Goal: Task Accomplishment & Management: Complete application form

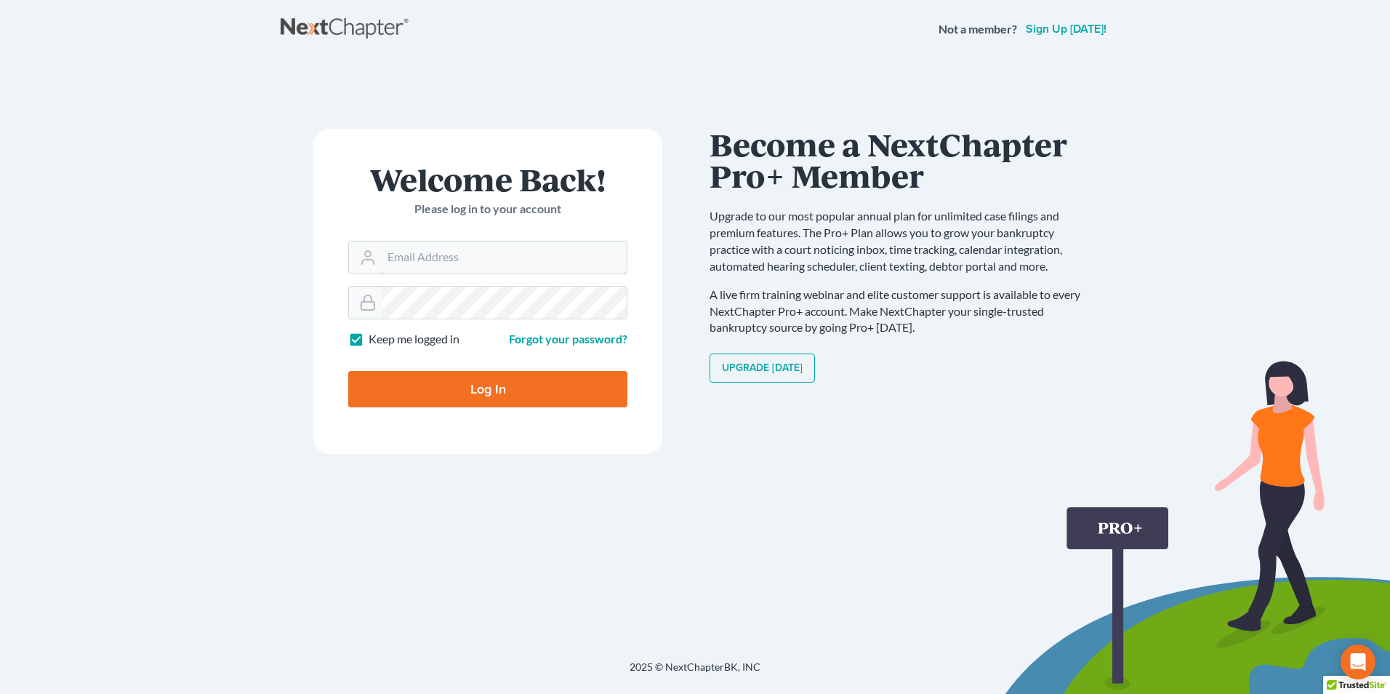
type input "[EMAIL_ADDRESS][DOMAIN_NAME]"
click at [441, 394] on input "Log In" at bounding box center [487, 389] width 279 height 36
type input "Thinking..."
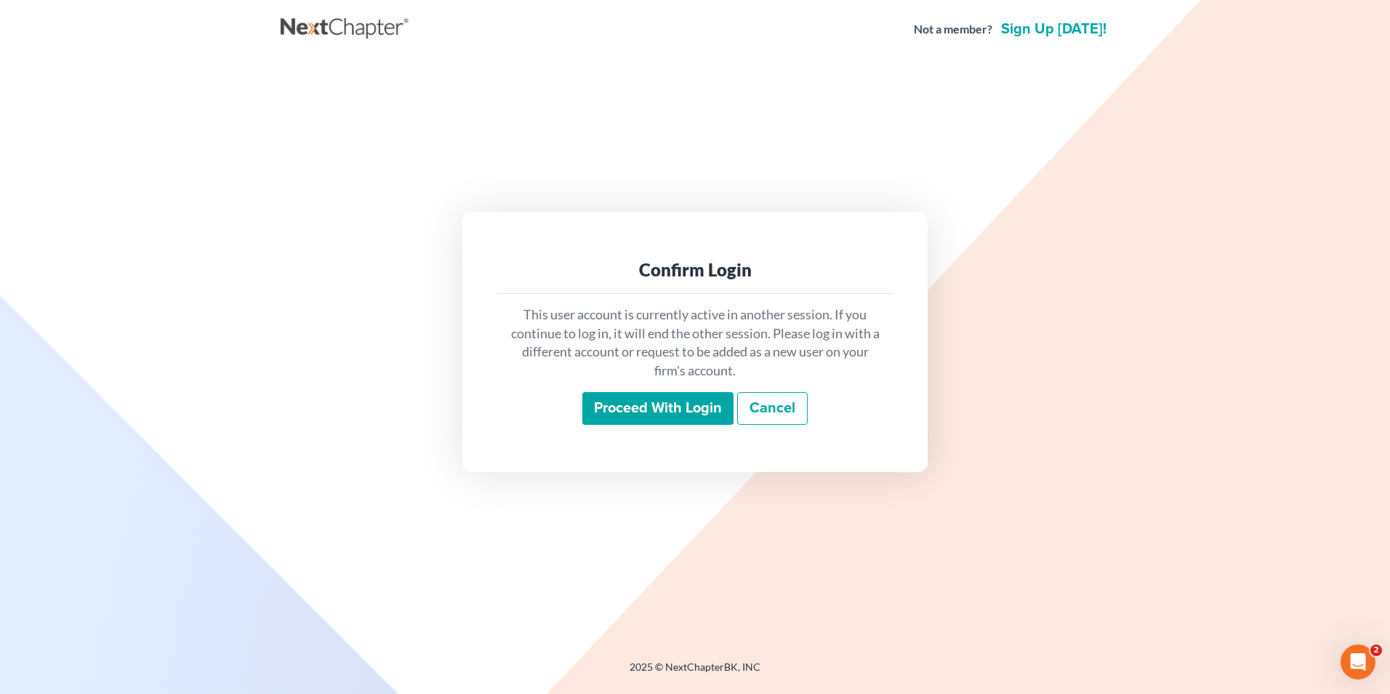
click at [655, 410] on input "Proceed with login" at bounding box center [657, 408] width 151 height 33
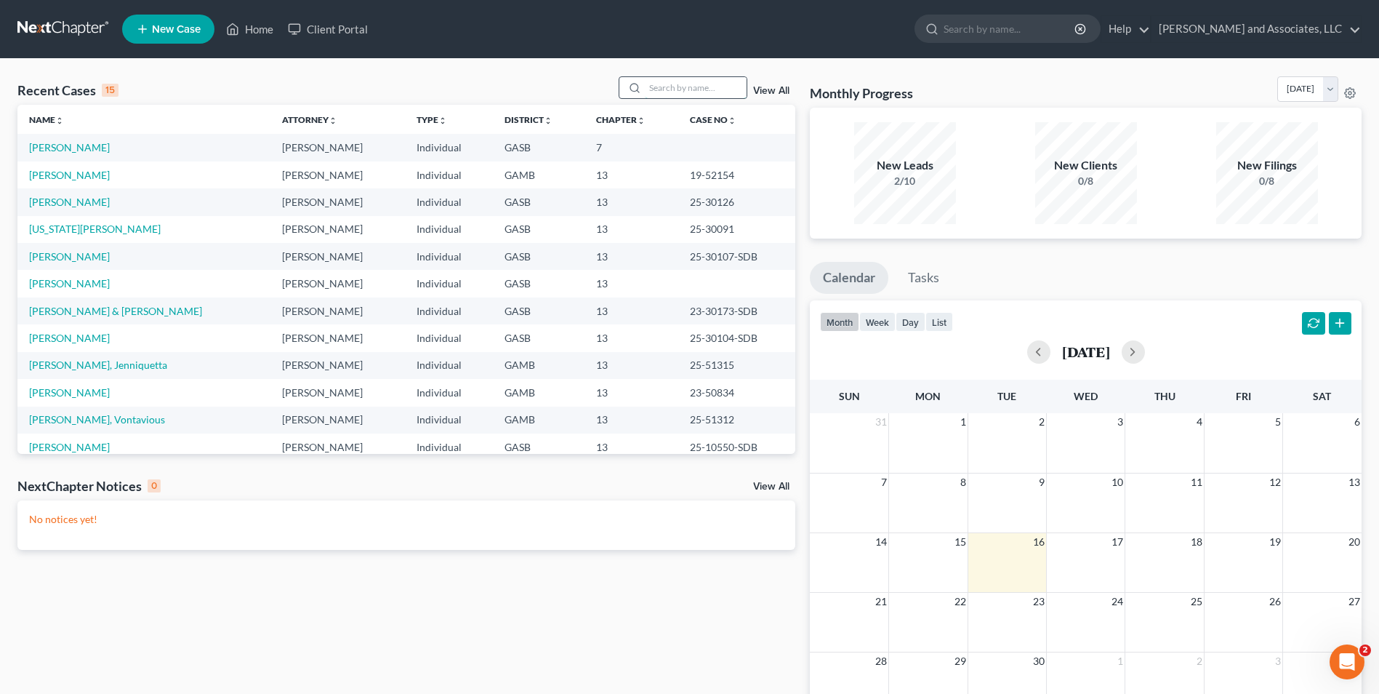
click at [665, 88] on input "search" at bounding box center [696, 87] width 102 height 21
type input "sanford"
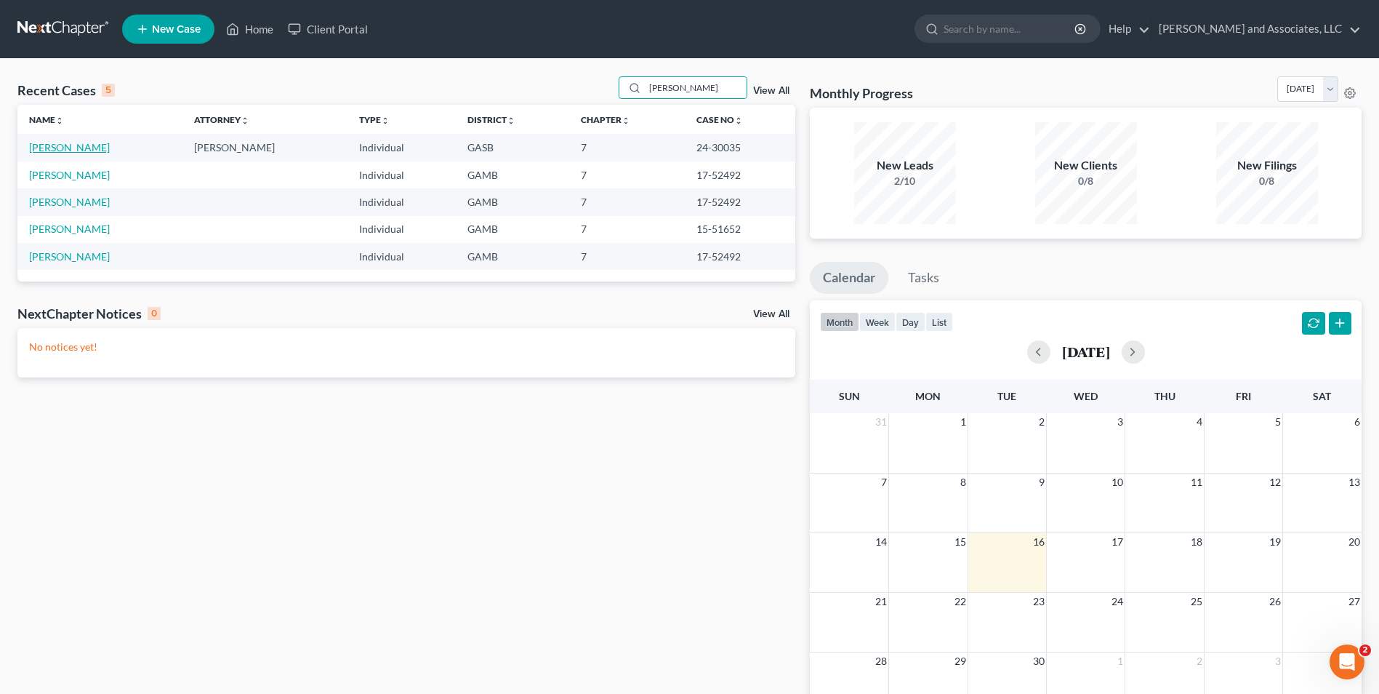
click at [73, 147] on link "Sanford, Brett" at bounding box center [69, 147] width 81 height 12
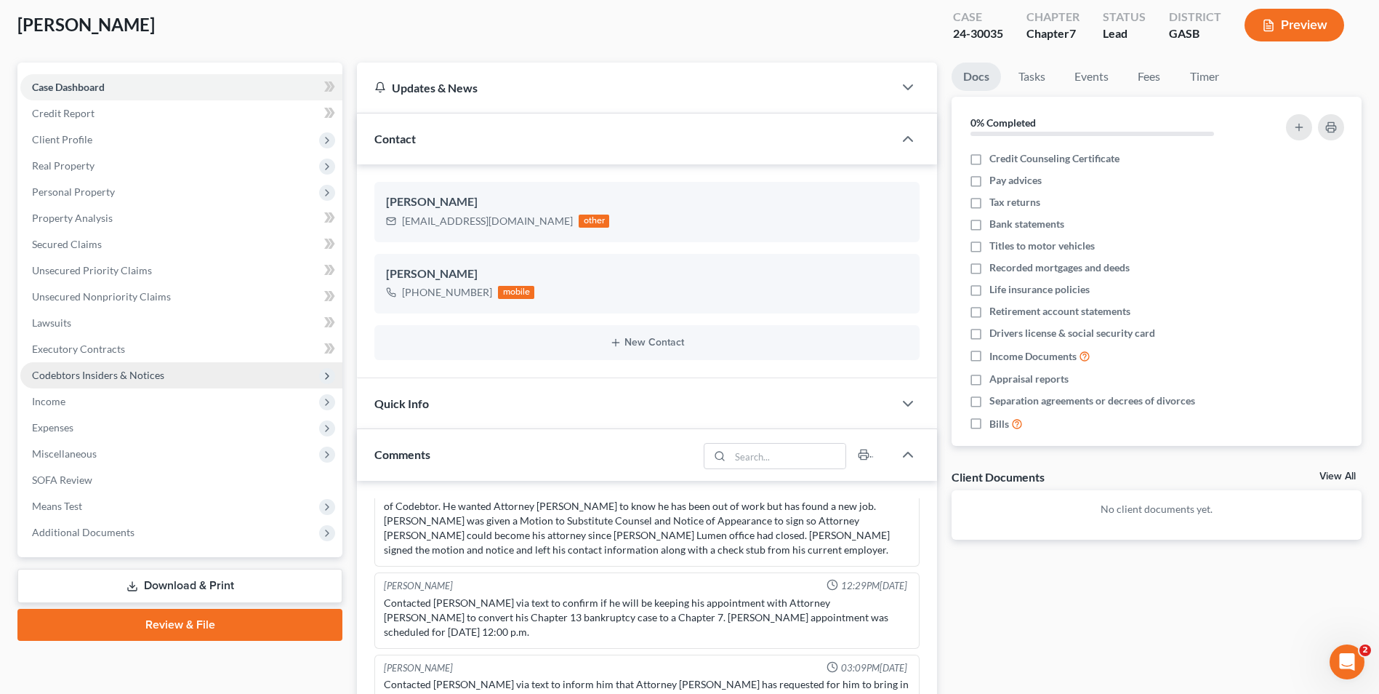
scroll to position [73, 0]
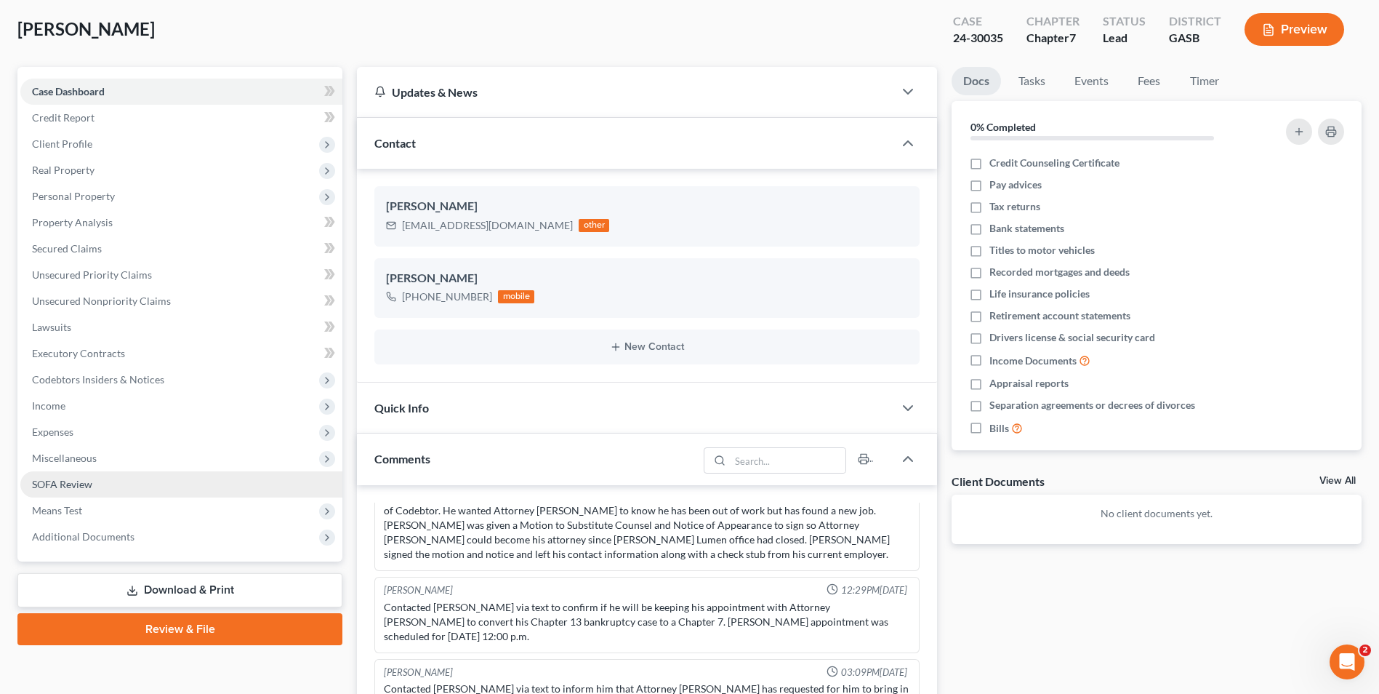
click at [72, 482] on span "SOFA Review" at bounding box center [62, 484] width 60 height 12
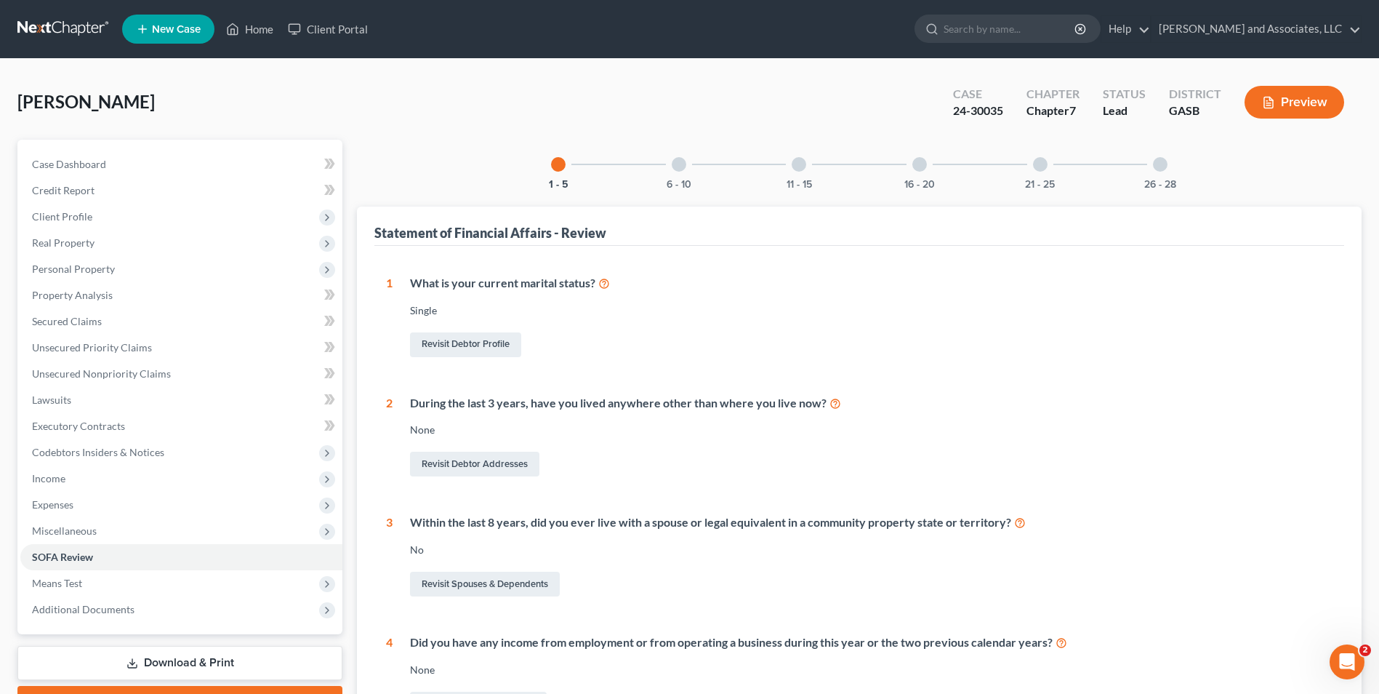
click at [1033, 164] on div at bounding box center [1040, 164] width 15 height 15
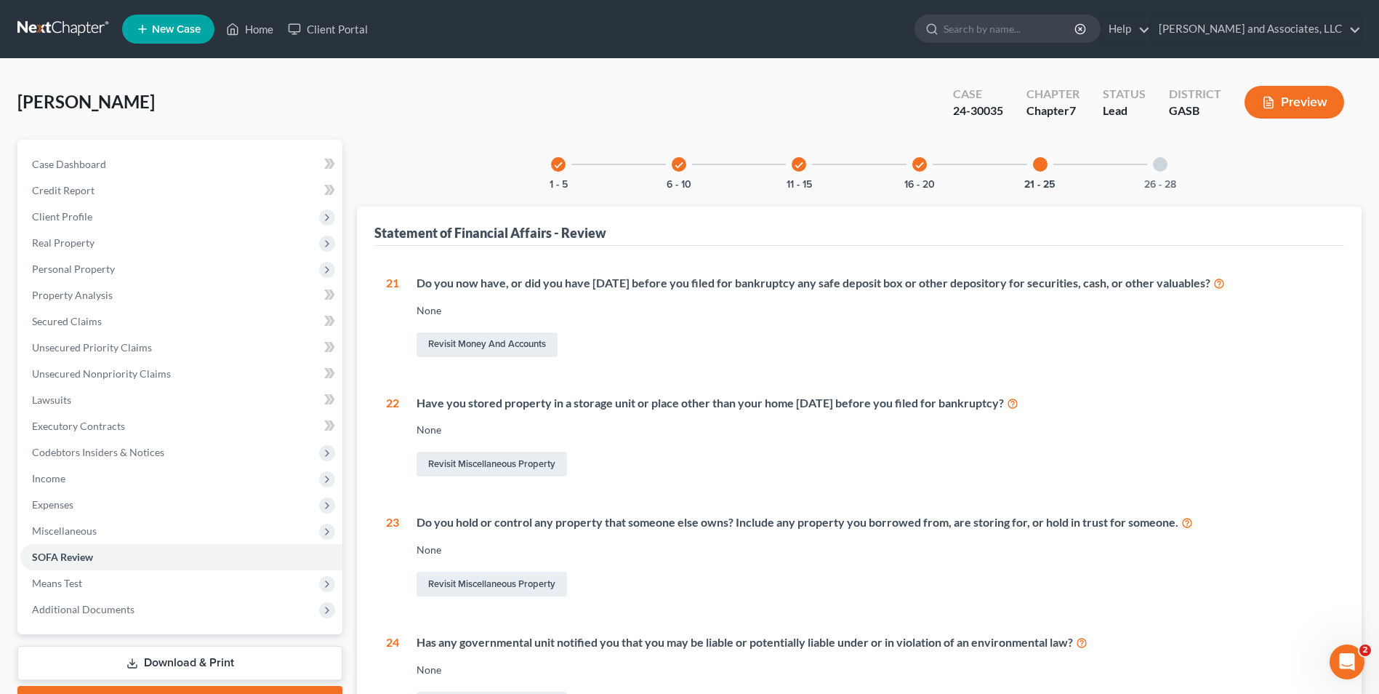
click at [917, 168] on icon "check" at bounding box center [920, 165] width 10 height 10
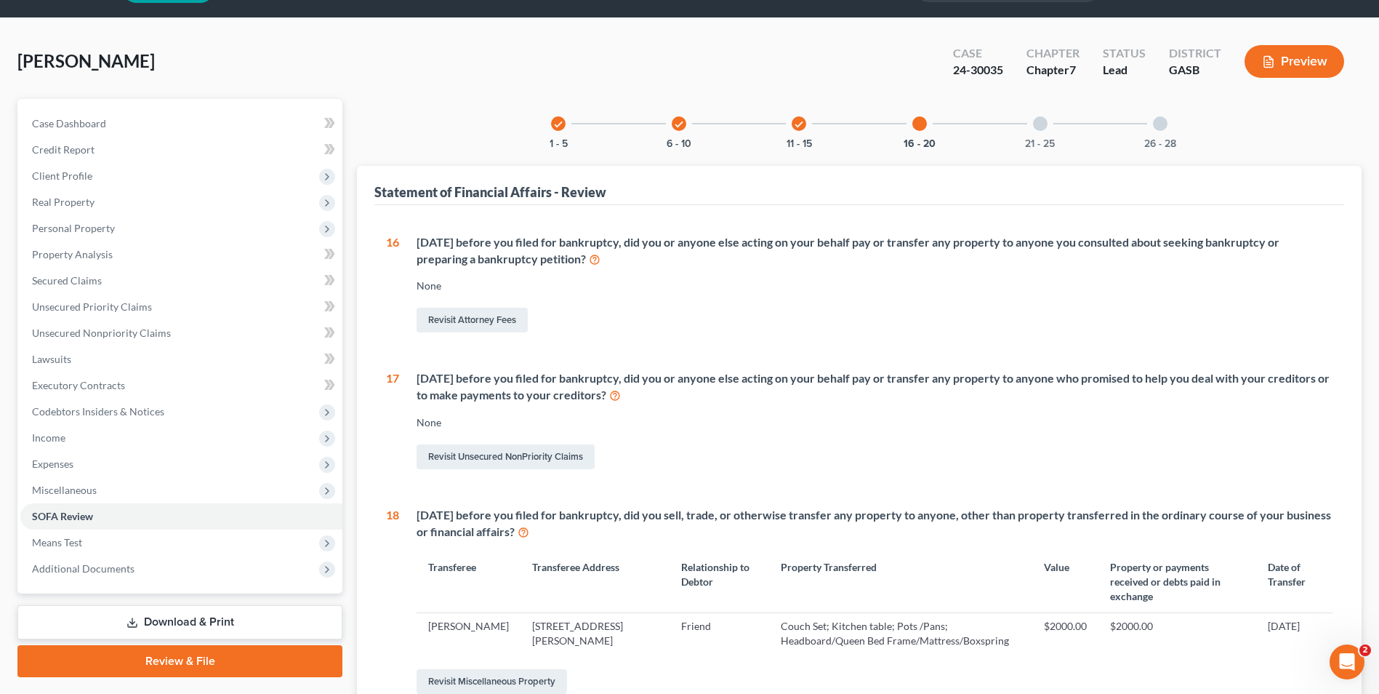
scroll to position [218, 0]
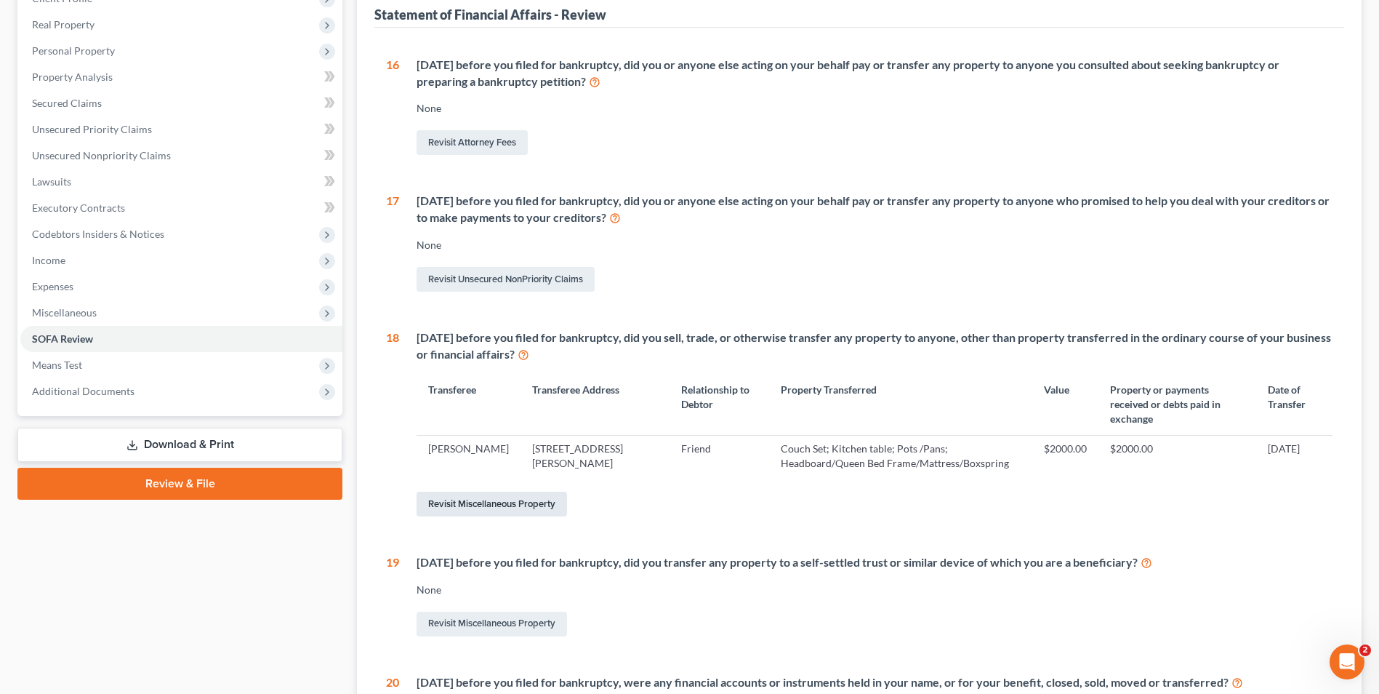
click at [504, 491] on link "Revisit Miscellaneous Property" at bounding box center [492, 503] width 150 height 25
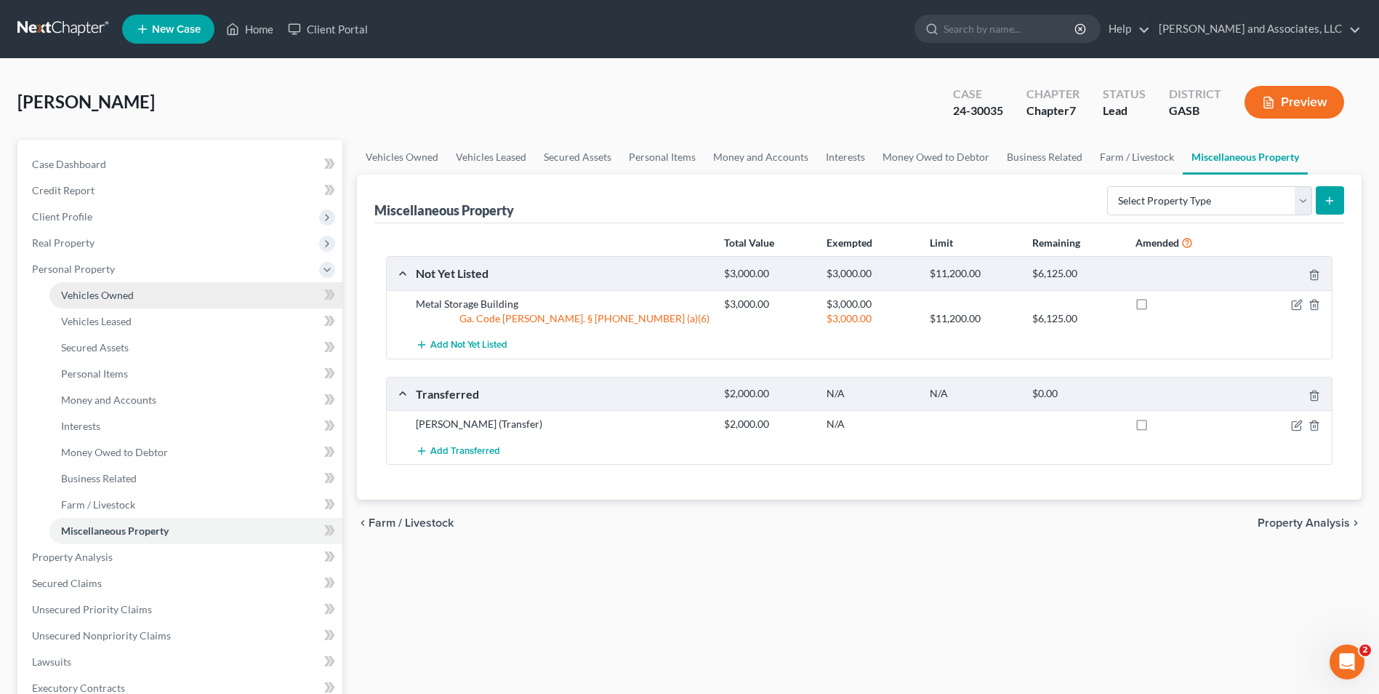
click at [103, 293] on span "Vehicles Owned" at bounding box center [97, 295] width 73 height 12
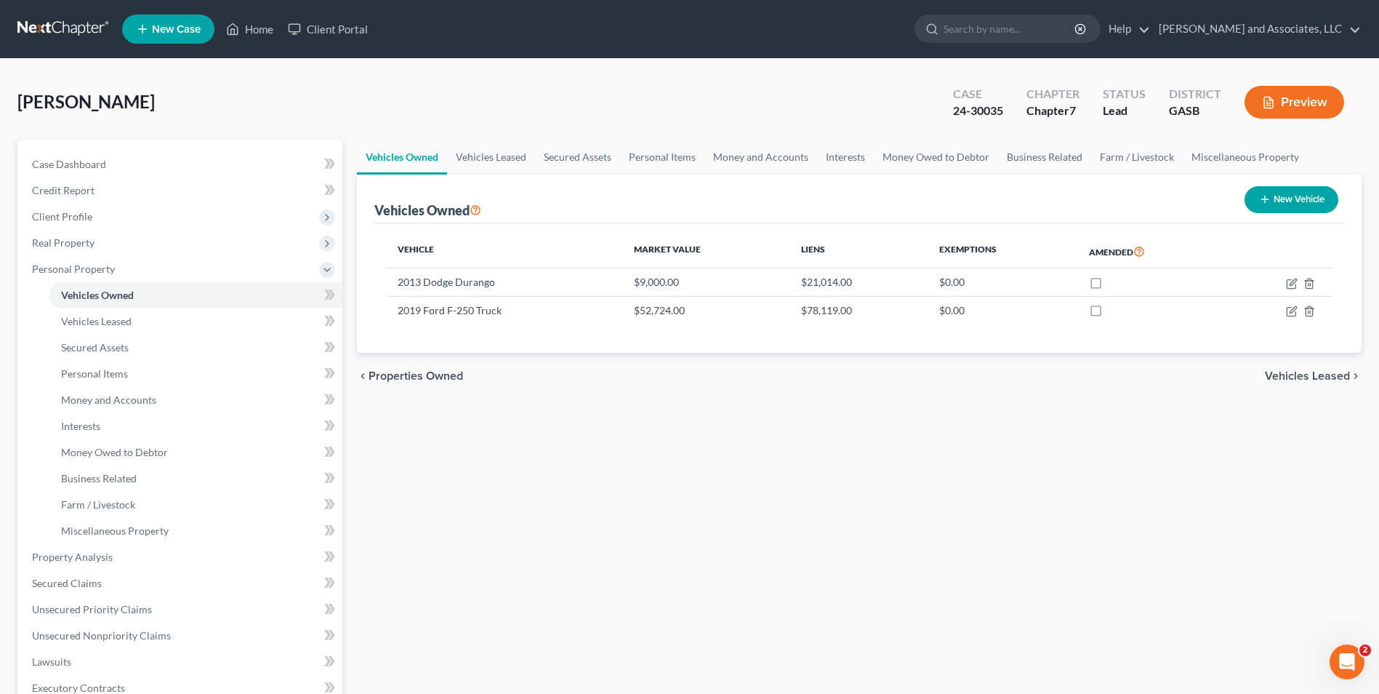
click at [1309, 195] on button "New Vehicle" at bounding box center [1292, 199] width 94 height 27
select select "0"
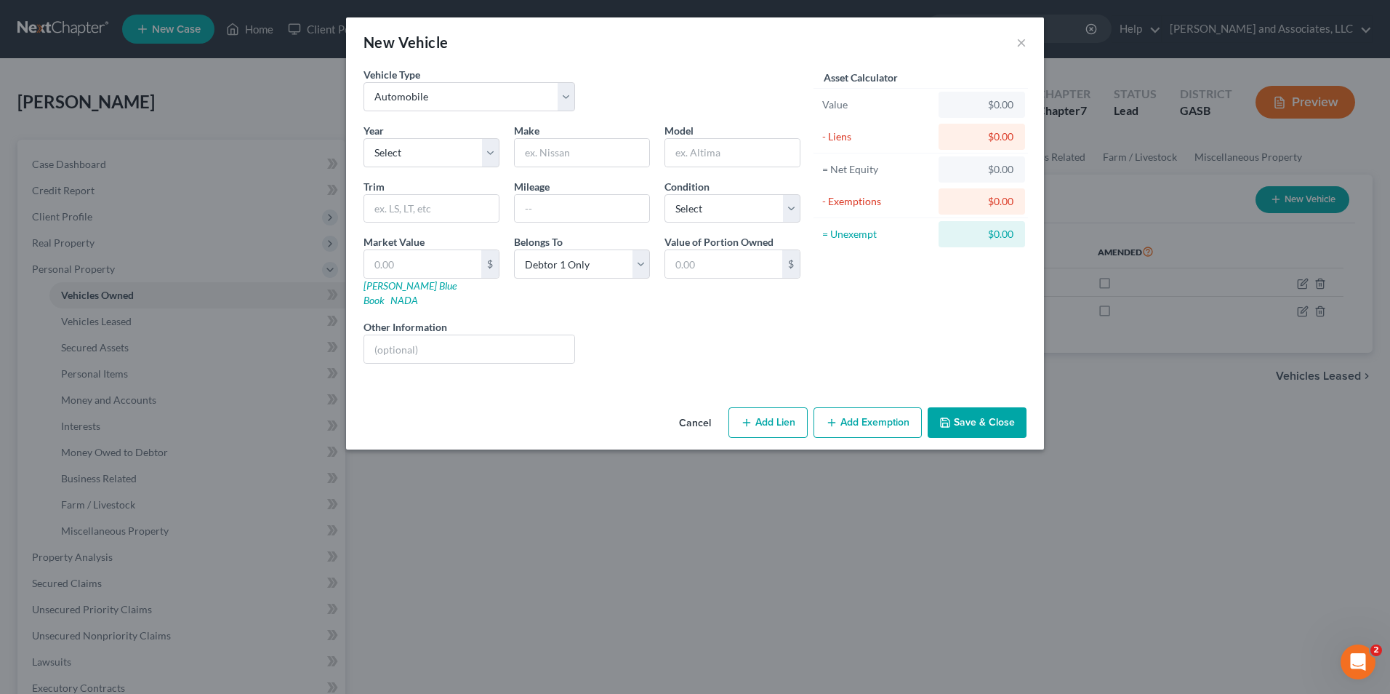
click at [987, 407] on button "Save & Close" at bounding box center [977, 422] width 99 height 31
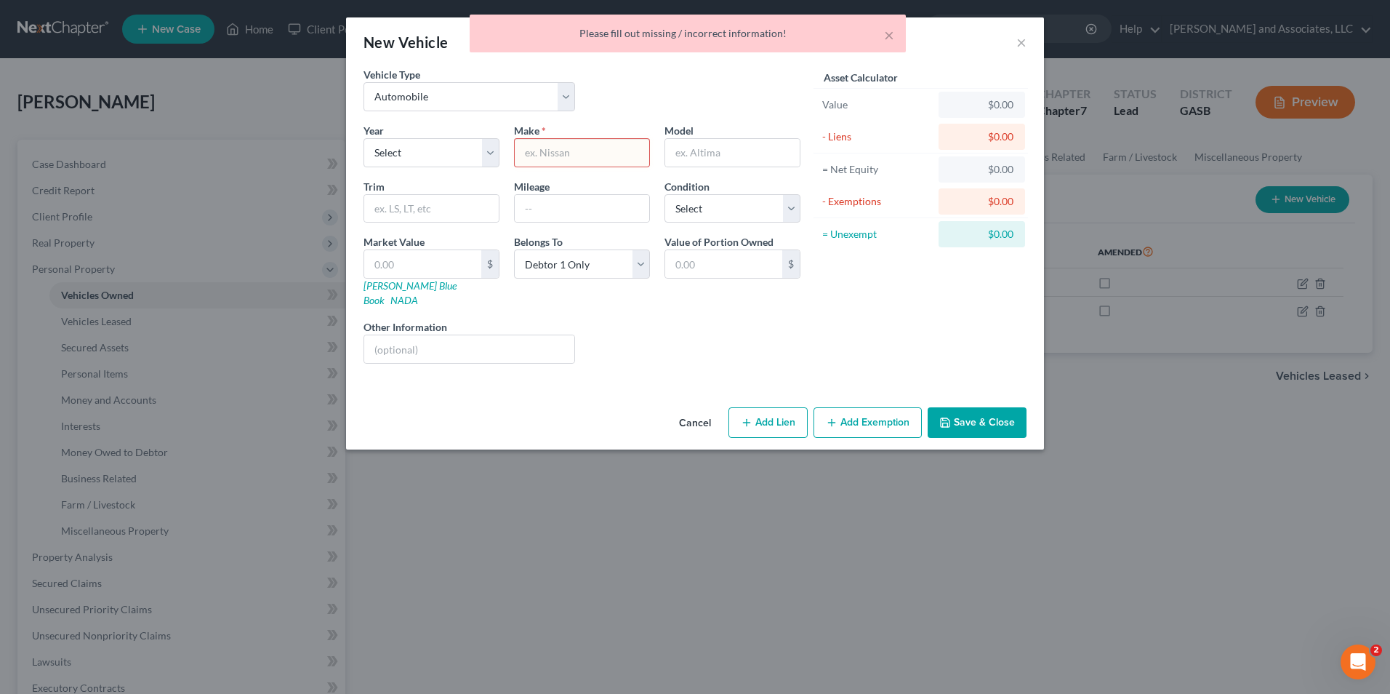
click at [1023, 39] on div "× Please fill out missing / incorrect information!" at bounding box center [688, 37] width 1390 height 45
click at [889, 38] on button "×" at bounding box center [889, 34] width 10 height 17
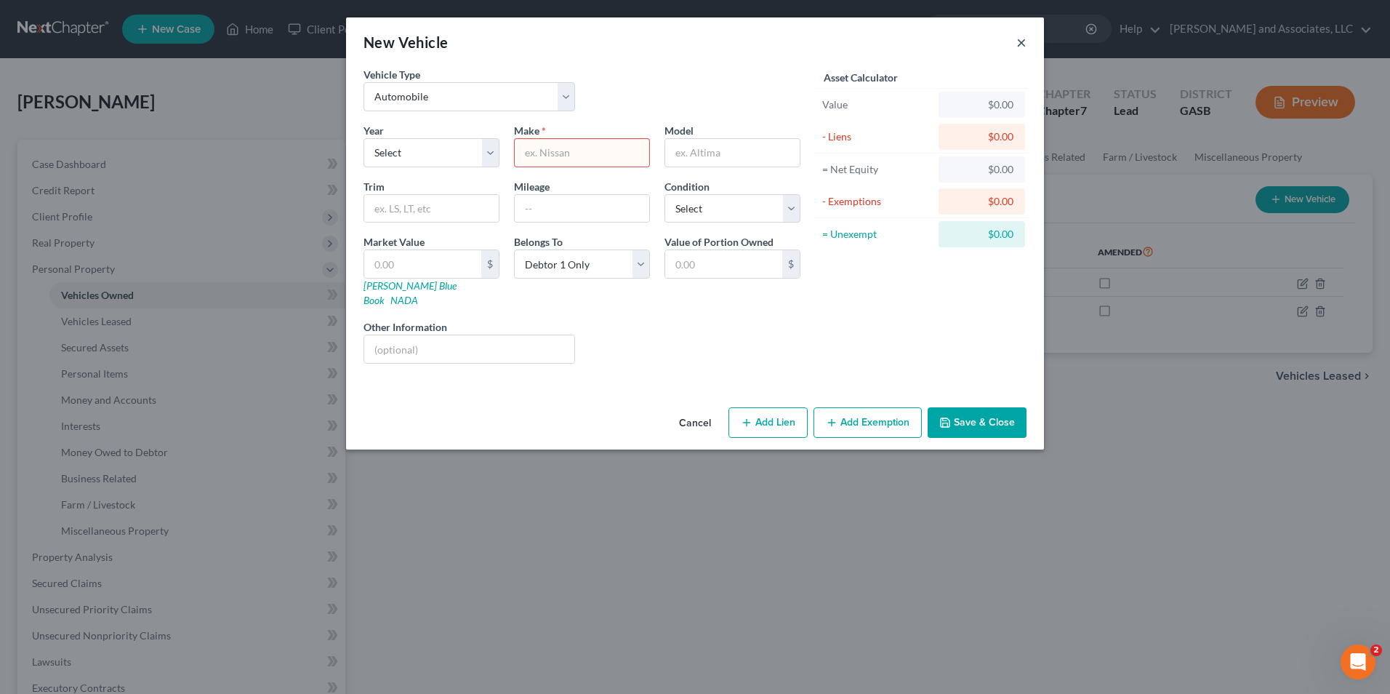
click at [1021, 40] on button "×" at bounding box center [1021, 41] width 10 height 17
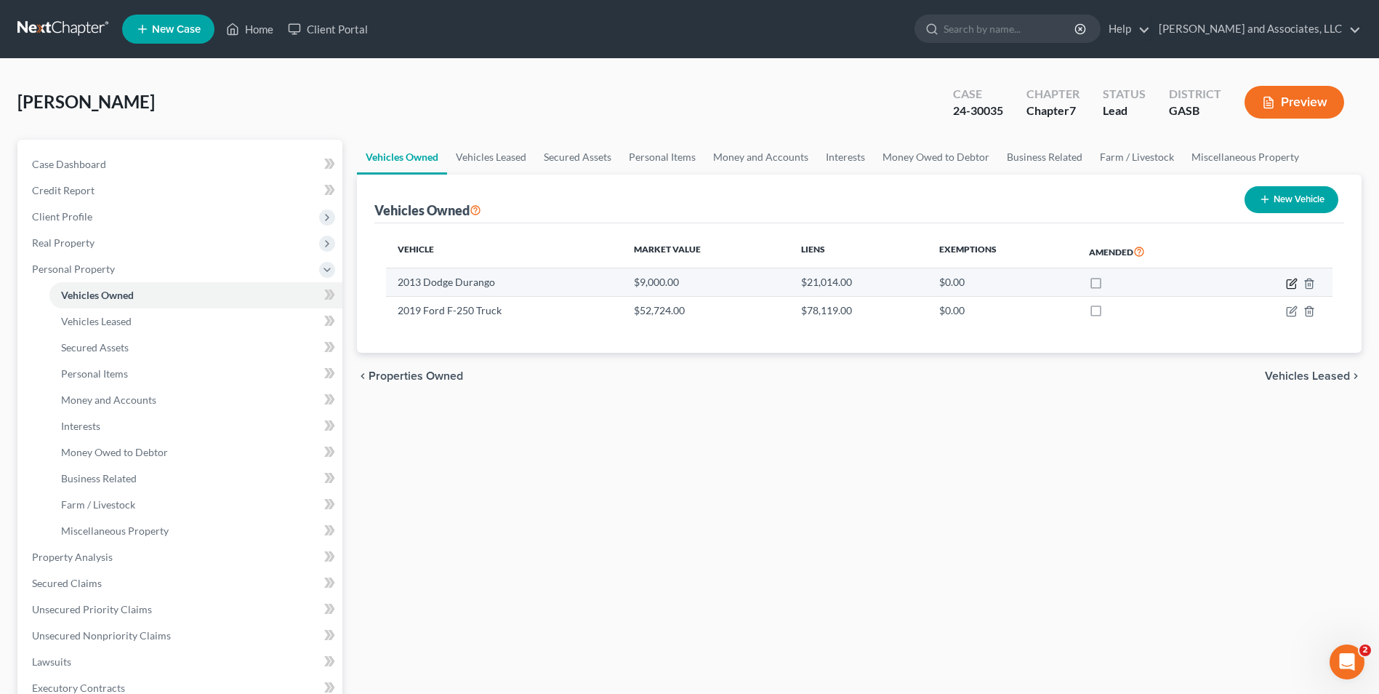
click at [1291, 284] on icon "button" at bounding box center [1292, 284] width 12 height 12
select select "0"
select select "13"
select select "2"
select select "0"
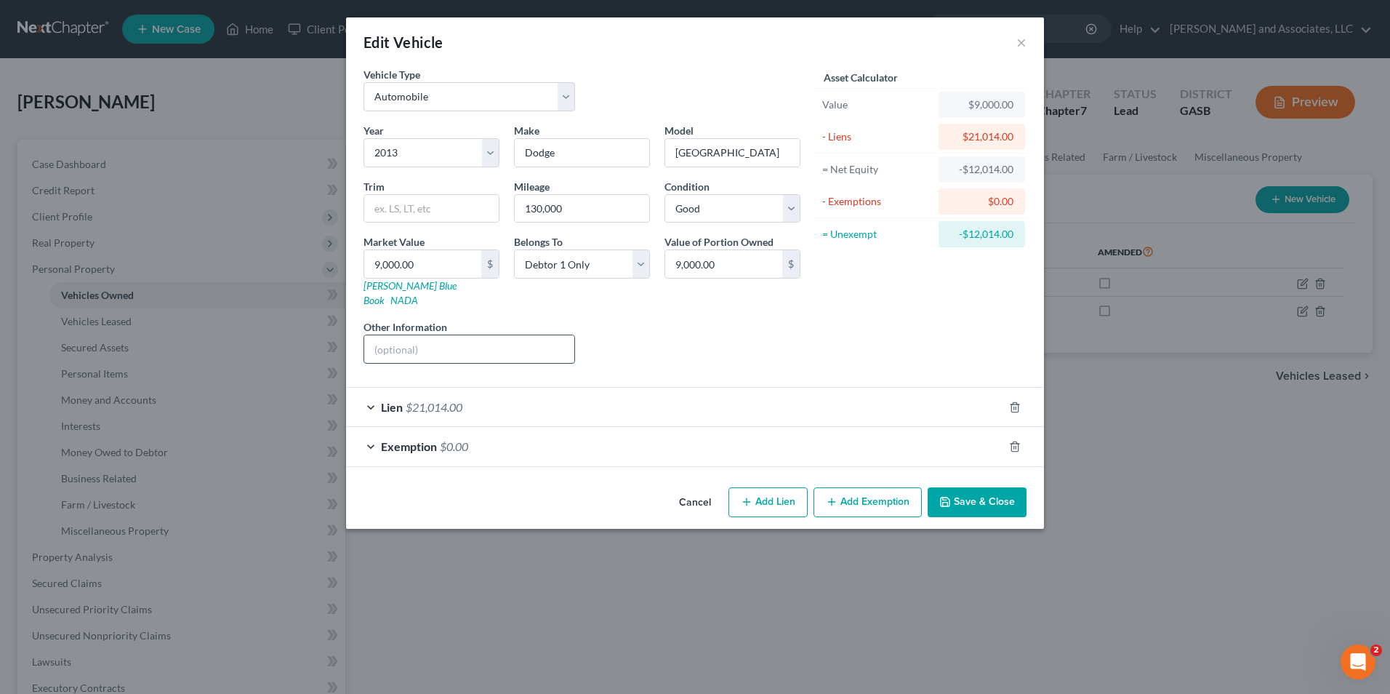
click at [420, 335] on input "text" at bounding box center [469, 349] width 210 height 28
type input "Surrendered to creditor"
click at [989, 487] on button "Save & Close" at bounding box center [977, 502] width 99 height 31
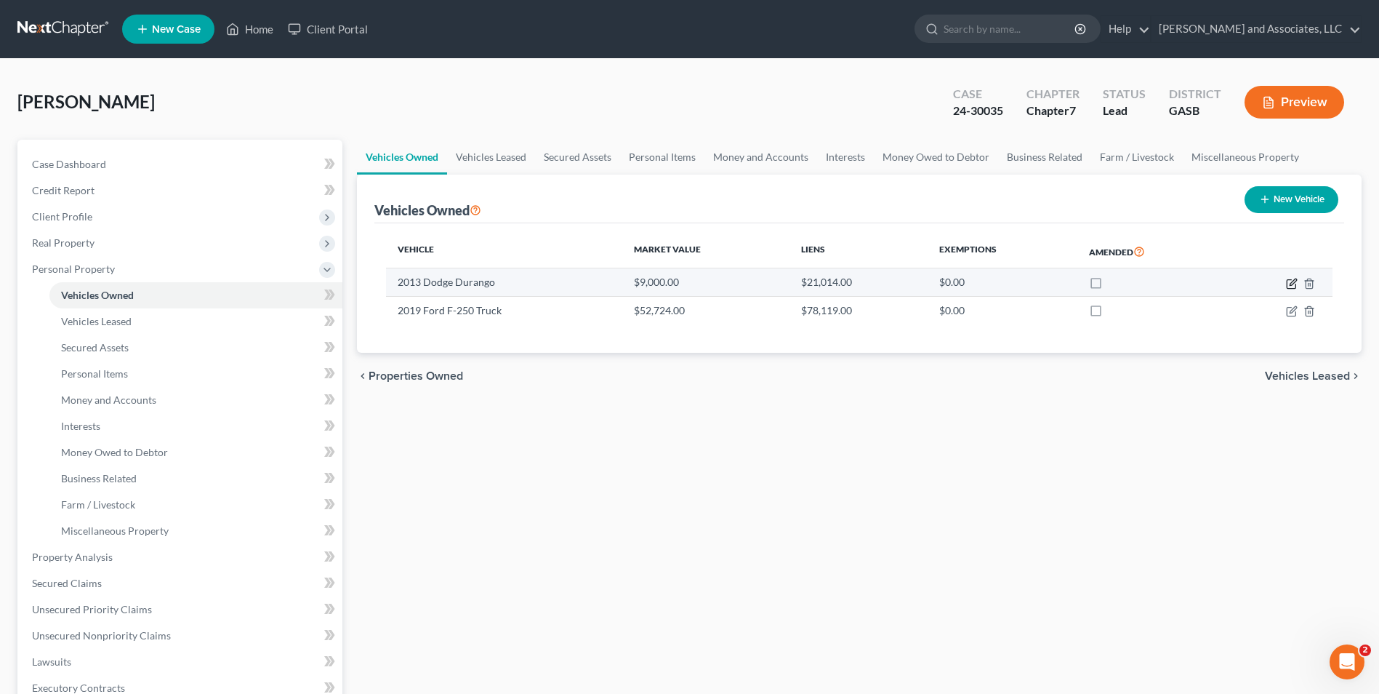
click at [1287, 286] on icon "button" at bounding box center [1291, 283] width 9 height 9
select select "0"
select select "13"
select select "2"
select select "0"
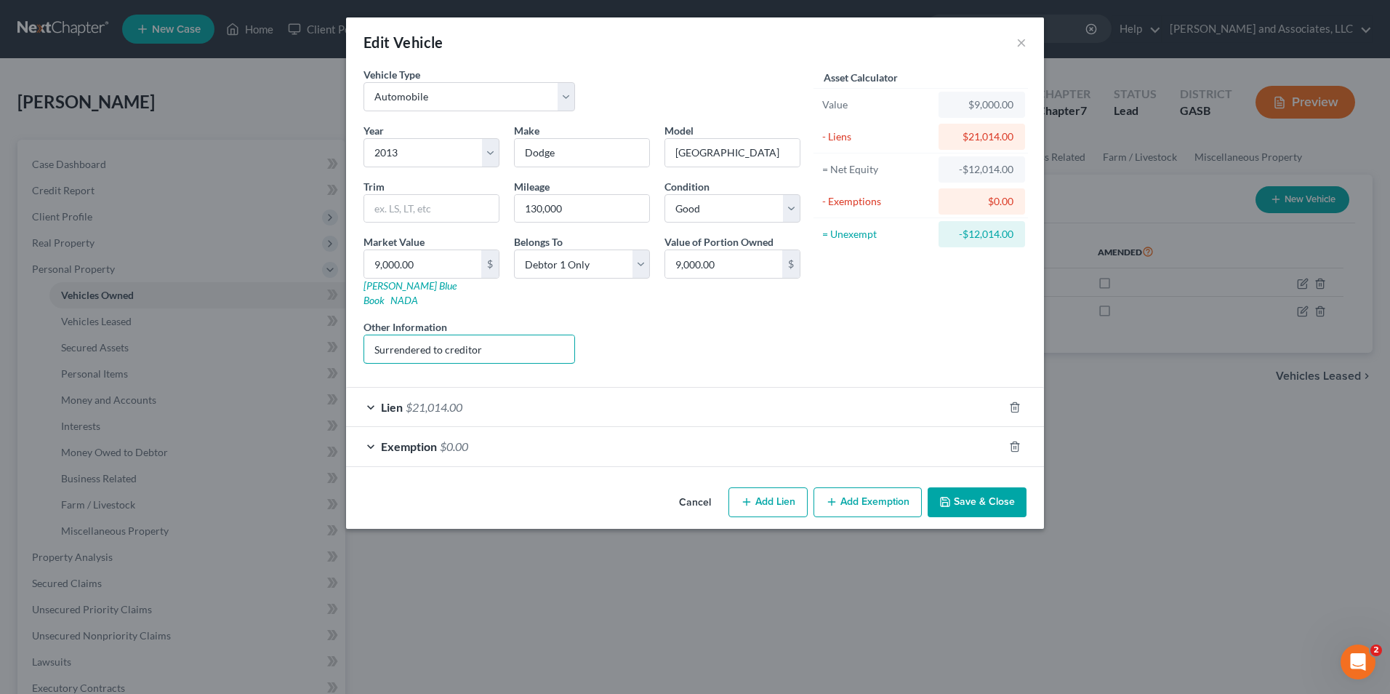
drag, startPoint x: 496, startPoint y: 332, endPoint x: 342, endPoint y: 347, distance: 154.9
click at [342, 347] on div "Edit Vehicle × Vehicle Type Select Automobile Truck Trailer Watercraft Aircraft…" at bounding box center [695, 347] width 1390 height 694
type input "Involved in a motor vehicle accident."
click at [1003, 487] on button "Save & Close" at bounding box center [977, 502] width 99 height 31
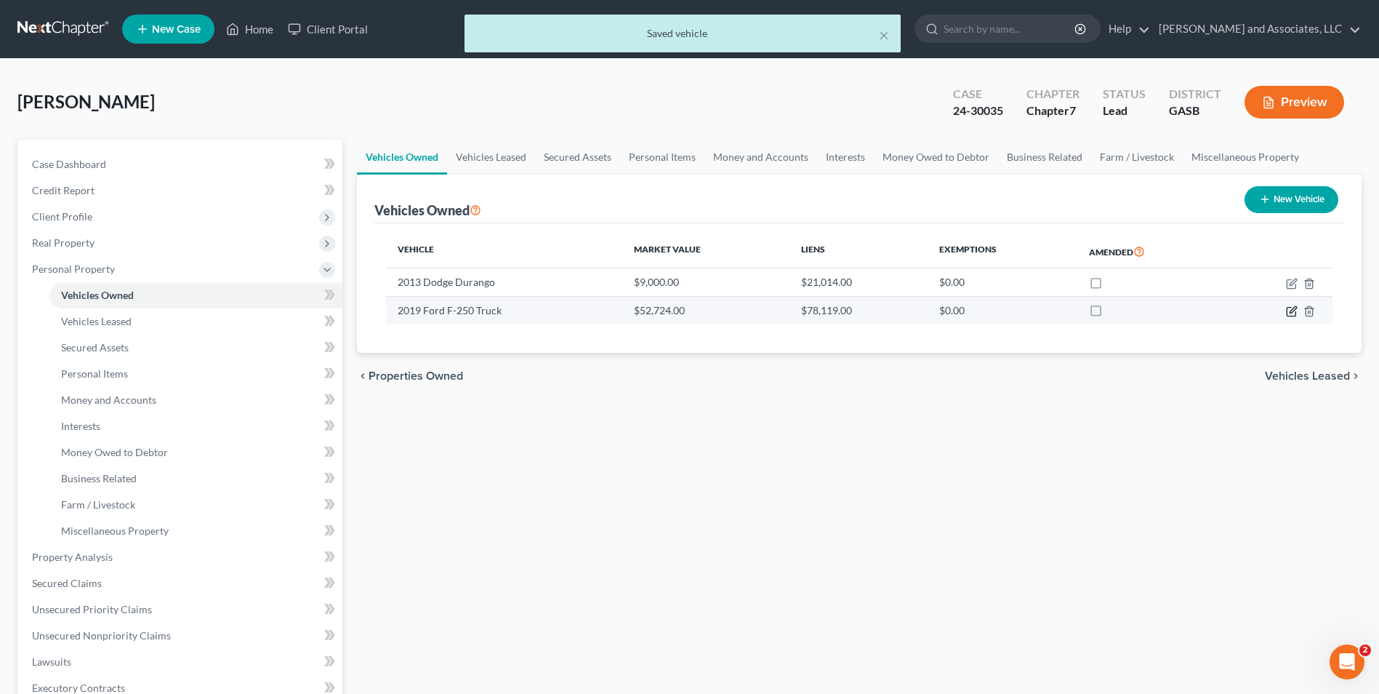
click at [1290, 313] on icon "button" at bounding box center [1293, 309] width 7 height 7
select select "0"
select select "7"
select select "2"
select select "0"
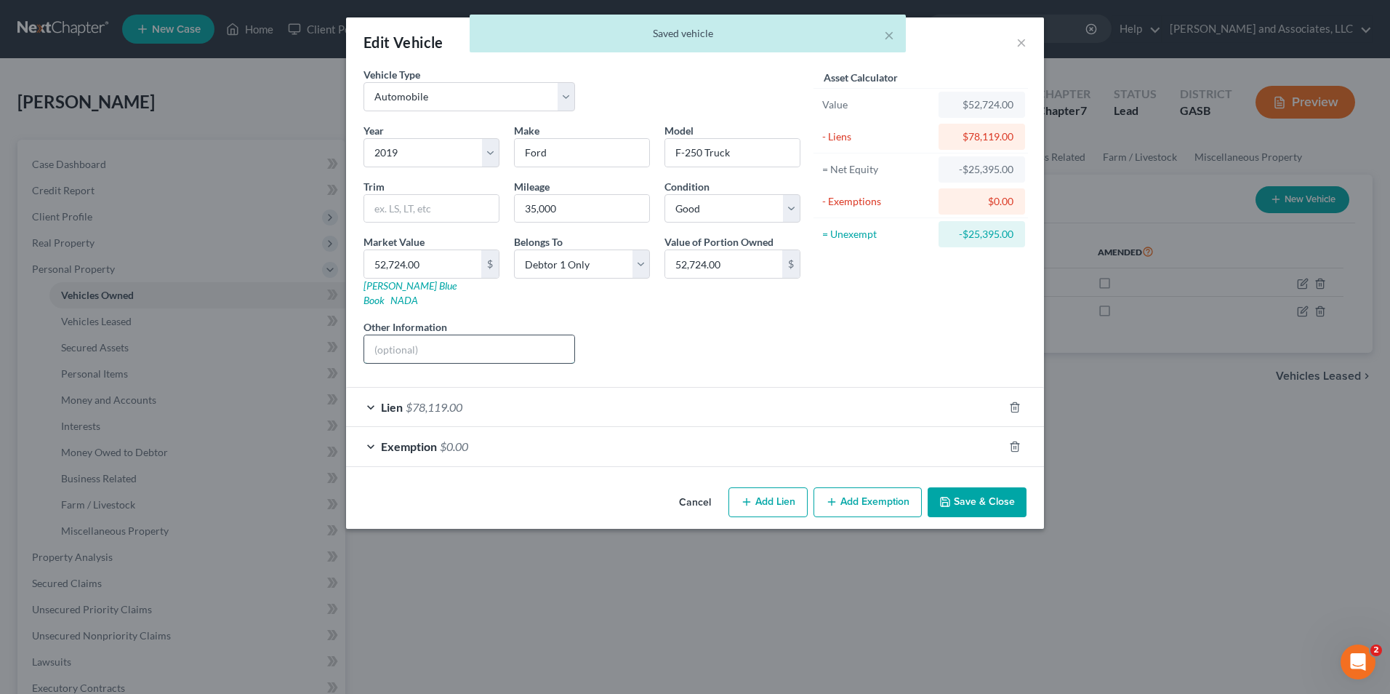
click at [401, 335] on input "text" at bounding box center [469, 349] width 210 height 28
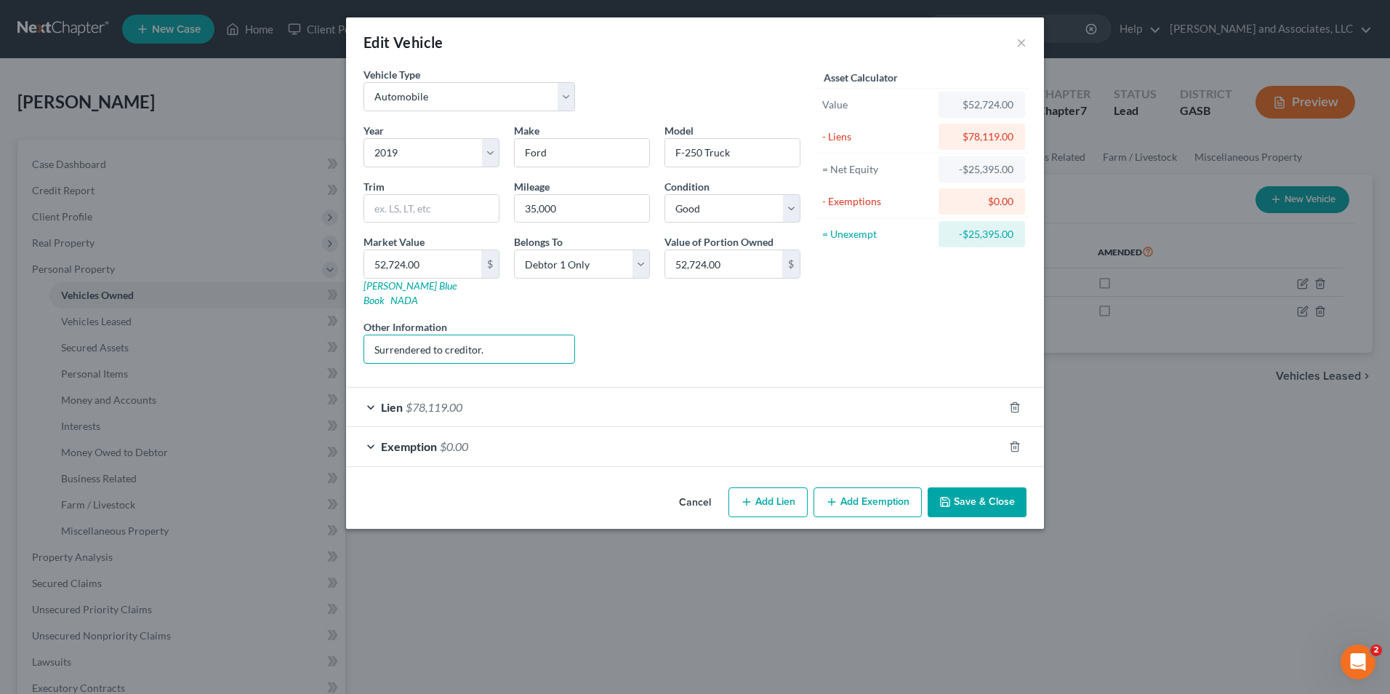
type input "Surrendered to creditor."
click at [969, 487] on button "Save & Close" at bounding box center [977, 502] width 99 height 31
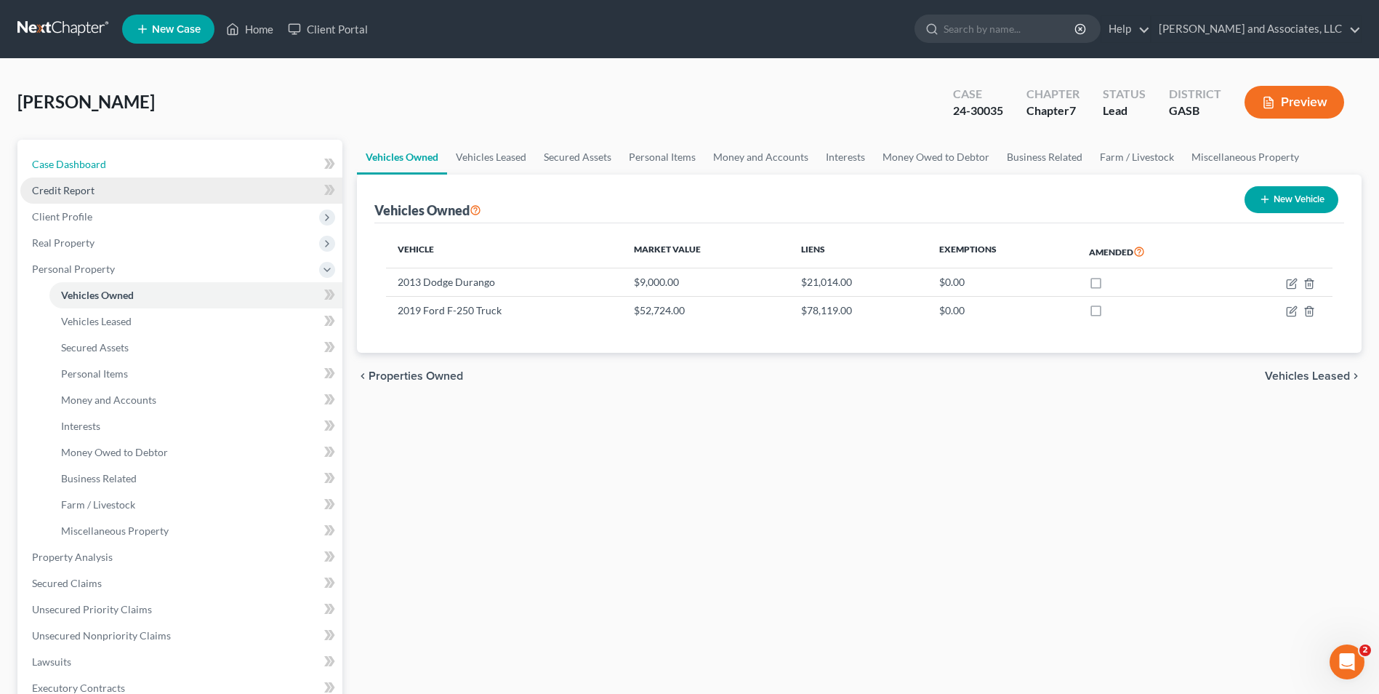
drag, startPoint x: 95, startPoint y: 166, endPoint x: 134, endPoint y: 197, distance: 49.6
click at [95, 166] on span "Case Dashboard" at bounding box center [69, 164] width 74 height 12
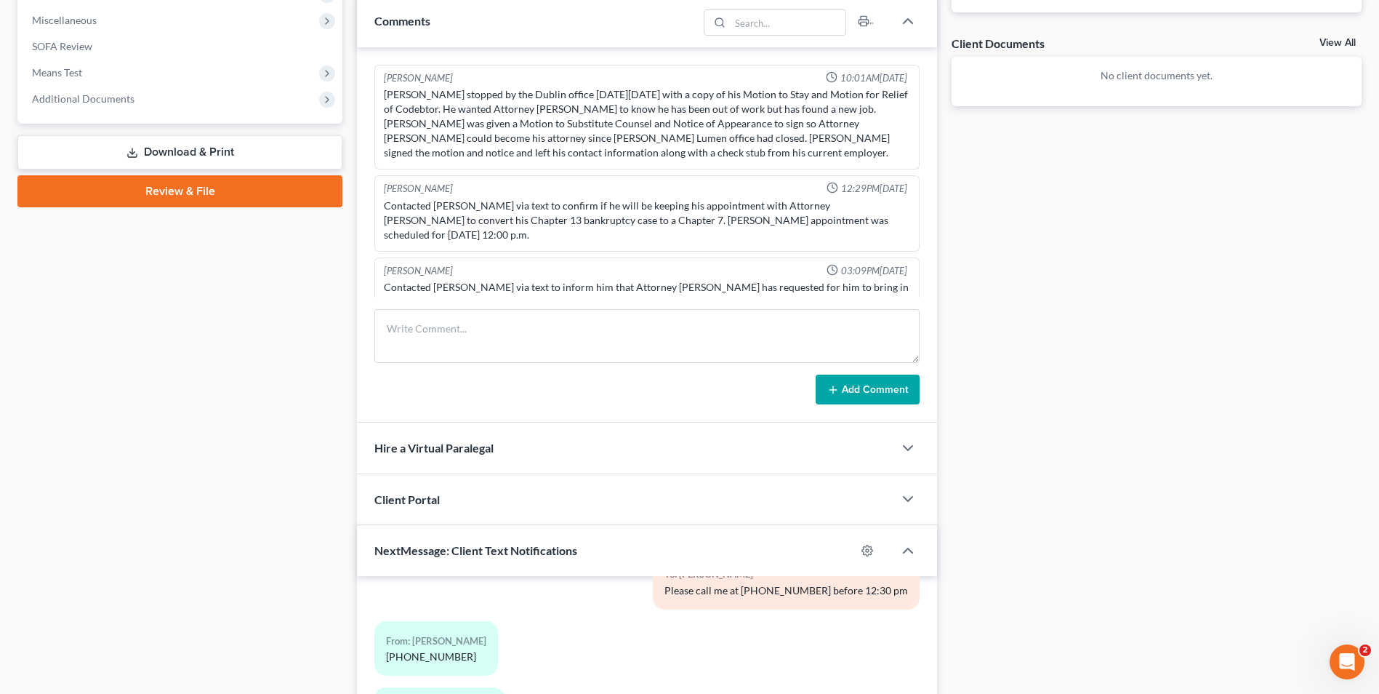
click at [785, 203] on div "Contacted Mr. Sanford via text to confirm if he will be keeping his appointment…" at bounding box center [647, 220] width 526 height 44
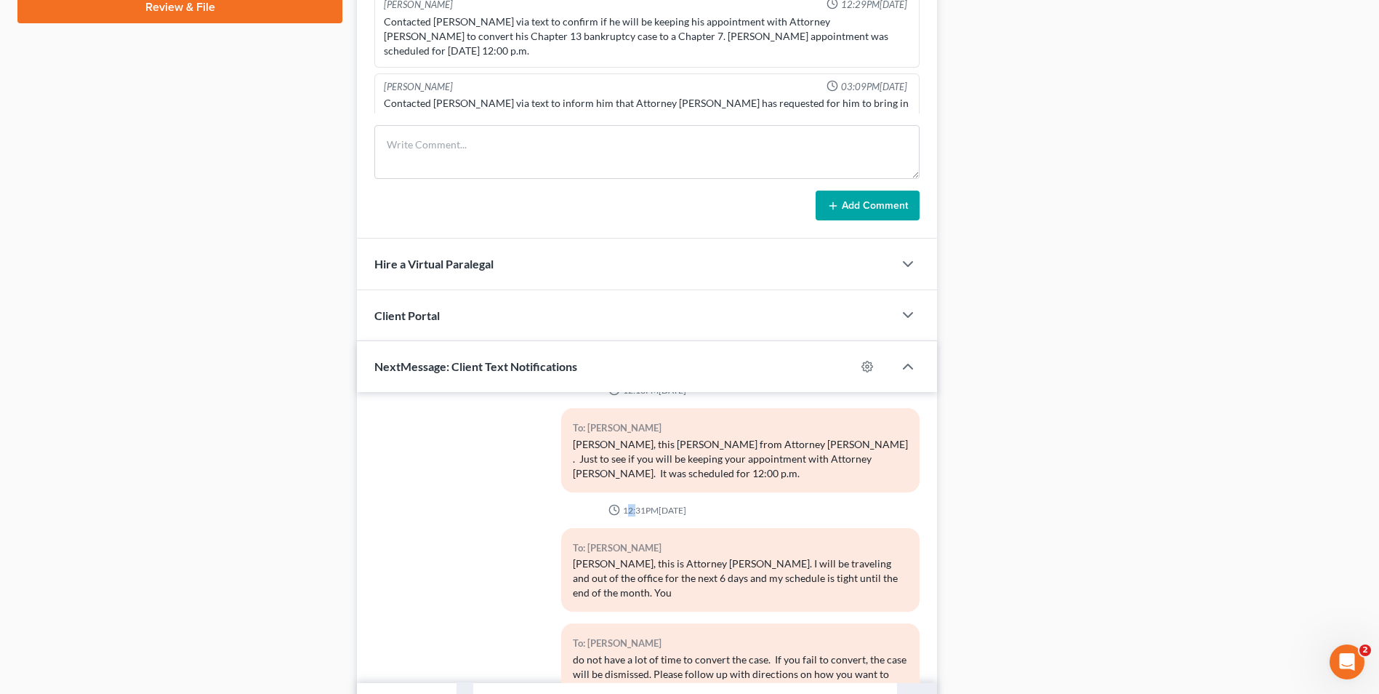
scroll to position [610, 0]
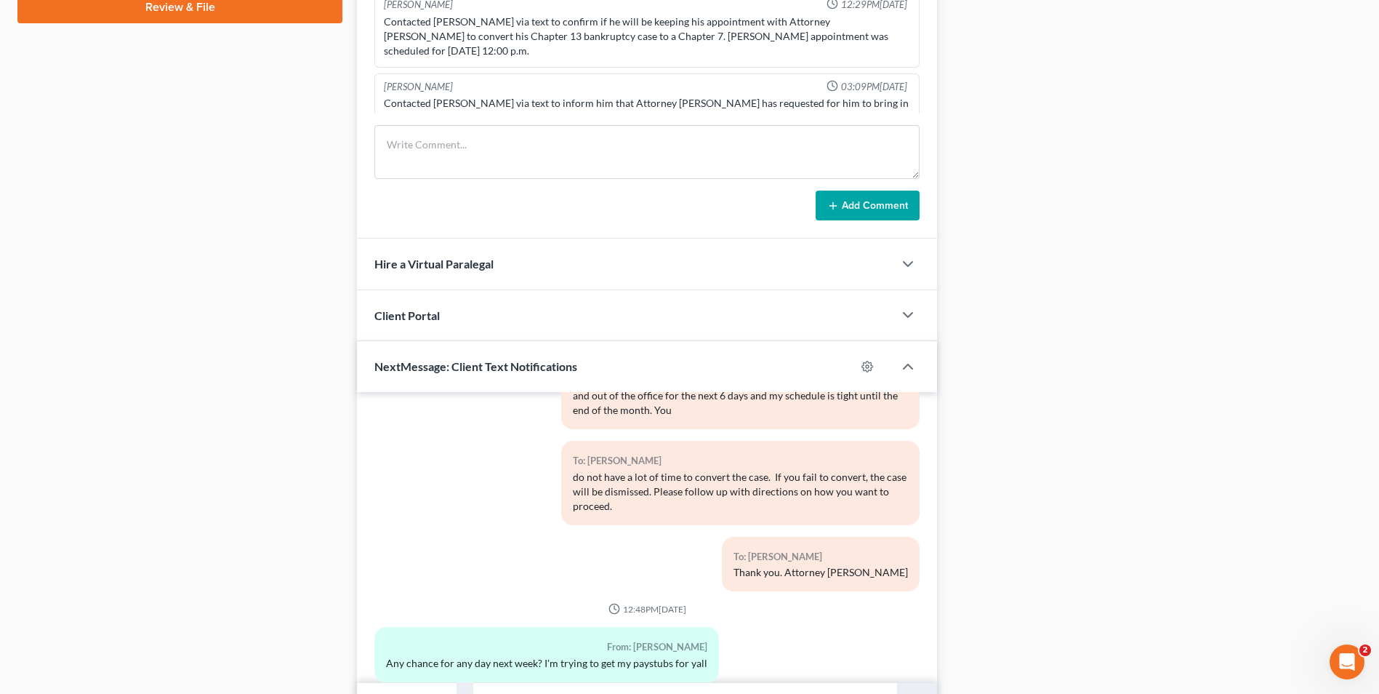
click at [11, 309] on div "Case Dashboard Payments Invoices Payments Payments Credit Report Client Profile" at bounding box center [180, 81] width 340 height 1273
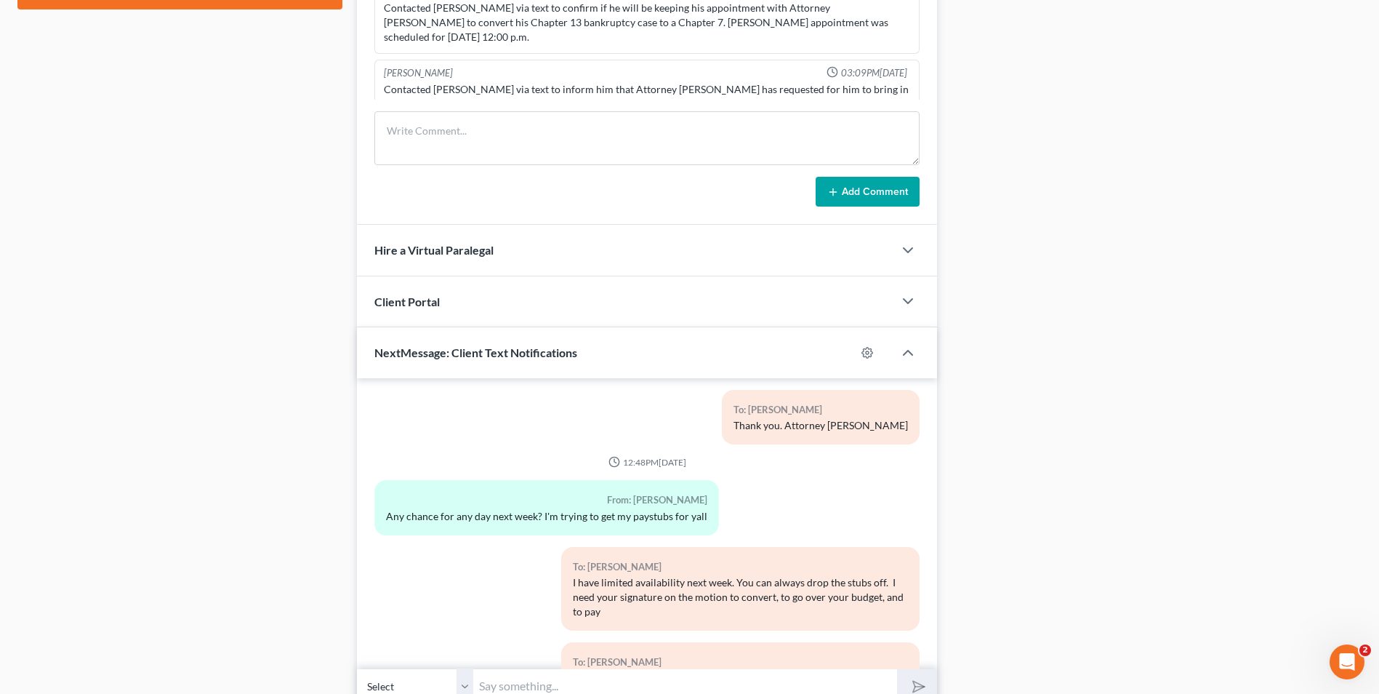
scroll to position [710, 0]
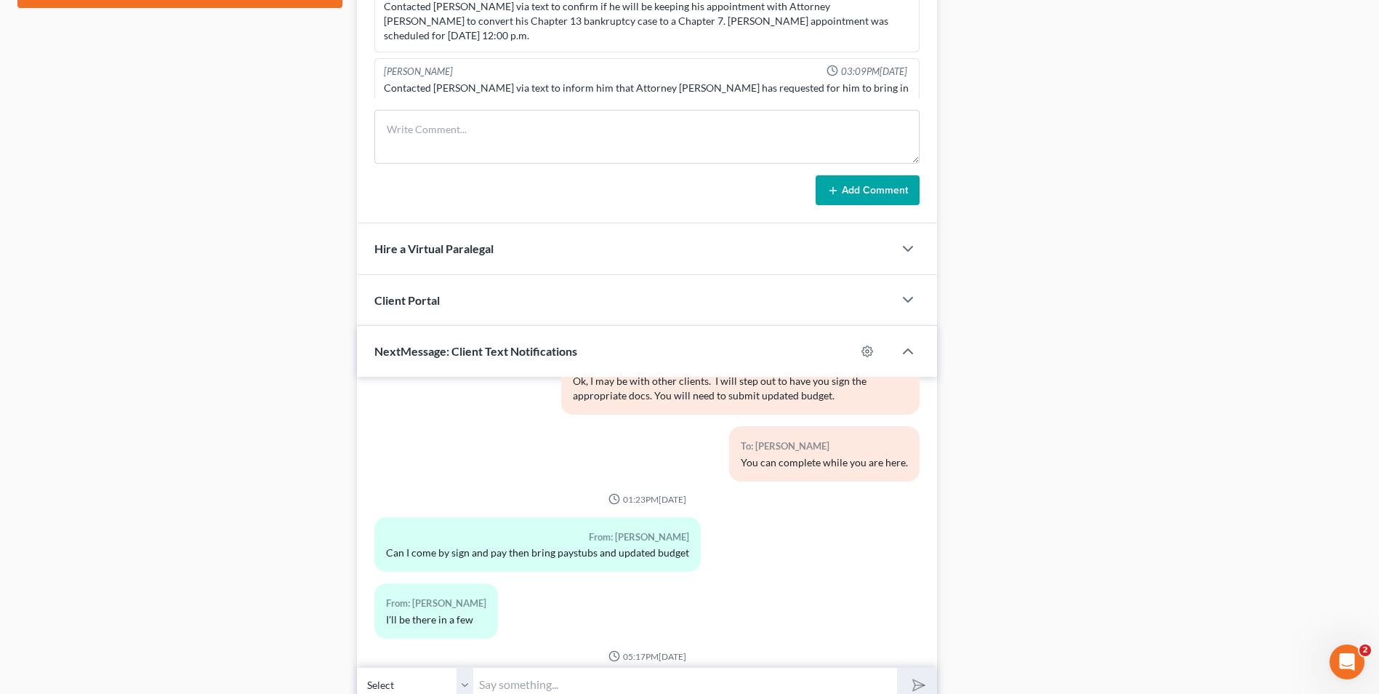
click at [17, 686] on div "Case Dashboard Payments Invoices Payments Payments Credit Report Client Profile" at bounding box center [180, 66] width 340 height 1273
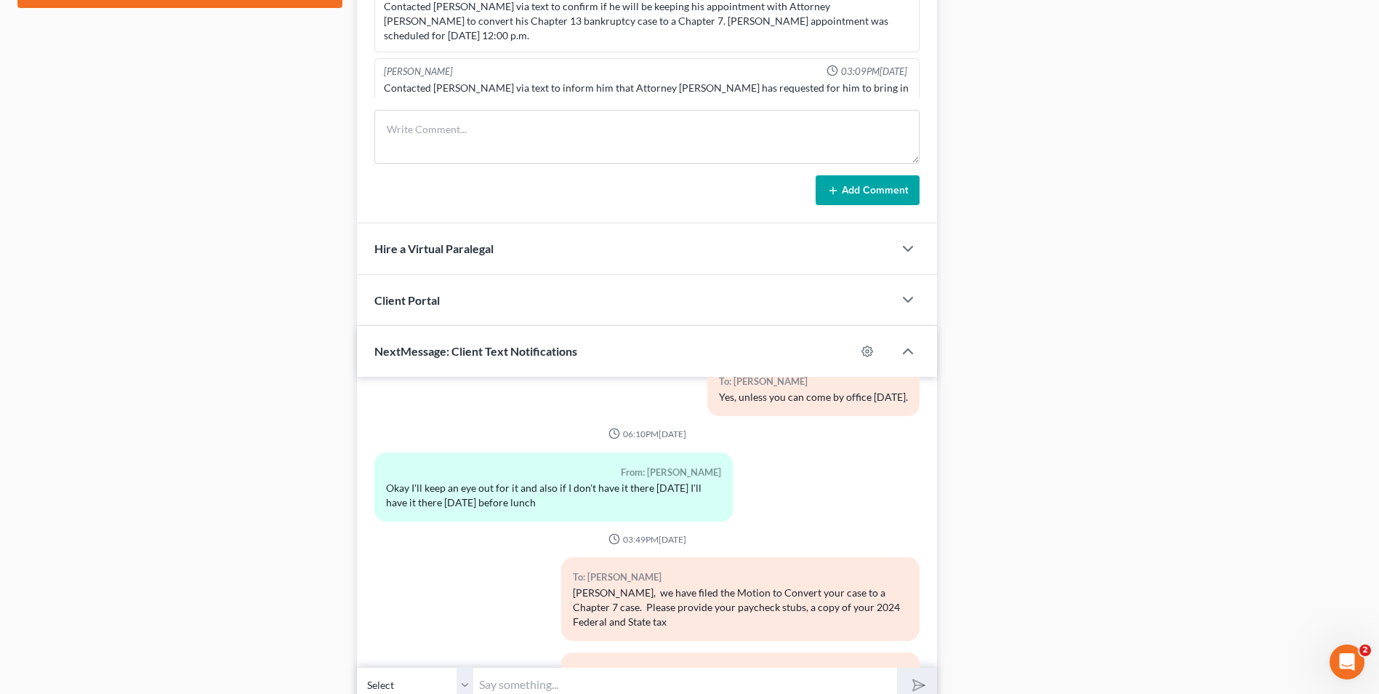
scroll to position [774, 0]
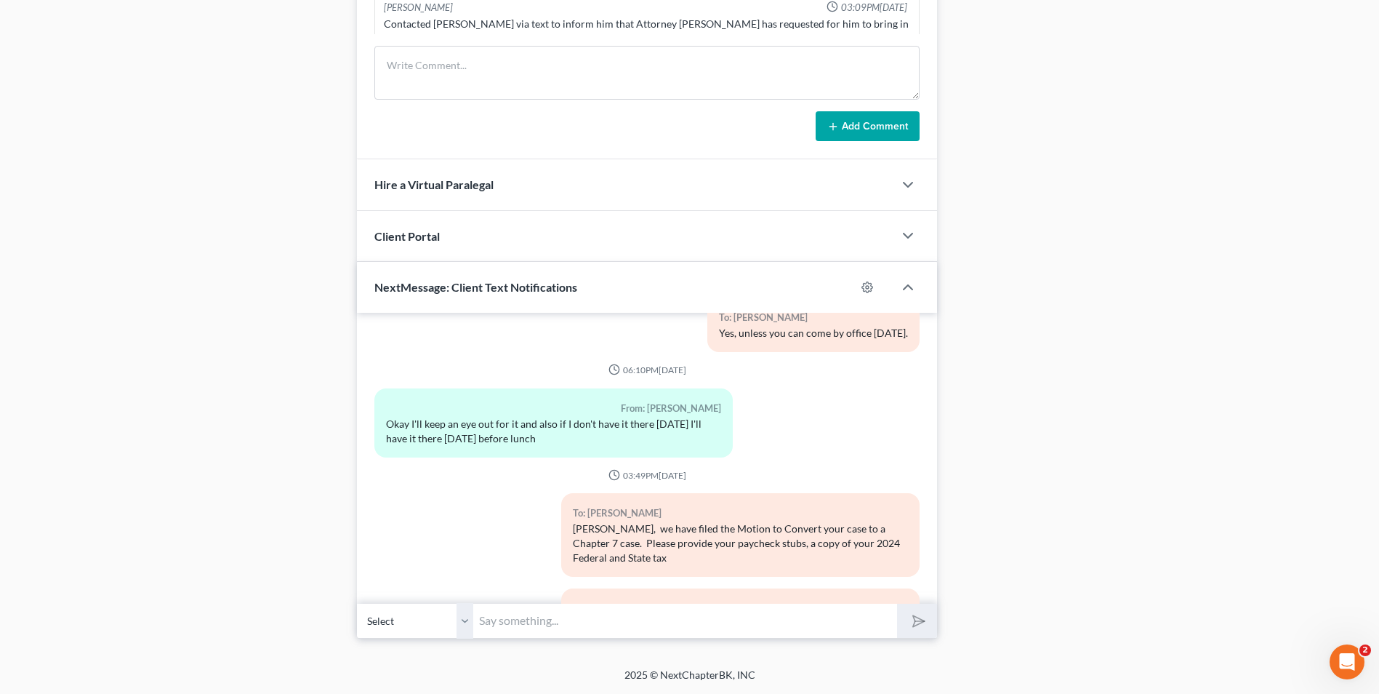
click at [15, 680] on footer "2025 © NextChapterBK, INC" at bounding box center [689, 680] width 1379 height 26
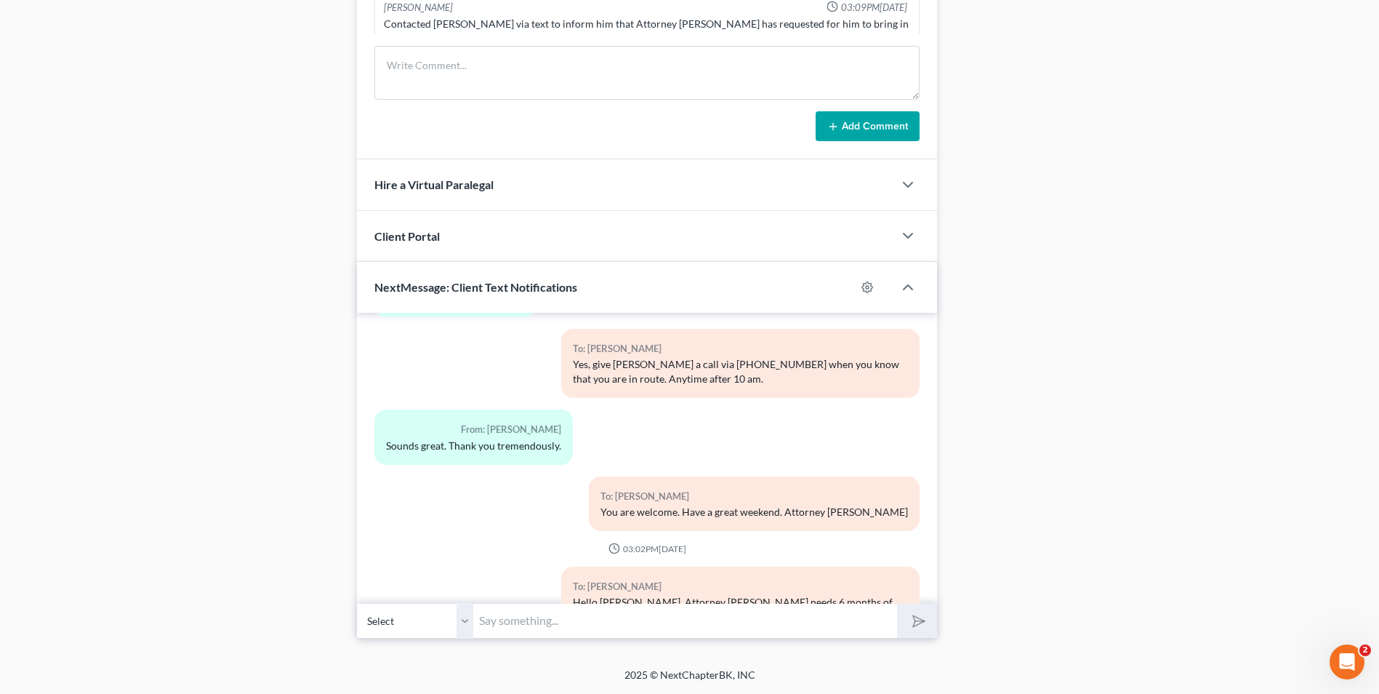
click at [18, 674] on footer "2025 © NextChapterBK, INC" at bounding box center [689, 680] width 1379 height 26
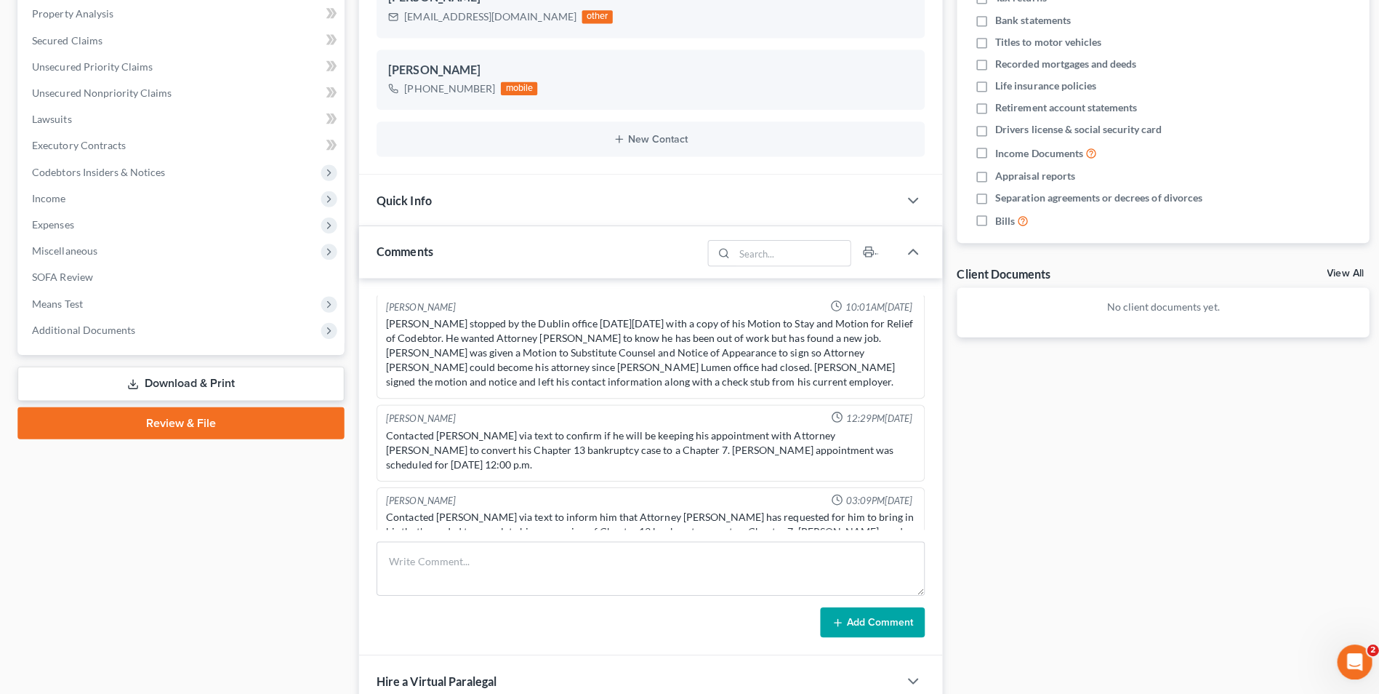
scroll to position [0, 0]
click at [928, 454] on div "Marshay Williams 10:01AM, 03/06/2025 Mr. Sanford stopped by the Dublin office o…" at bounding box center [647, 468] width 580 height 376
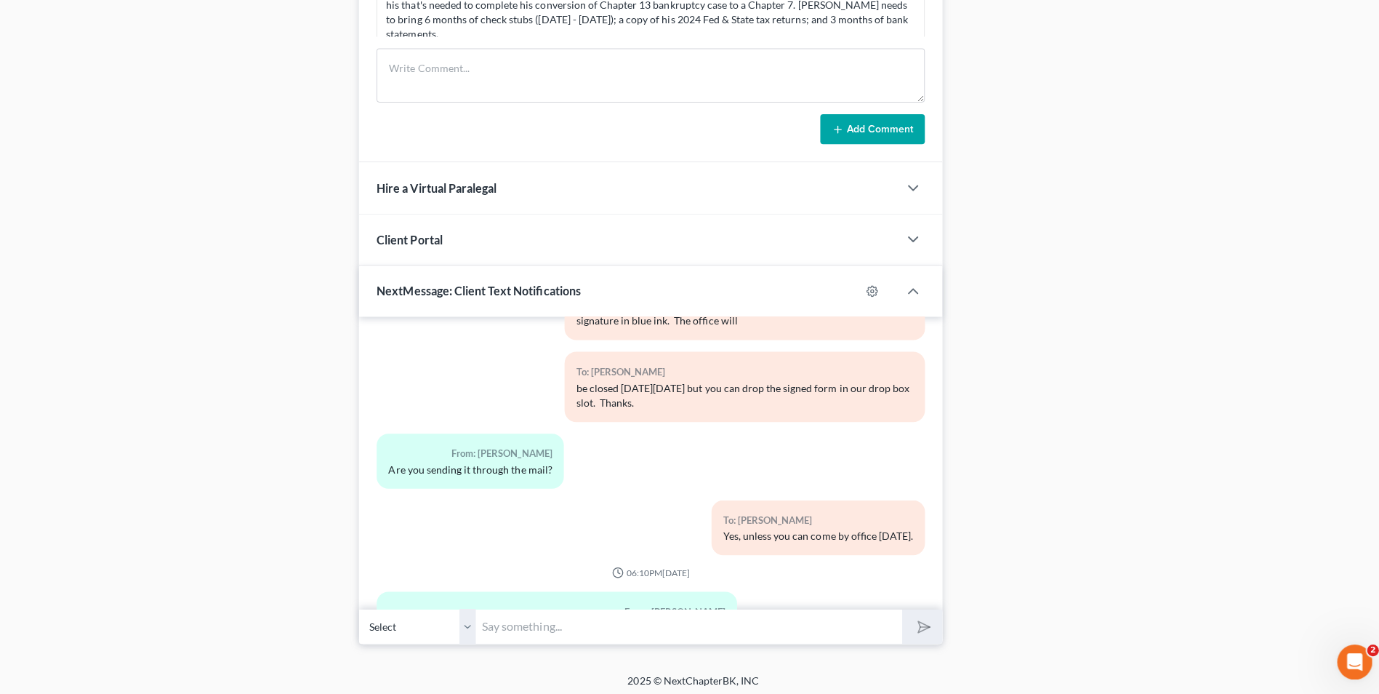
scroll to position [774, 0]
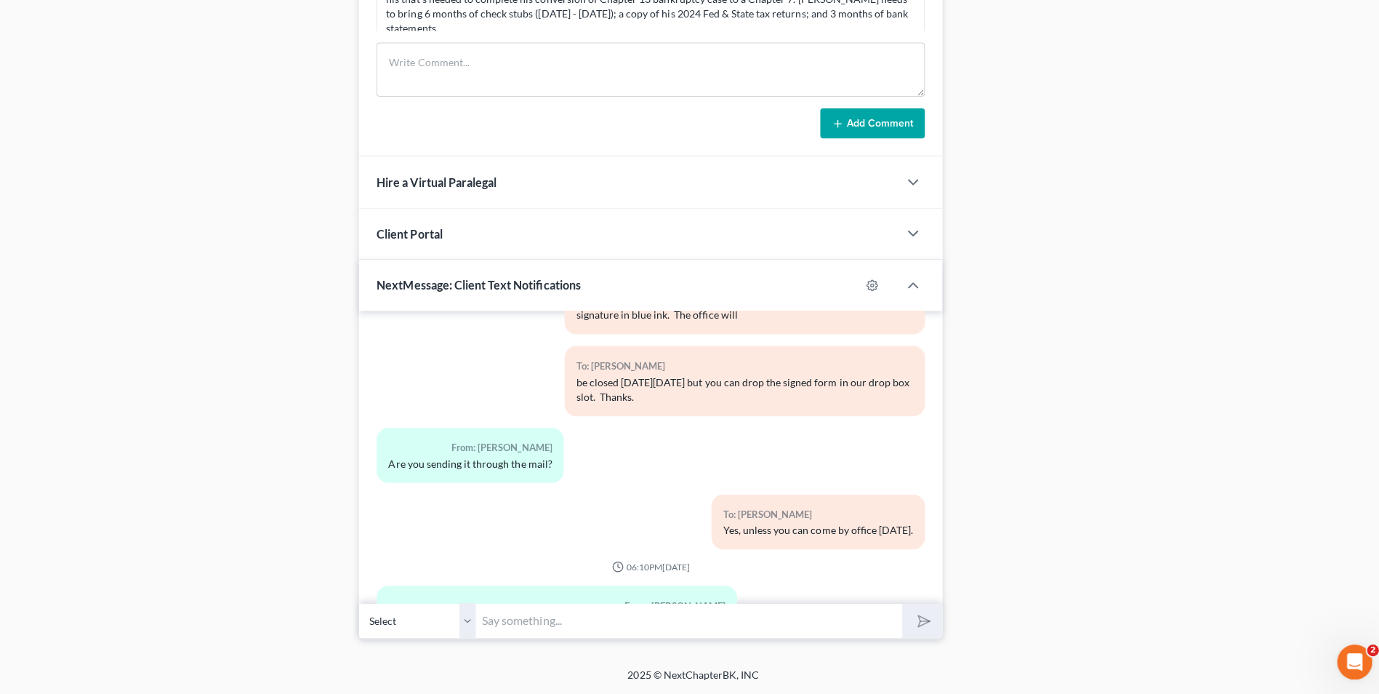
click at [632, 614] on input "text" at bounding box center [685, 621] width 424 height 36
type input "M"
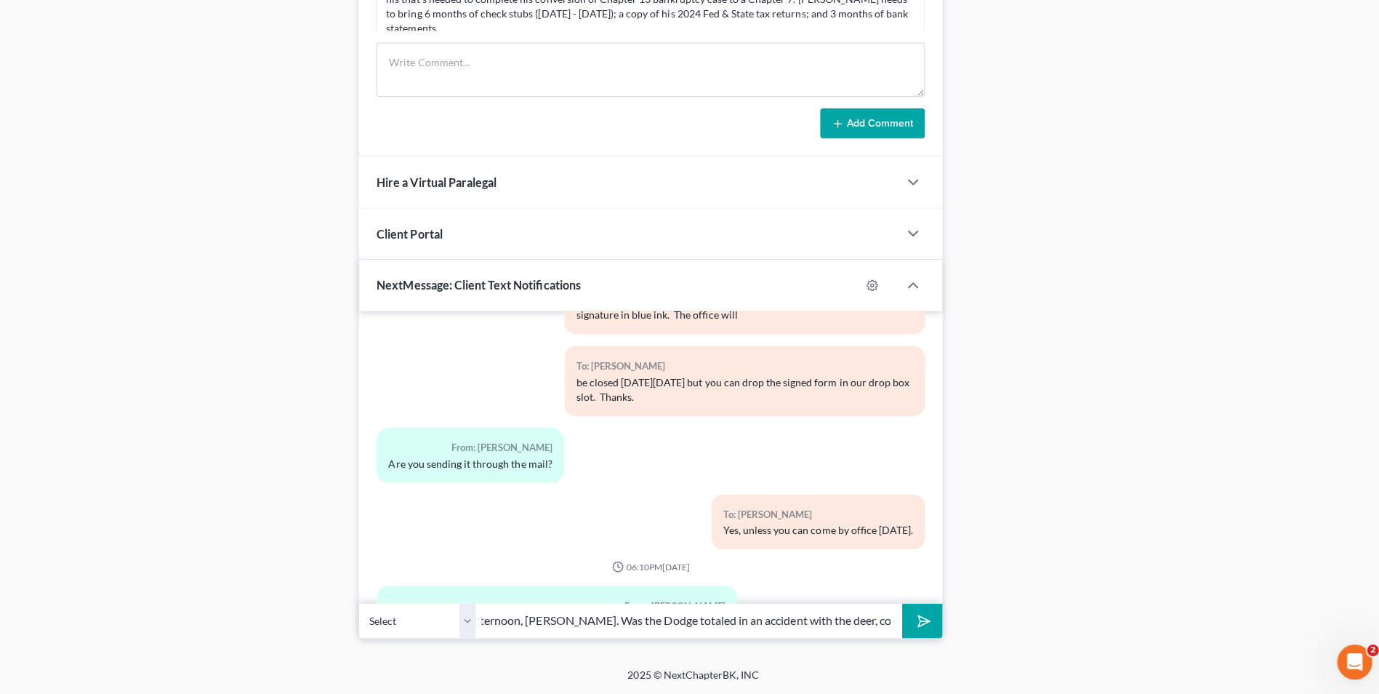
scroll to position [0, 49]
click at [585, 620] on input "Good Afternoon, Mr. Sanford. Was the Dodge totaled in an accident with the deer…" at bounding box center [685, 621] width 424 height 36
click at [808, 620] on input "Good Afternoon, Mr. Sanford. This is Attorney Walker. The Dodge was totaled in …" at bounding box center [685, 621] width 424 height 36
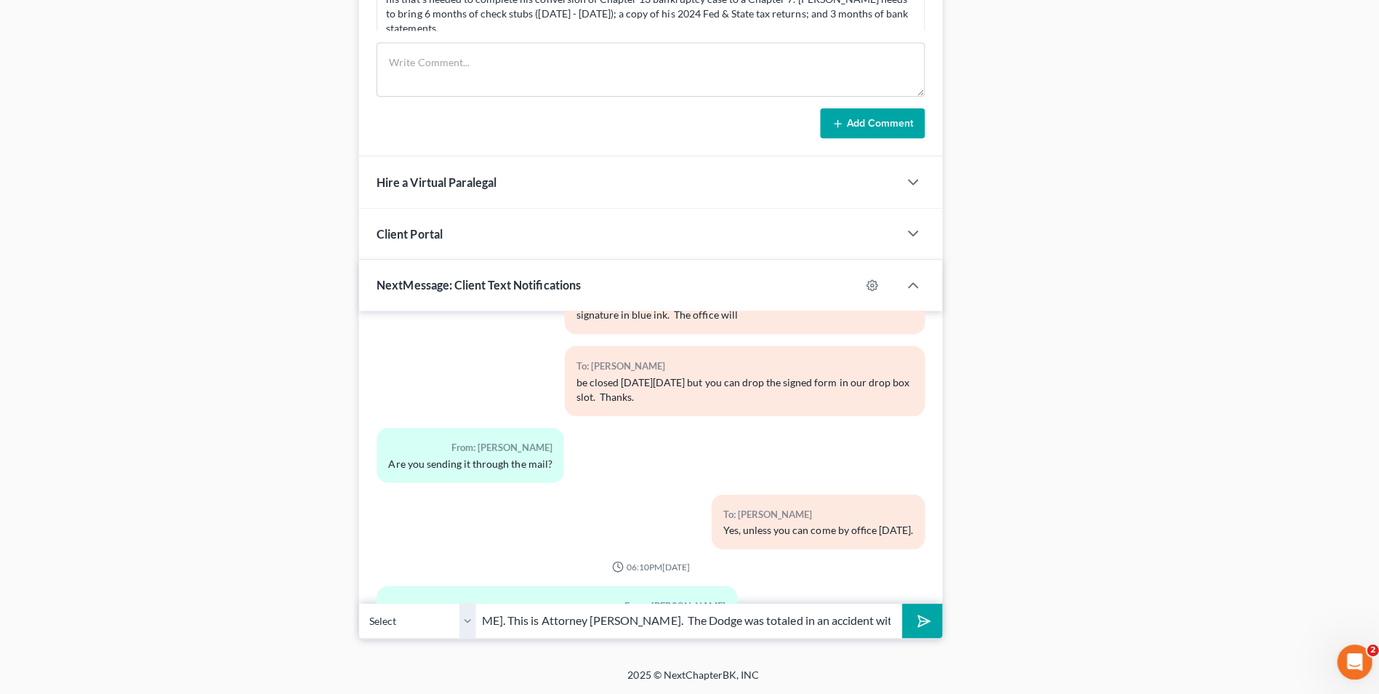
type input "Good Afternoon, Mr. Sanford. This is Attorney Walker. The Dodge was totaled in …"
click at [920, 626] on icon "submit" at bounding box center [916, 621] width 20 height 20
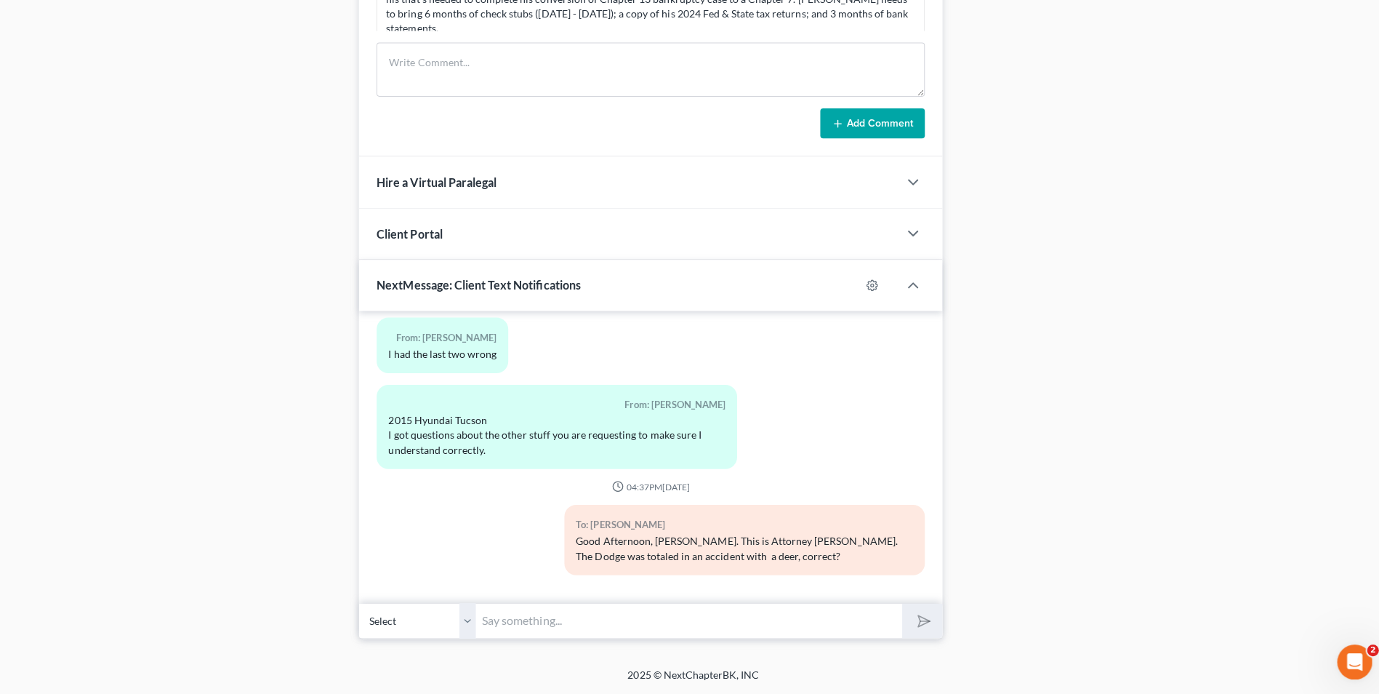
drag, startPoint x: 1378, startPoint y: 470, endPoint x: 1216, endPoint y: 97, distance: 406.9
click at [1216, 97] on div "Docs Tasks Events Fees Timer 0% Completed Nothing here yet! Credit Counseling C…" at bounding box center [1156, 2] width 425 height 1273
drag, startPoint x: 1381, startPoint y: 417, endPoint x: 1356, endPoint y: 288, distance: 131.2
click at [1356, 288] on div "Docs Tasks Events Fees Timer 0% Completed Nothing here yet! Credit Counseling C…" at bounding box center [1156, 2] width 425 height 1273
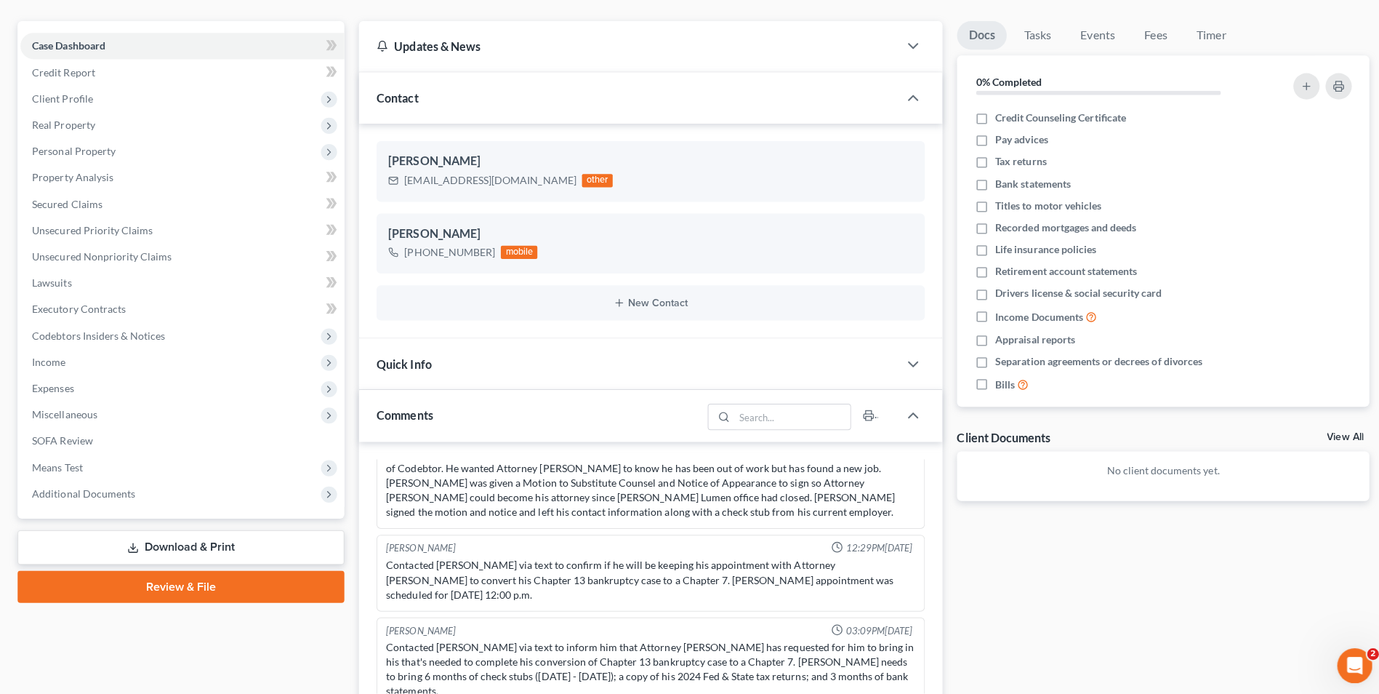
scroll to position [107, 0]
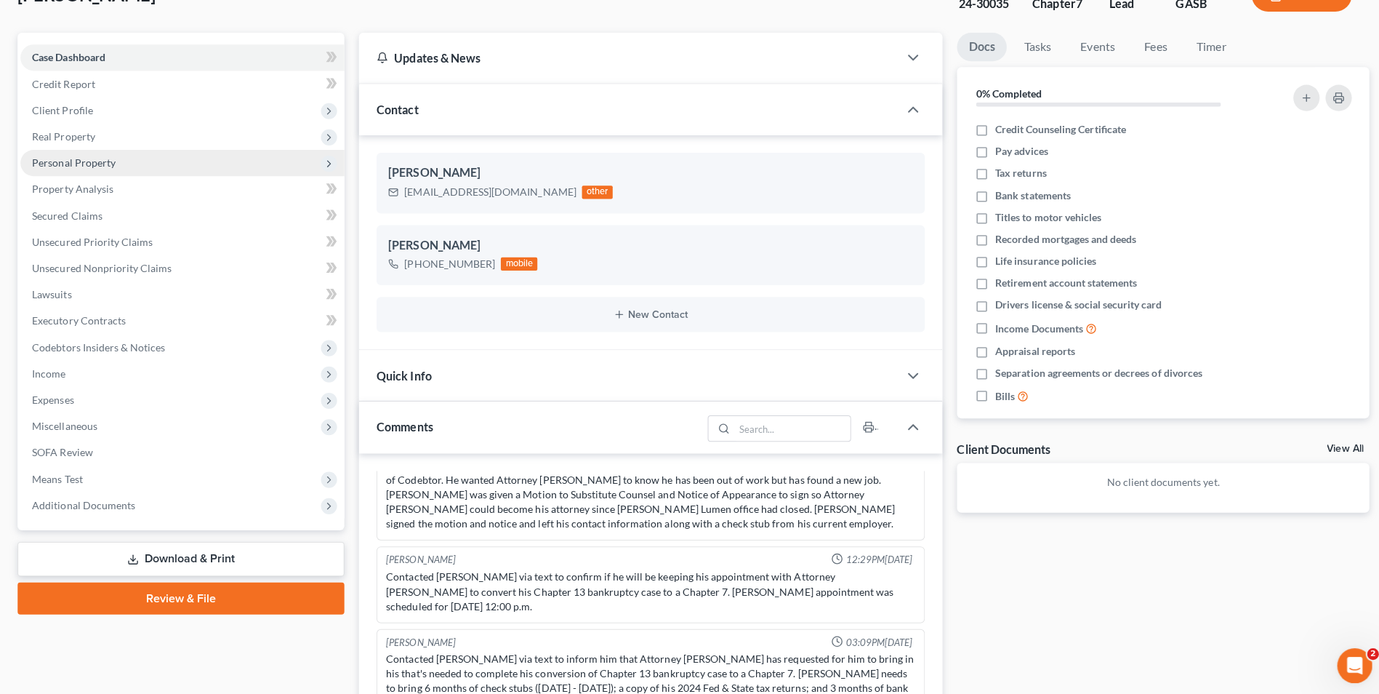
click at [83, 159] on span "Personal Property" at bounding box center [73, 162] width 83 height 12
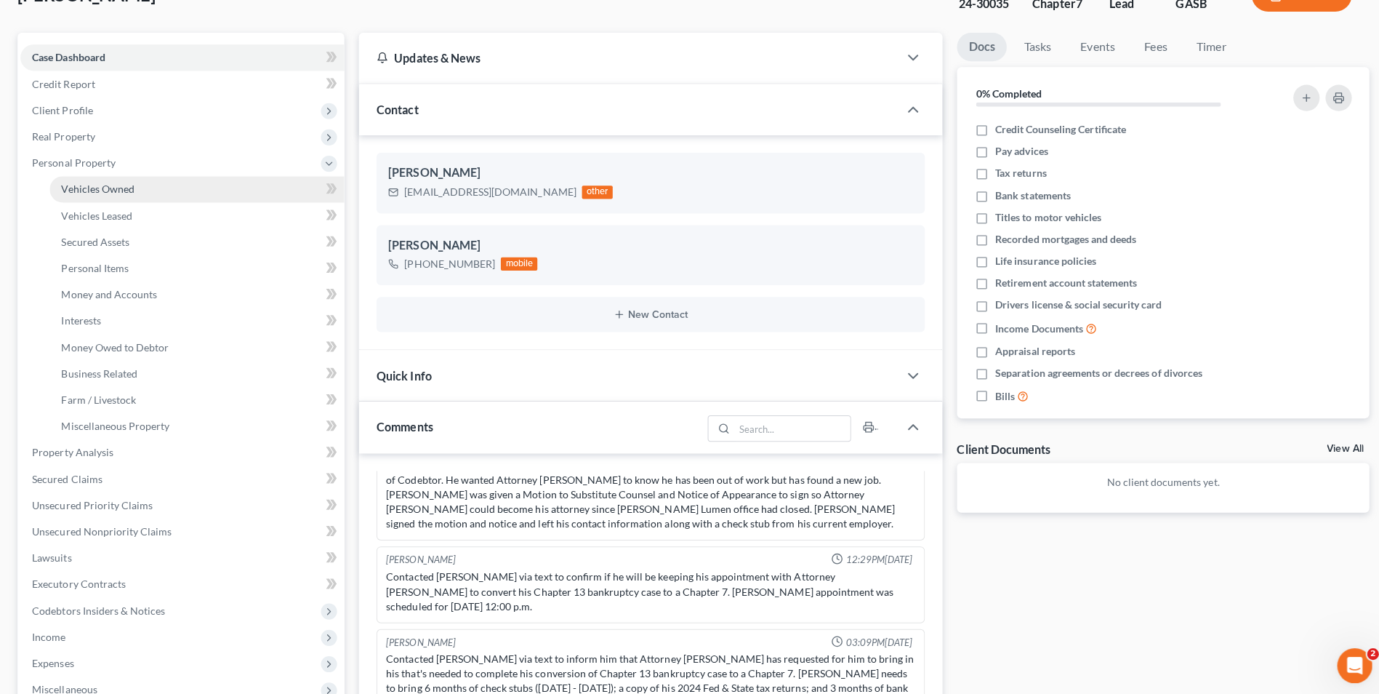
click at [116, 186] on span "Vehicles Owned" at bounding box center [97, 188] width 73 height 12
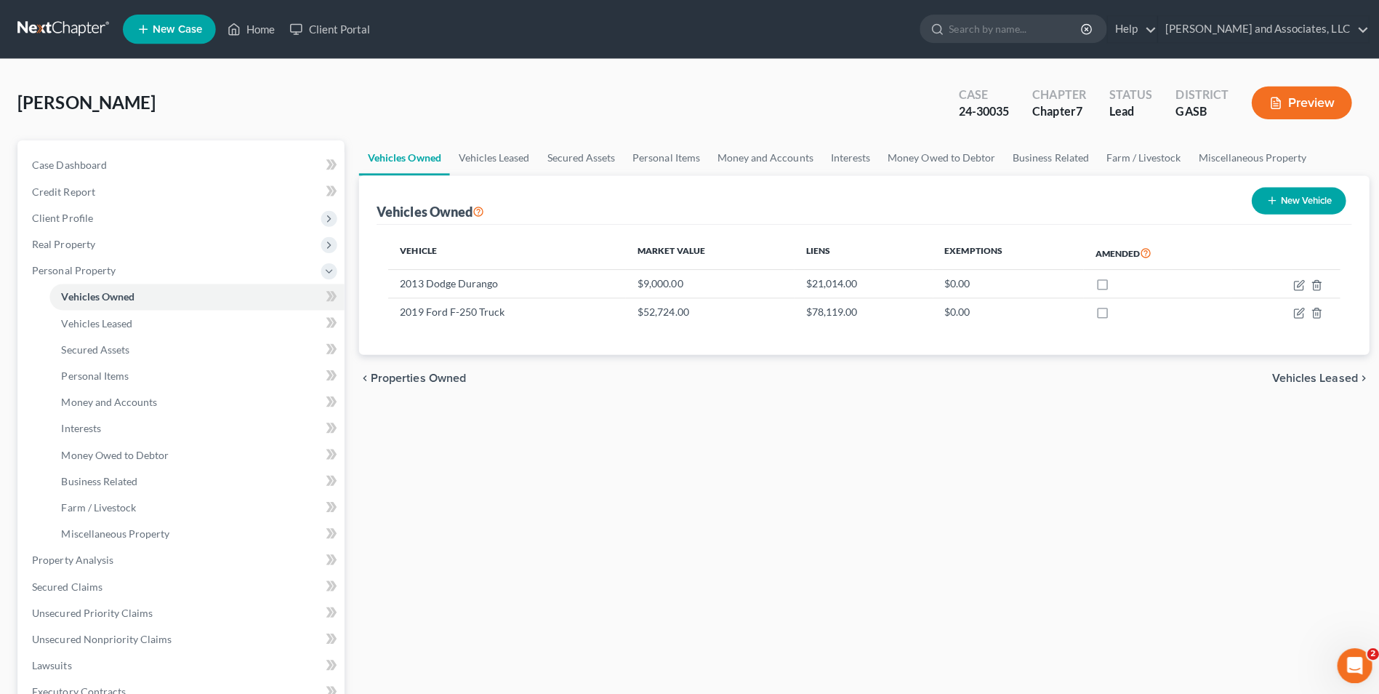
click at [1296, 200] on button "New Vehicle" at bounding box center [1292, 199] width 94 height 27
select select "0"
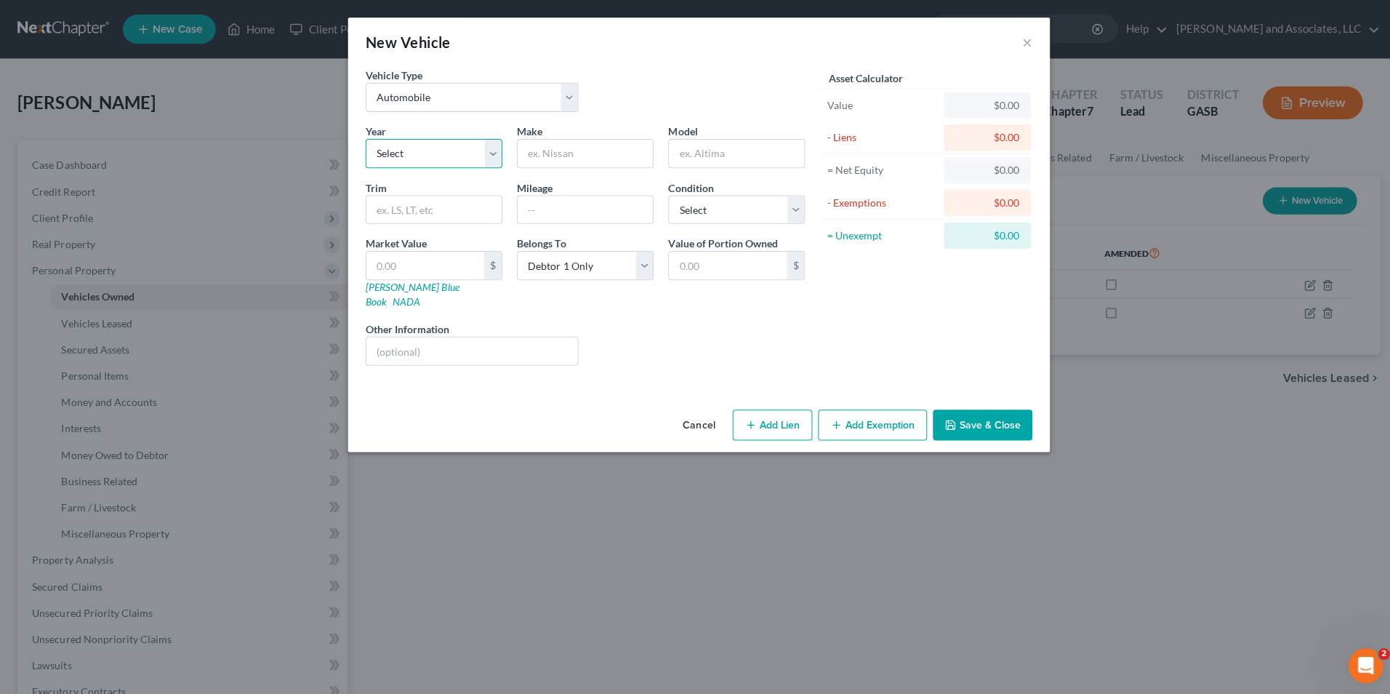
click at [491, 151] on select "Select 2026 2025 2024 2023 2022 2021 2020 2019 2018 2017 2016 2015 2014 2013 20…" at bounding box center [431, 152] width 136 height 29
select select "11"
click at [363, 138] on select "Select 2026 2025 2024 2023 2022 2021 2020 2019 2018 2017 2016 2015 2014 2013 20…" at bounding box center [431, 152] width 136 height 29
click at [558, 146] on input "text" at bounding box center [582, 153] width 134 height 28
drag, startPoint x: 575, startPoint y: 156, endPoint x: 531, endPoint y: 147, distance: 45.2
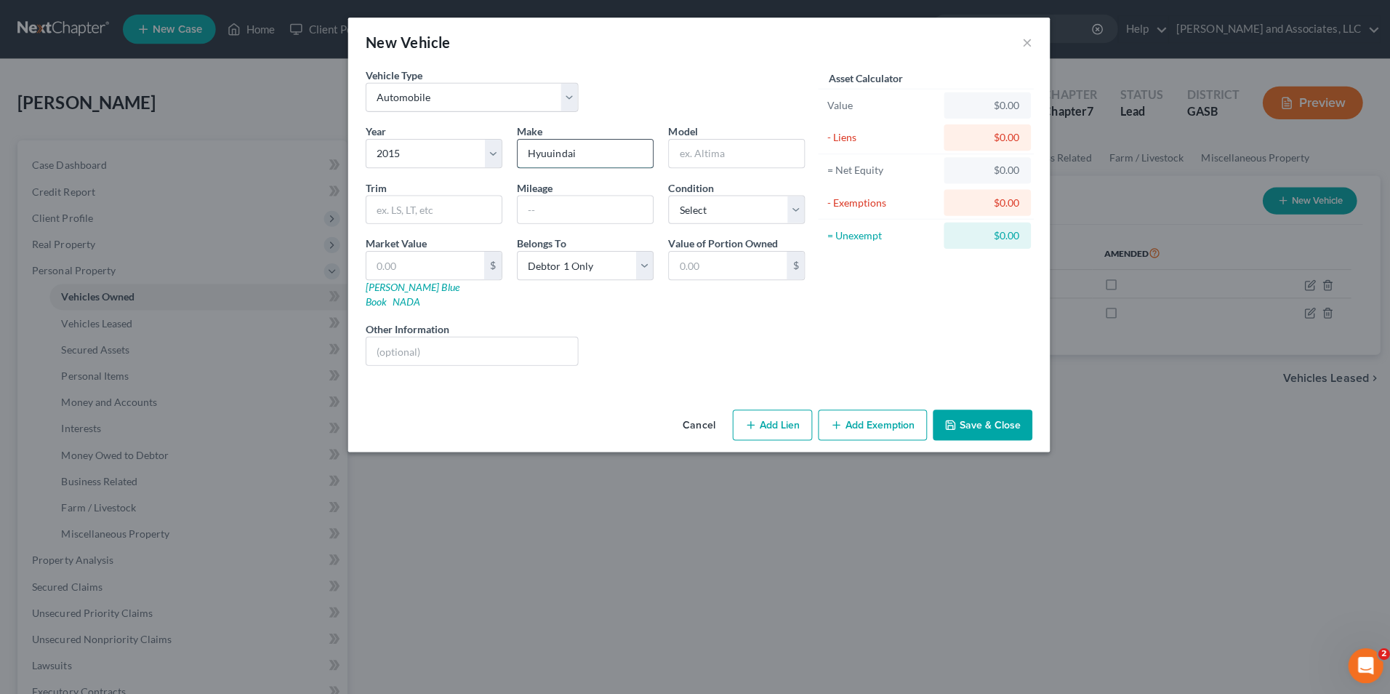
click at [531, 147] on input "Hyuuindai" at bounding box center [582, 153] width 134 height 28
type input "Hyundai"
type input "Tucson"
click at [426, 206] on input "text" at bounding box center [431, 209] width 134 height 28
type input "SE AWD"
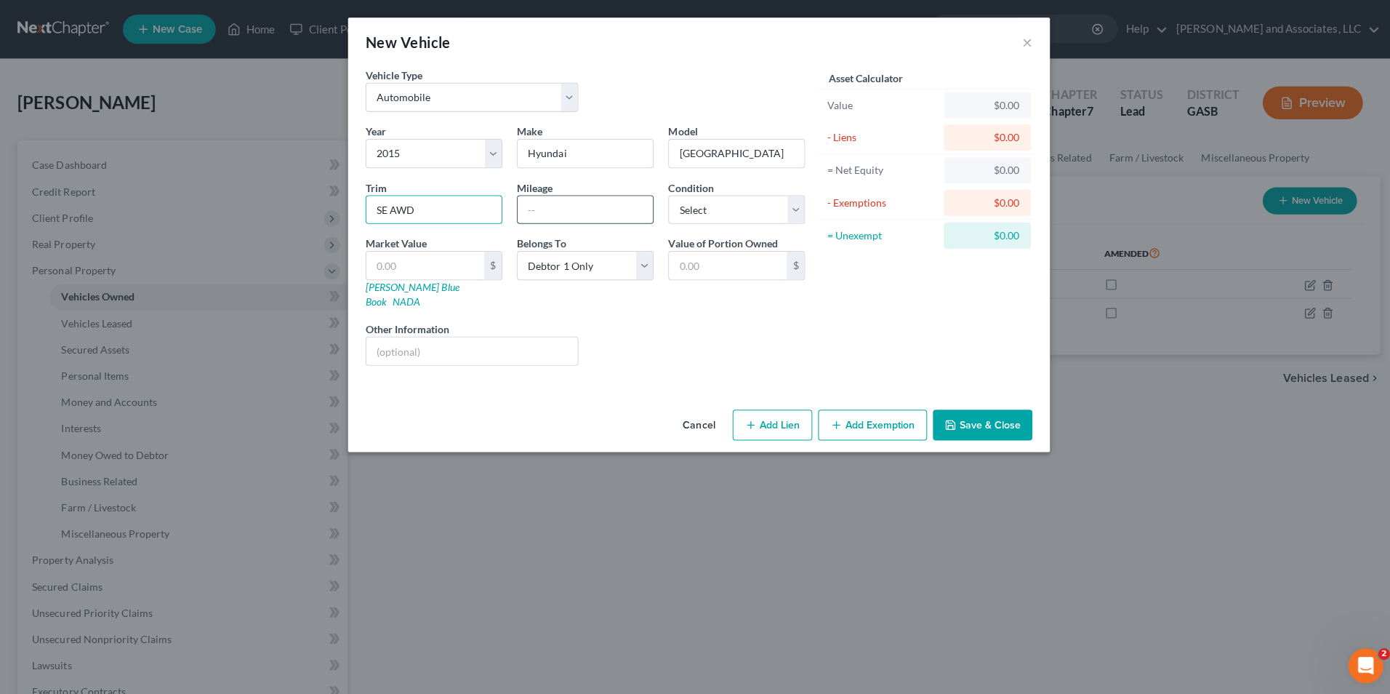
click at [534, 206] on input "text" at bounding box center [582, 209] width 134 height 28
type input "188045"
click at [789, 210] on select "Select Excellent Very Good Good Fair Poor" at bounding box center [732, 208] width 136 height 29
select select "2"
click at [664, 194] on select "Select Excellent Very Good Good Fair Poor" at bounding box center [732, 208] width 136 height 29
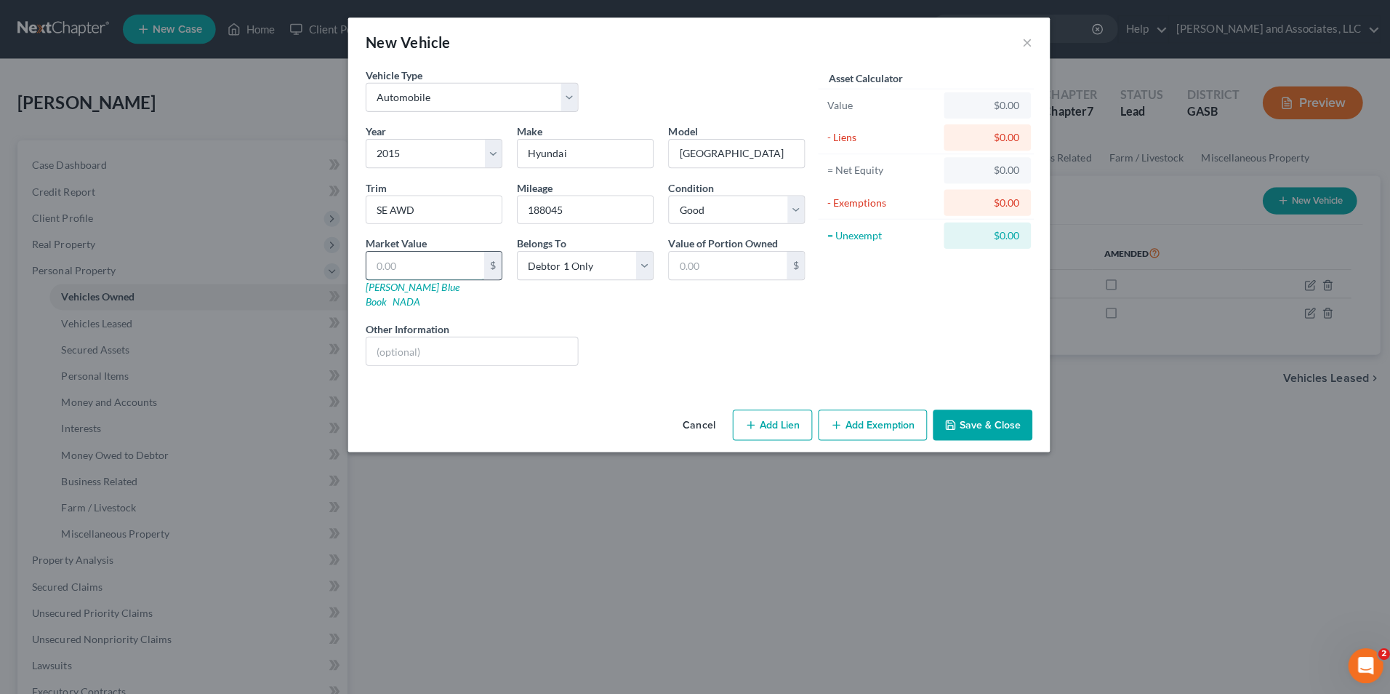
click at [432, 266] on input "text" at bounding box center [422, 264] width 117 height 28
click at [425, 262] on input "text" at bounding box center [422, 264] width 117 height 28
click at [983, 409] on button "Save & Close" at bounding box center [977, 422] width 99 height 31
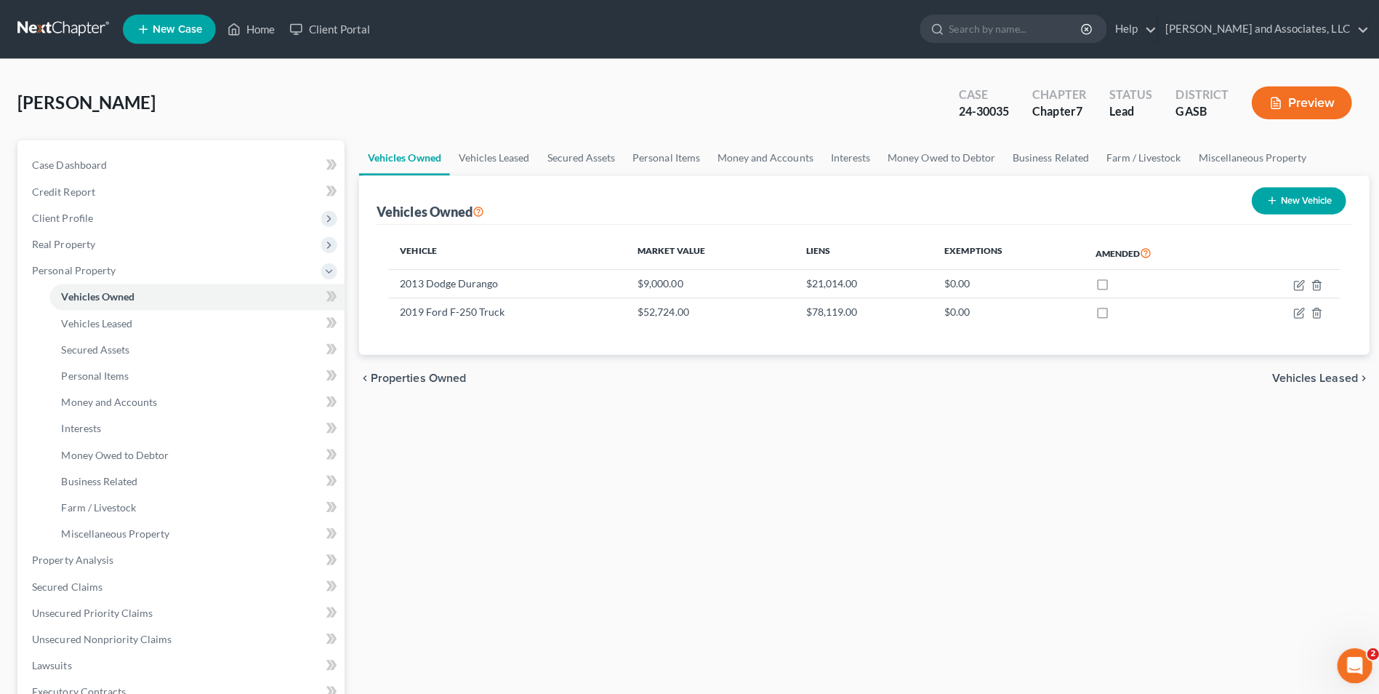
click at [1300, 198] on button "New Vehicle" at bounding box center [1292, 199] width 94 height 27
select select "0"
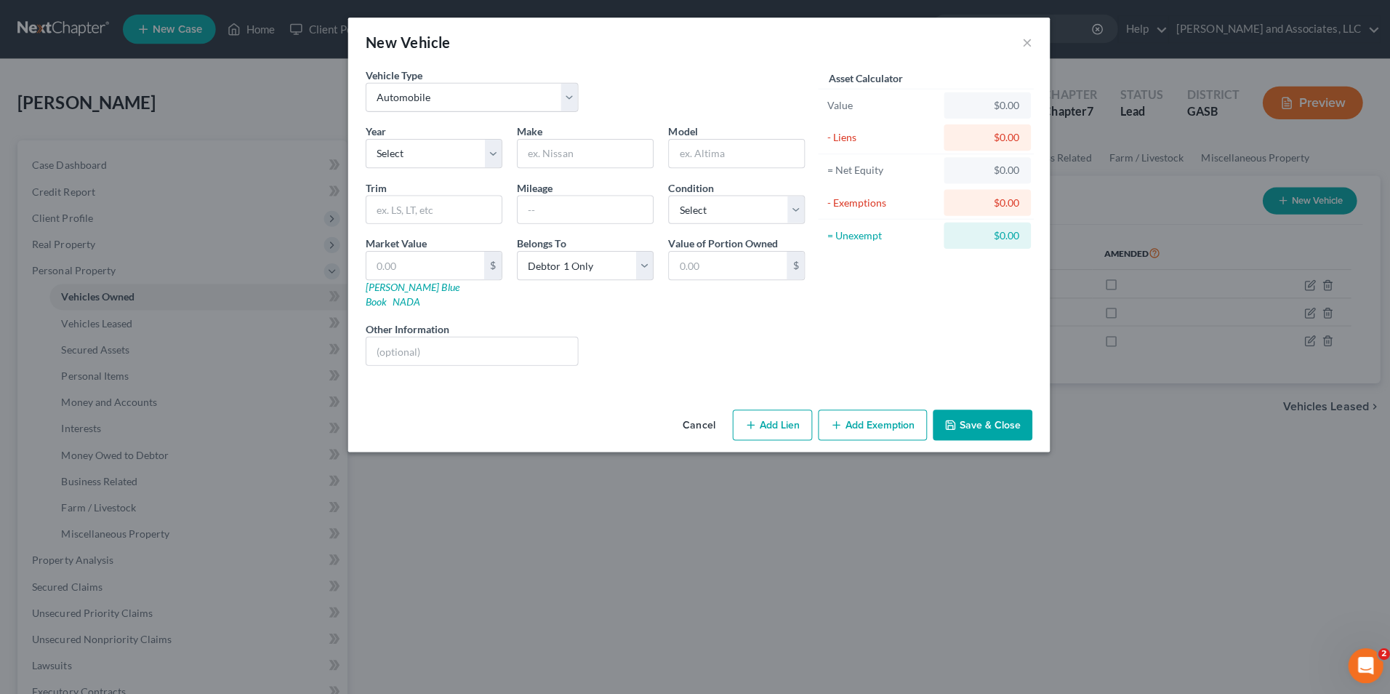
click at [1005, 413] on button "Save & Close" at bounding box center [977, 422] width 99 height 31
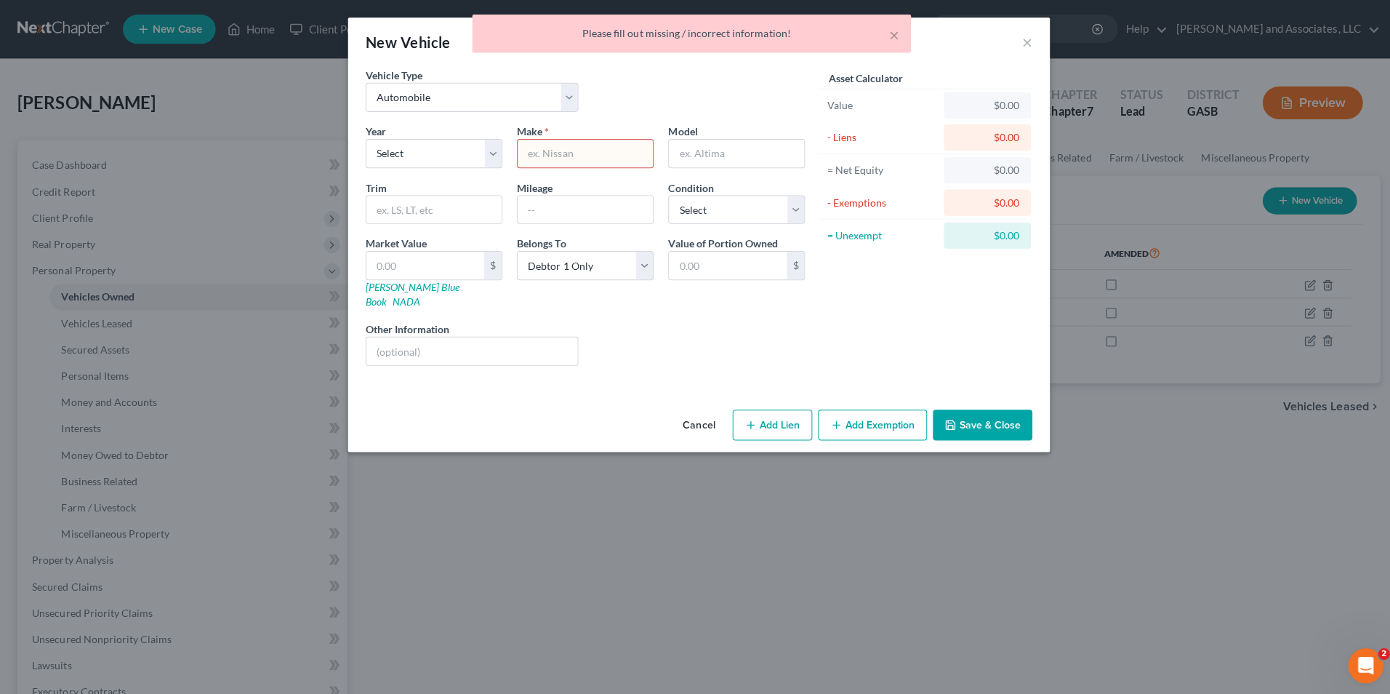
click at [1024, 40] on div "× Please fill out missing / incorrect information!" at bounding box center [688, 37] width 1390 height 45
click at [889, 33] on button "×" at bounding box center [889, 34] width 10 height 17
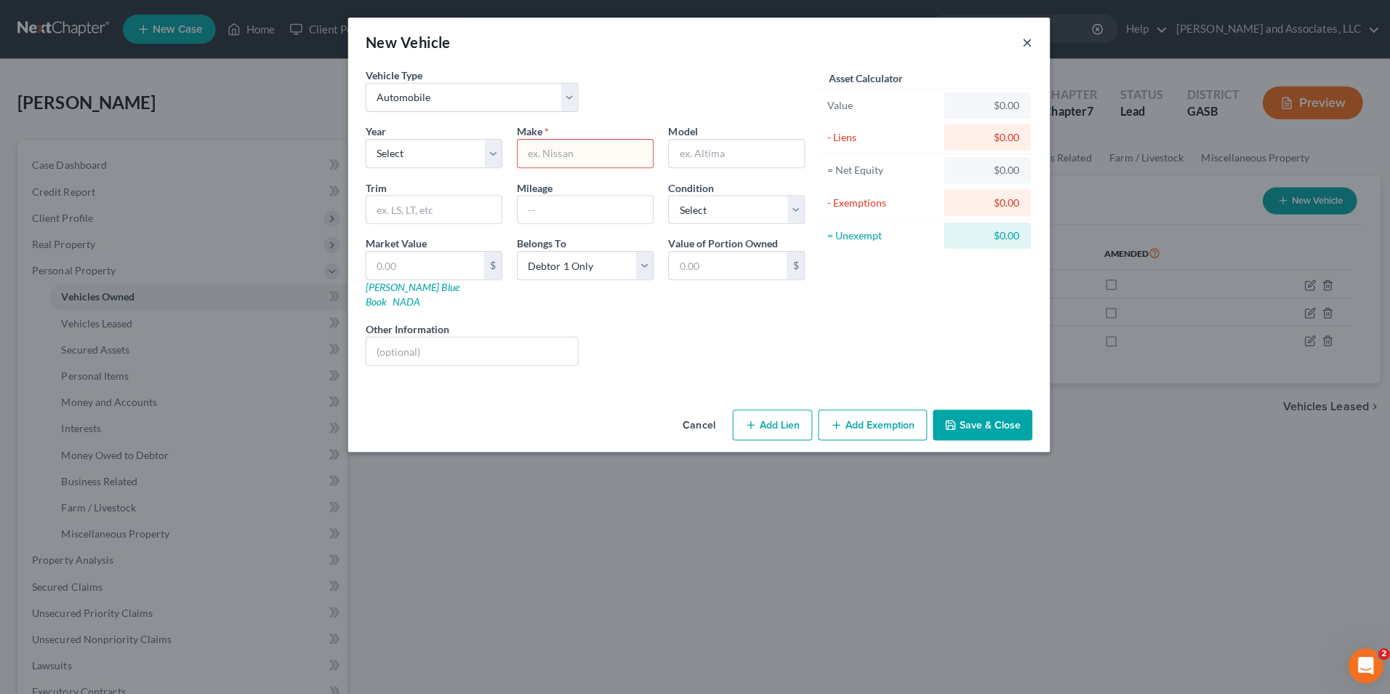
click at [1021, 44] on button "×" at bounding box center [1021, 41] width 10 height 17
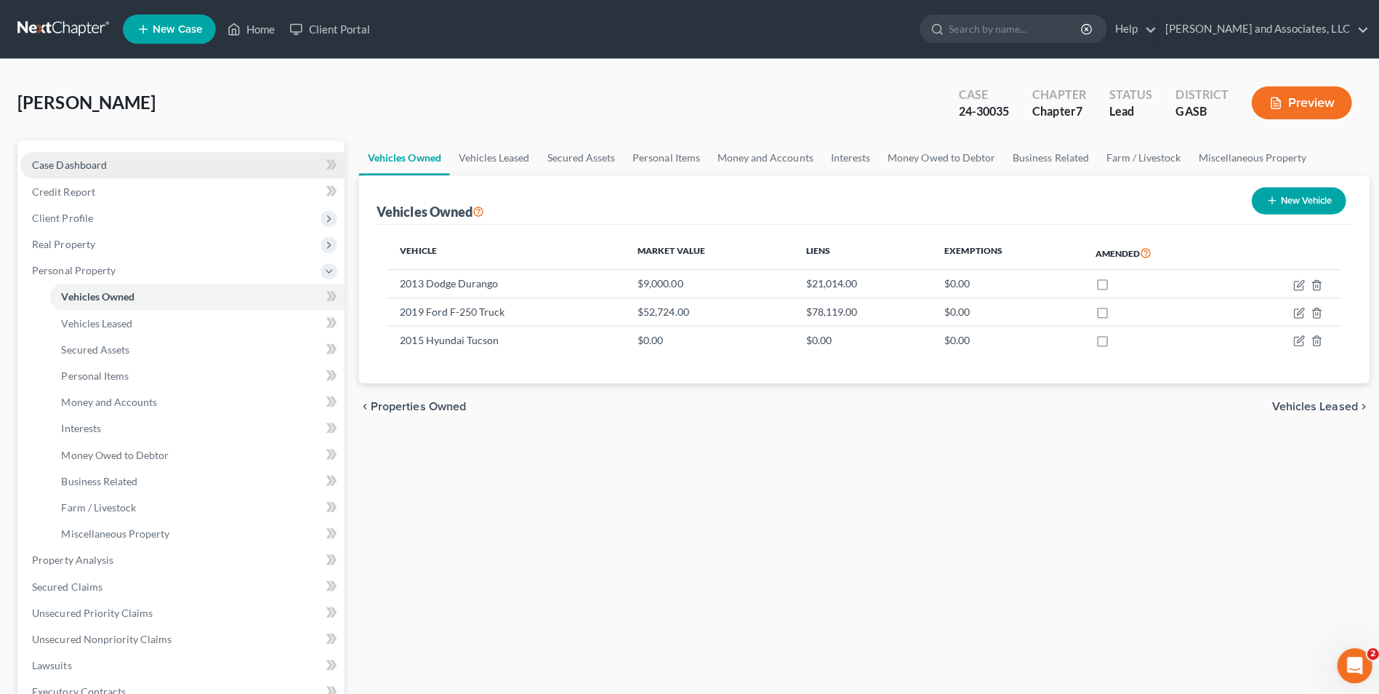
click at [95, 164] on span "Case Dashboard" at bounding box center [69, 164] width 74 height 12
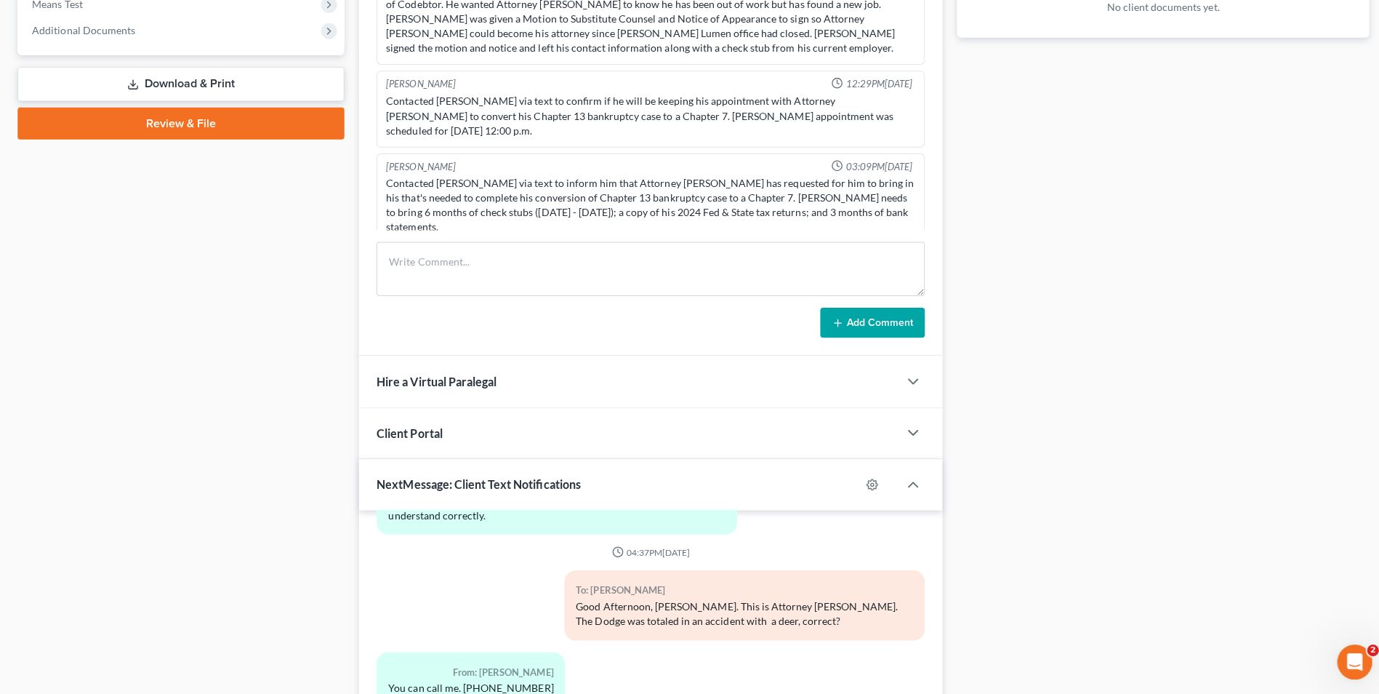
scroll to position [774, 0]
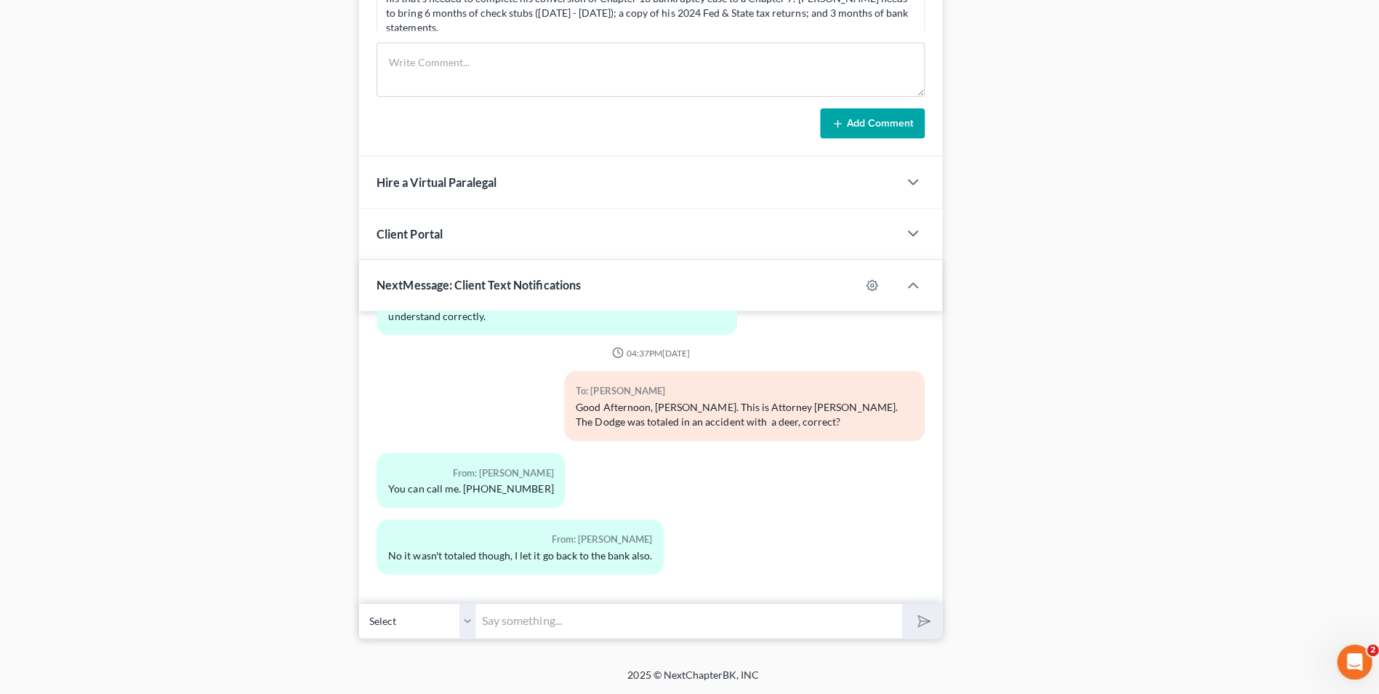
click at [526, 625] on input "text" at bounding box center [685, 621] width 424 height 36
drag, startPoint x: 813, startPoint y: 545, endPoint x: 1369, endPoint y: 253, distance: 627.3
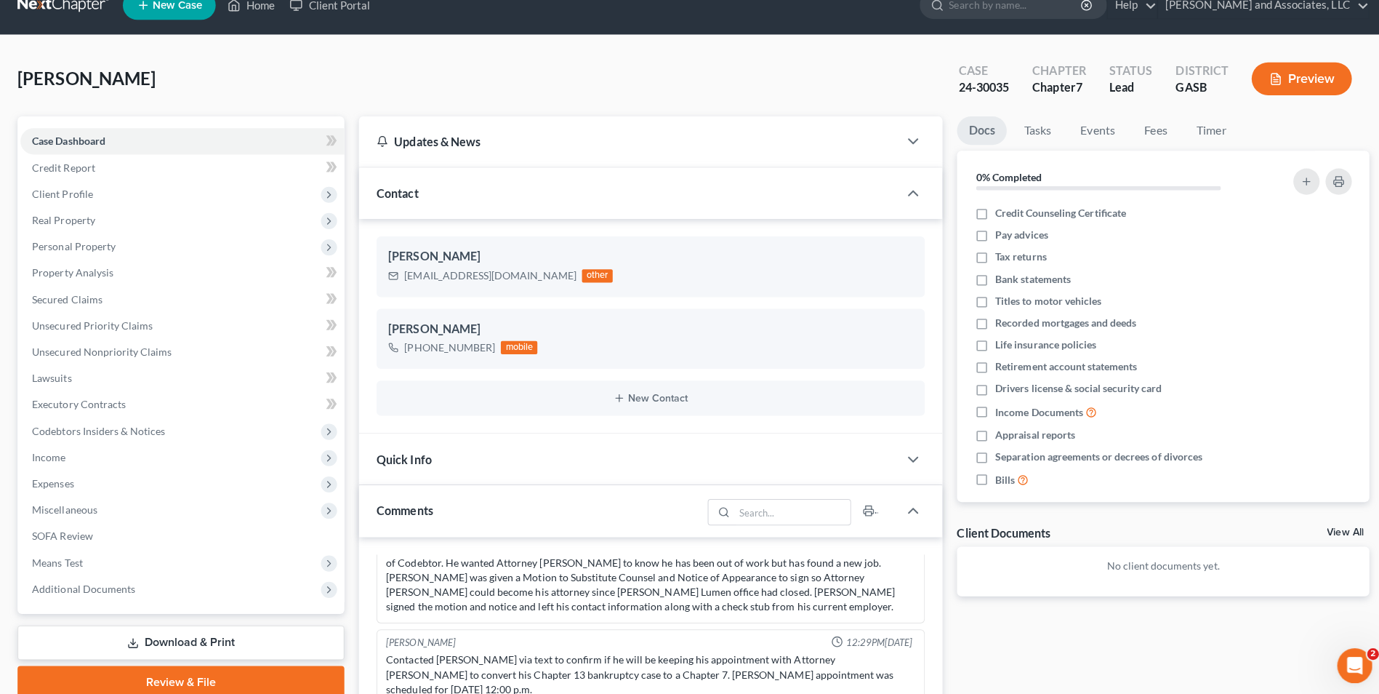
scroll to position [0, 0]
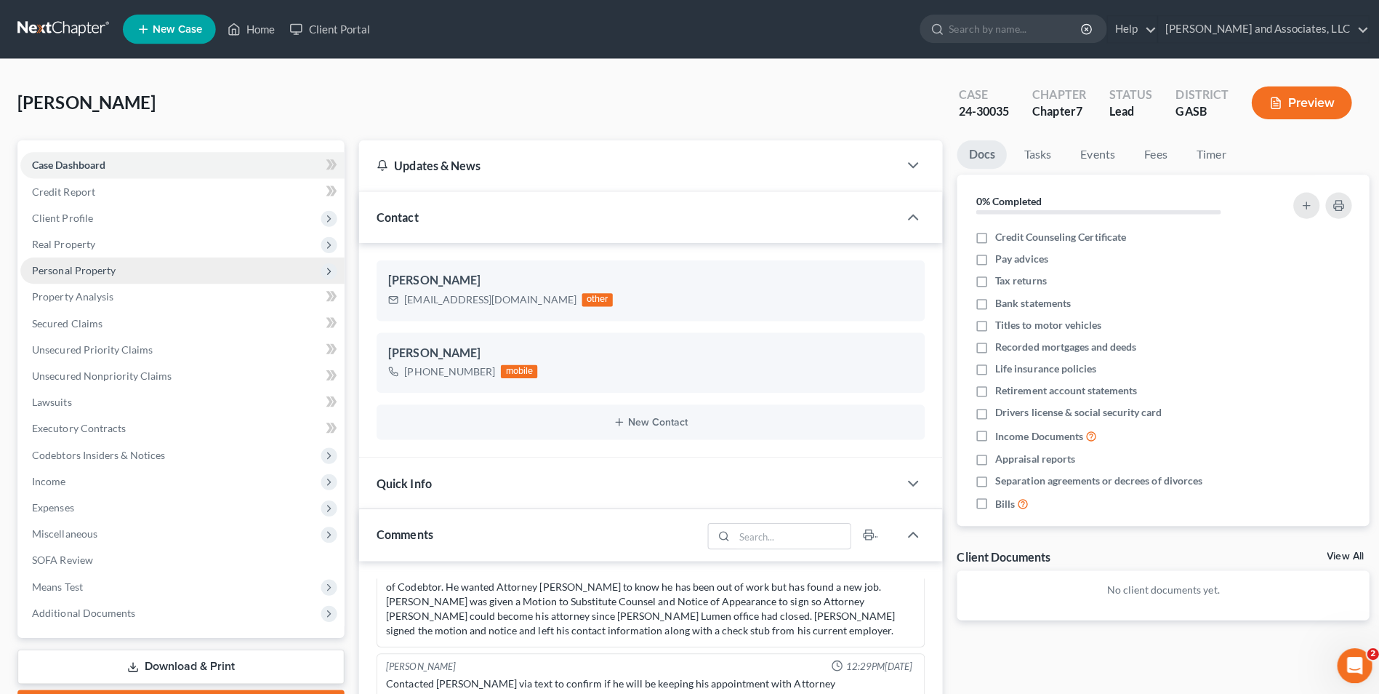
click at [103, 270] on span "Personal Property" at bounding box center [73, 268] width 83 height 12
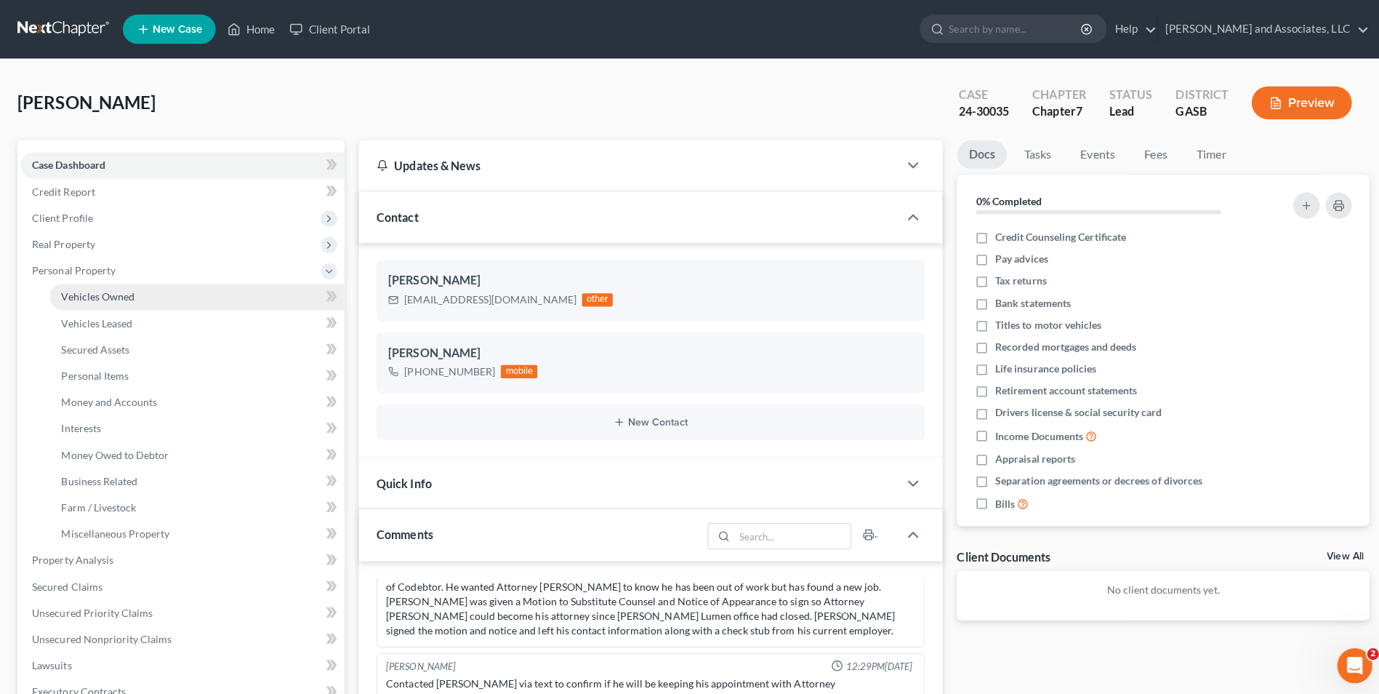
click at [102, 289] on span "Vehicles Owned" at bounding box center [97, 295] width 73 height 12
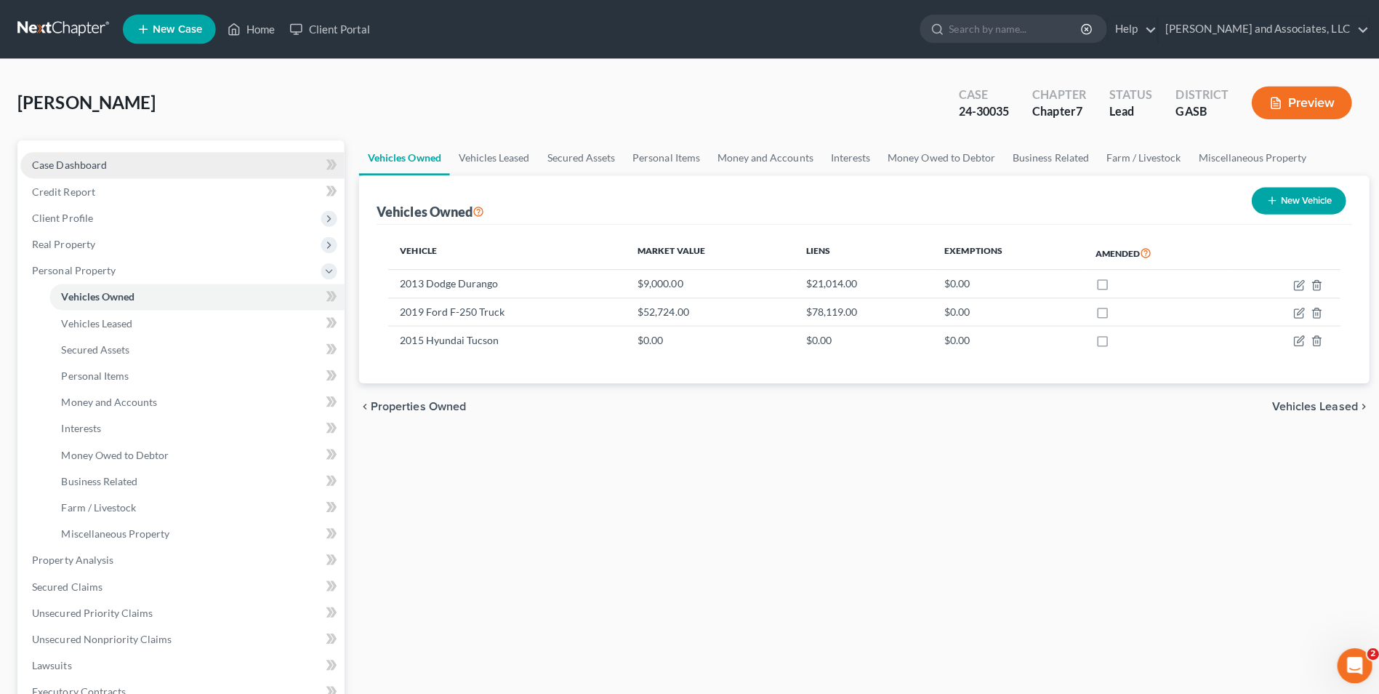
click at [95, 161] on span "Case Dashboard" at bounding box center [69, 164] width 74 height 12
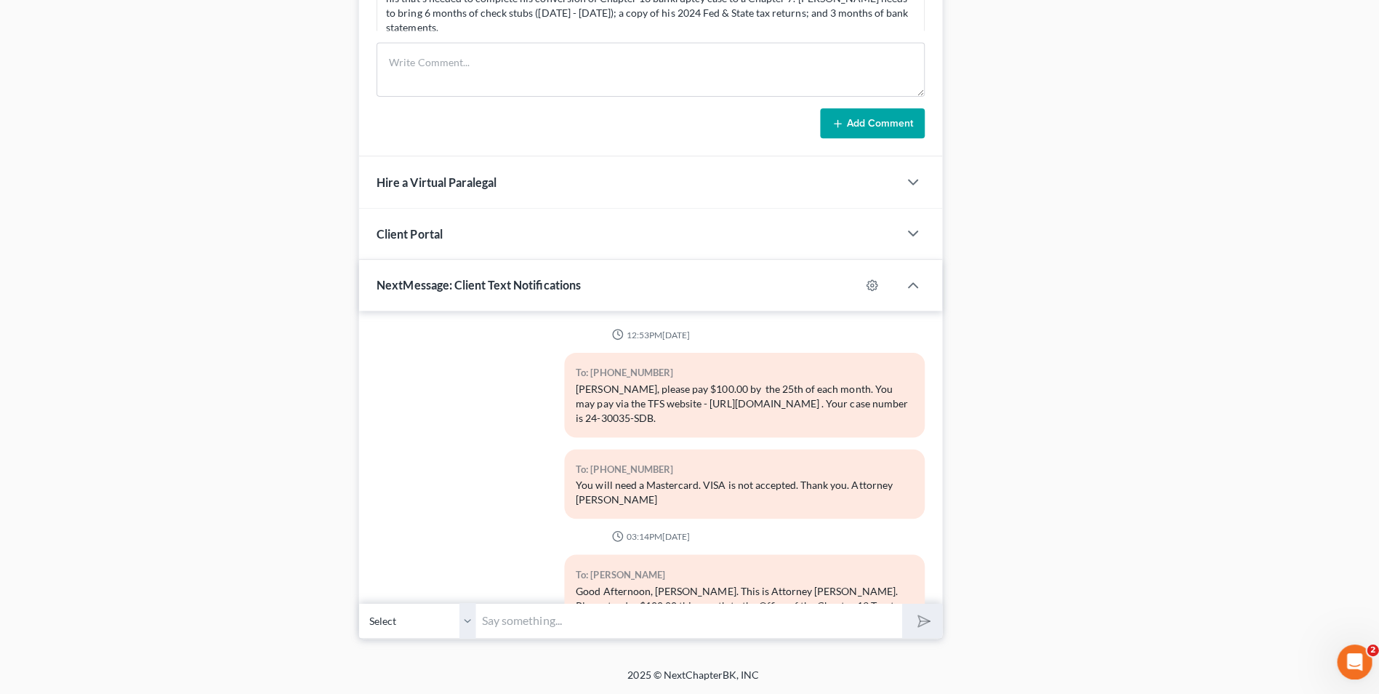
scroll to position [8112, 0]
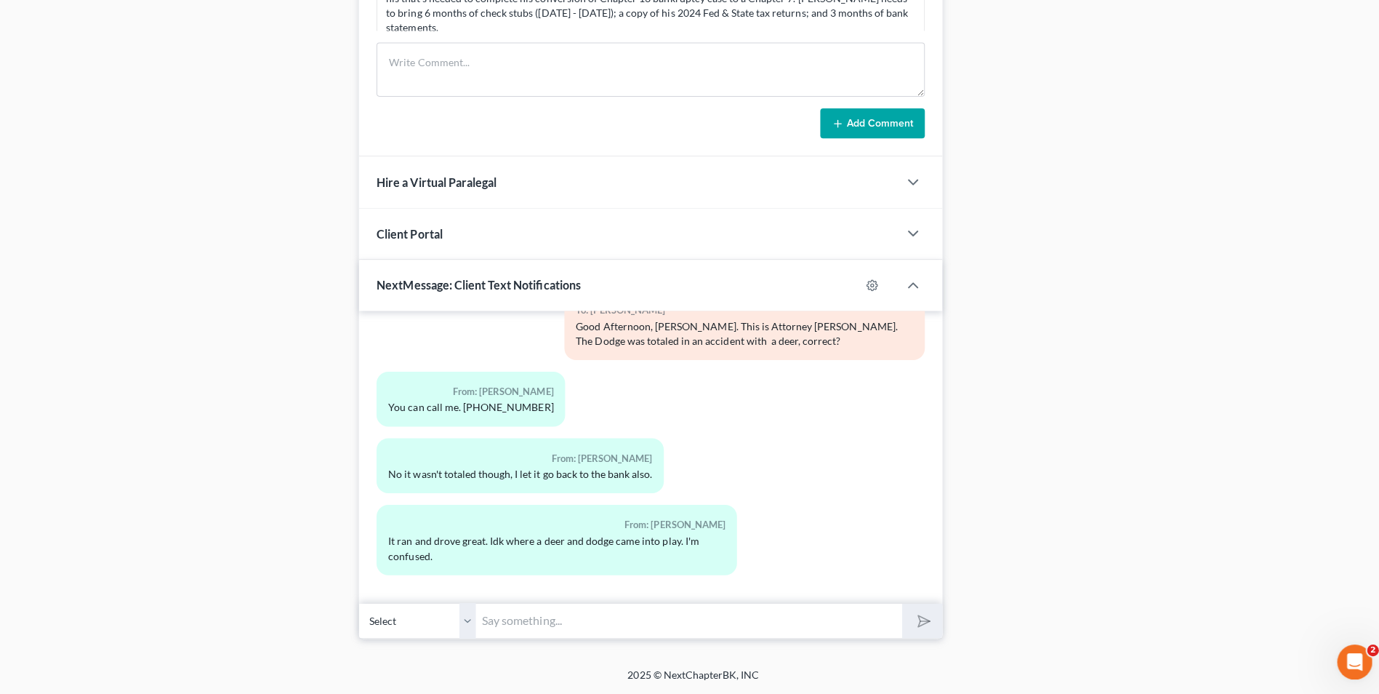
click at [634, 622] on input "text" at bounding box center [685, 621] width 424 height 36
type input "I am calling you, but the call went to voicemail."
click at [897, 603] on button "submit" at bounding box center [917, 620] width 40 height 34
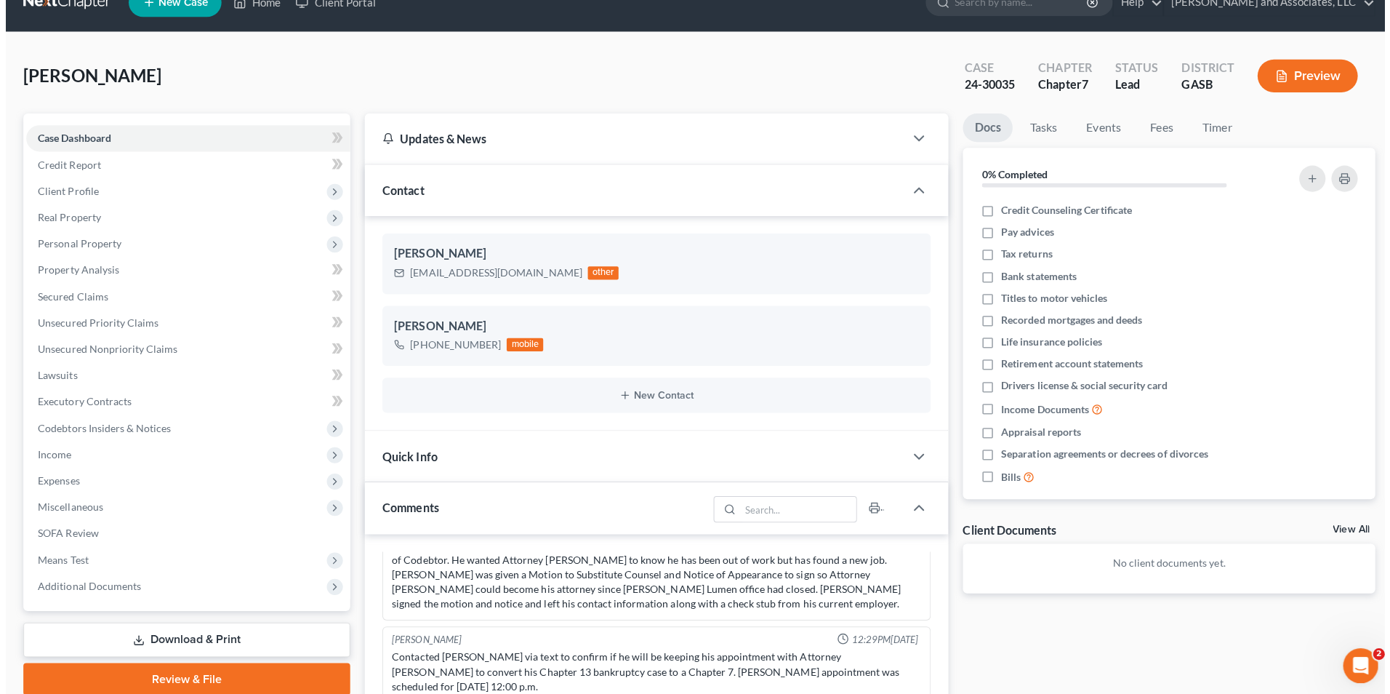
scroll to position [0, 0]
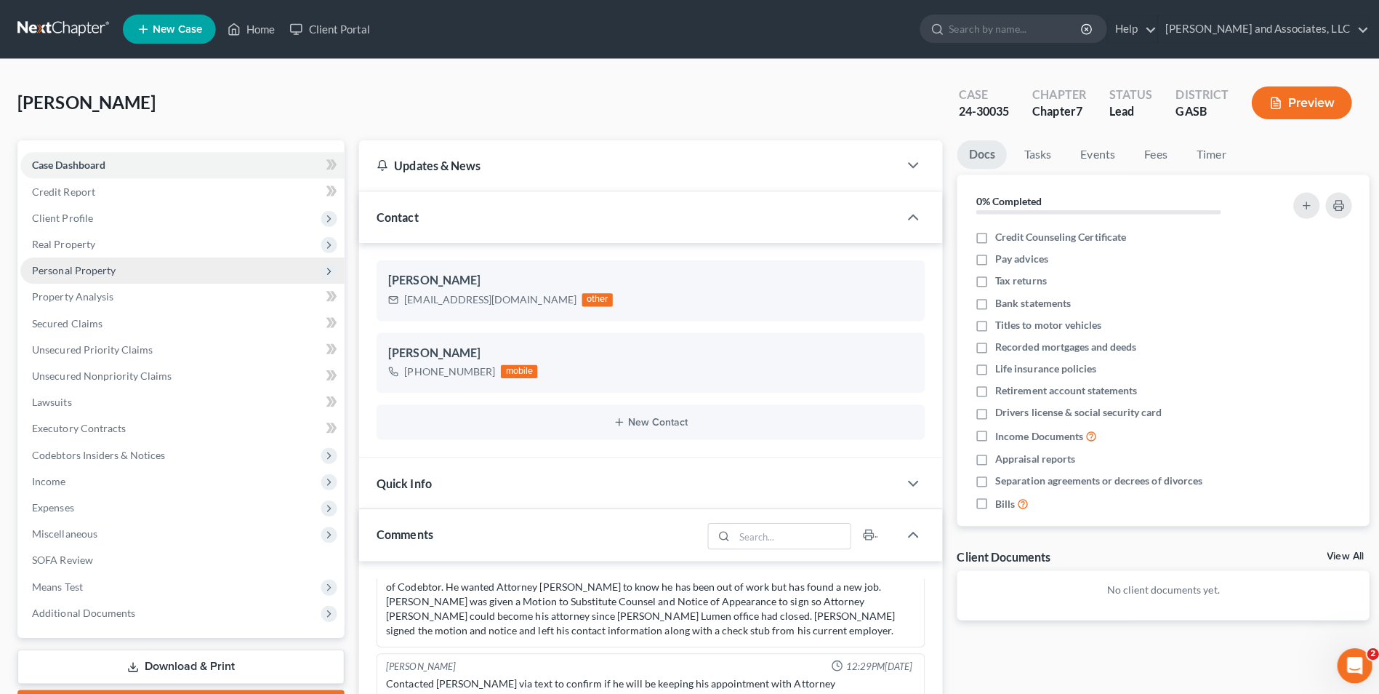
click at [77, 267] on span "Personal Property" at bounding box center [73, 268] width 83 height 12
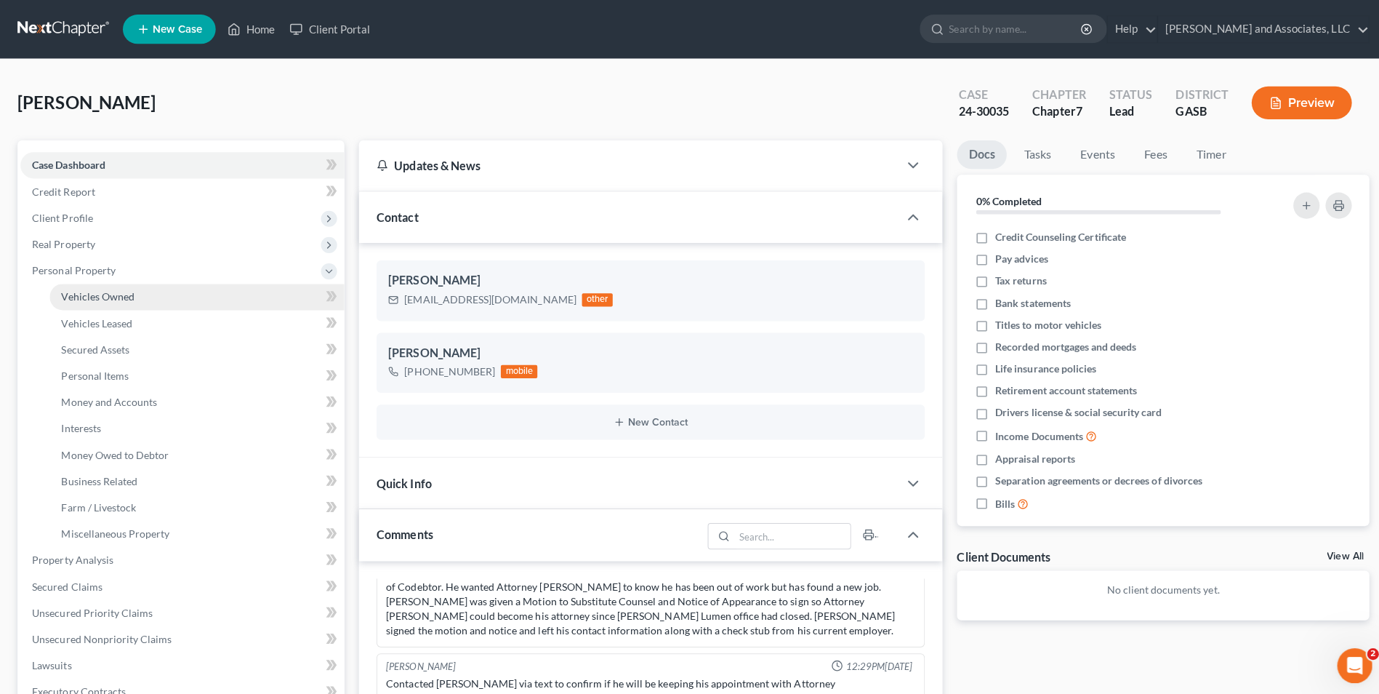
click at [92, 295] on span "Vehicles Owned" at bounding box center [97, 295] width 73 height 12
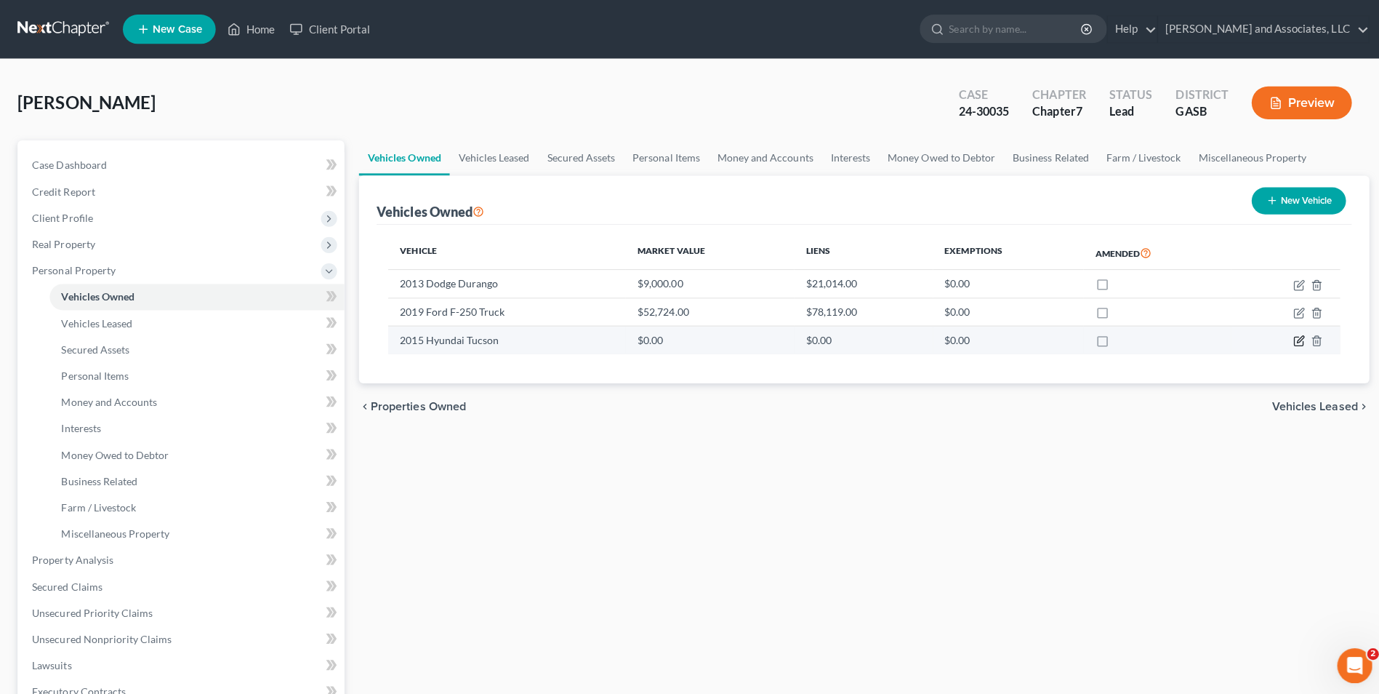
click at [1287, 342] on icon "button" at bounding box center [1291, 339] width 9 height 9
select select "0"
select select "11"
select select "2"
select select "0"
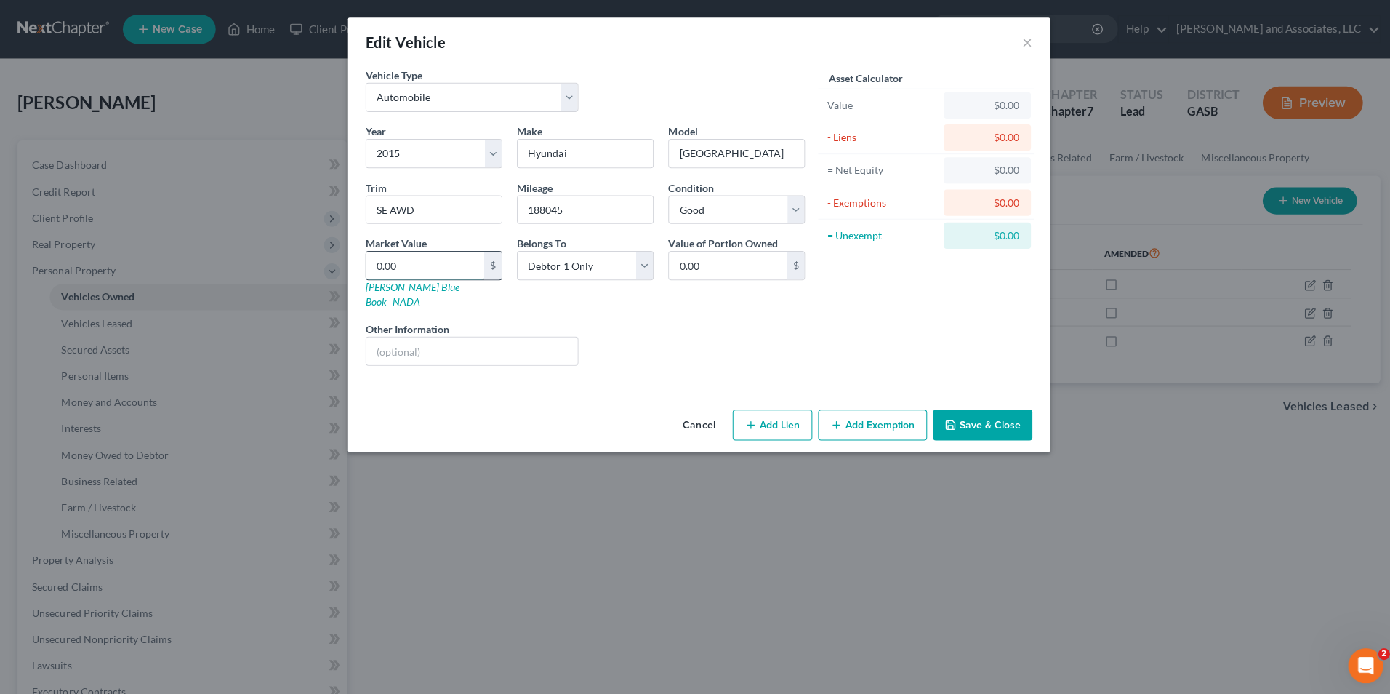
click at [398, 263] on input "0.00" at bounding box center [422, 264] width 117 height 28
type input "0"
type input "5"
type input "5.00"
type input "50"
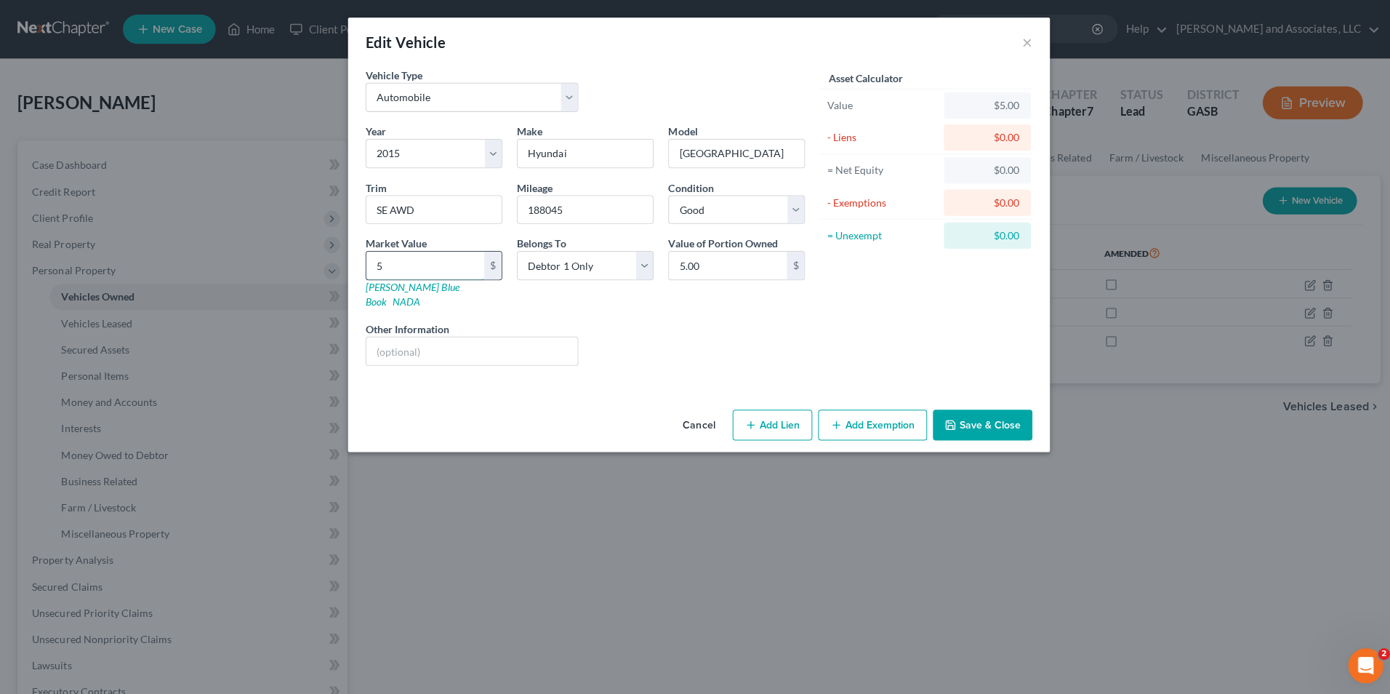
type input "50.00"
type input "500"
type input "500.00"
type input "5000"
type input "5,000.00"
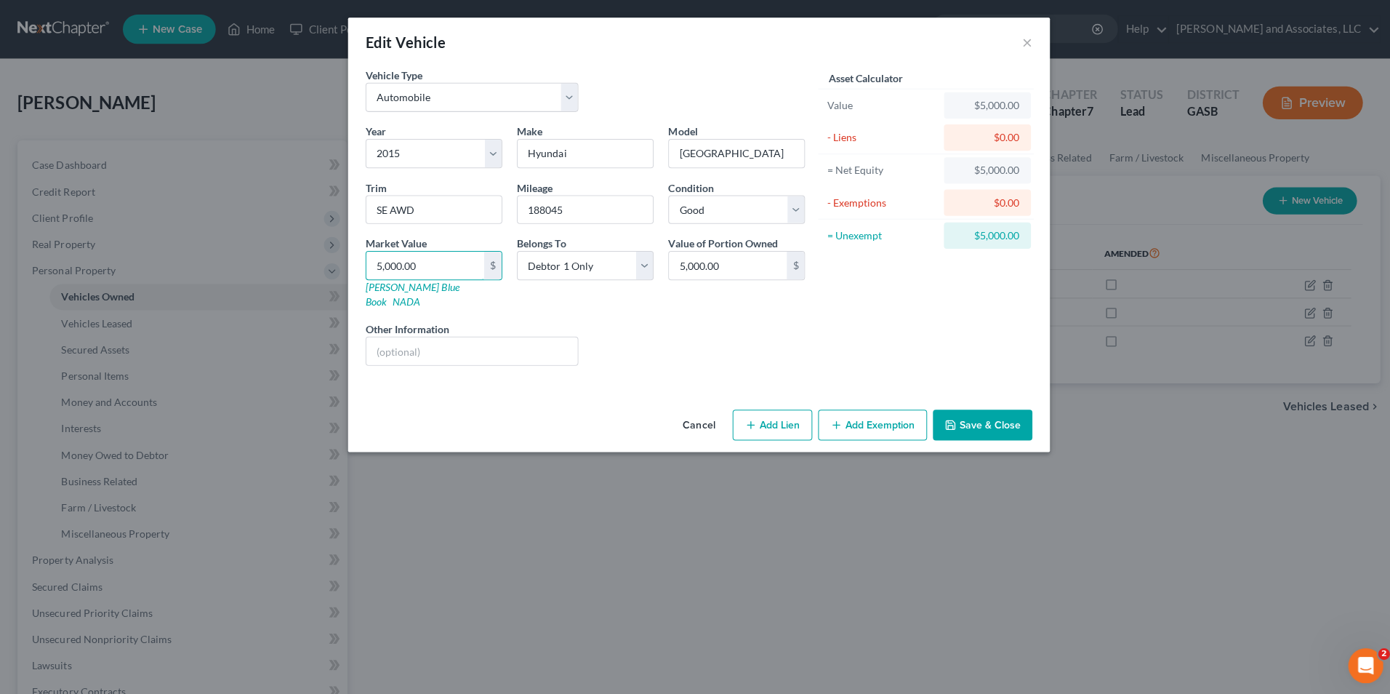
type input "5,000.00"
click at [888, 412] on button "Add Exemption" at bounding box center [867, 422] width 108 height 31
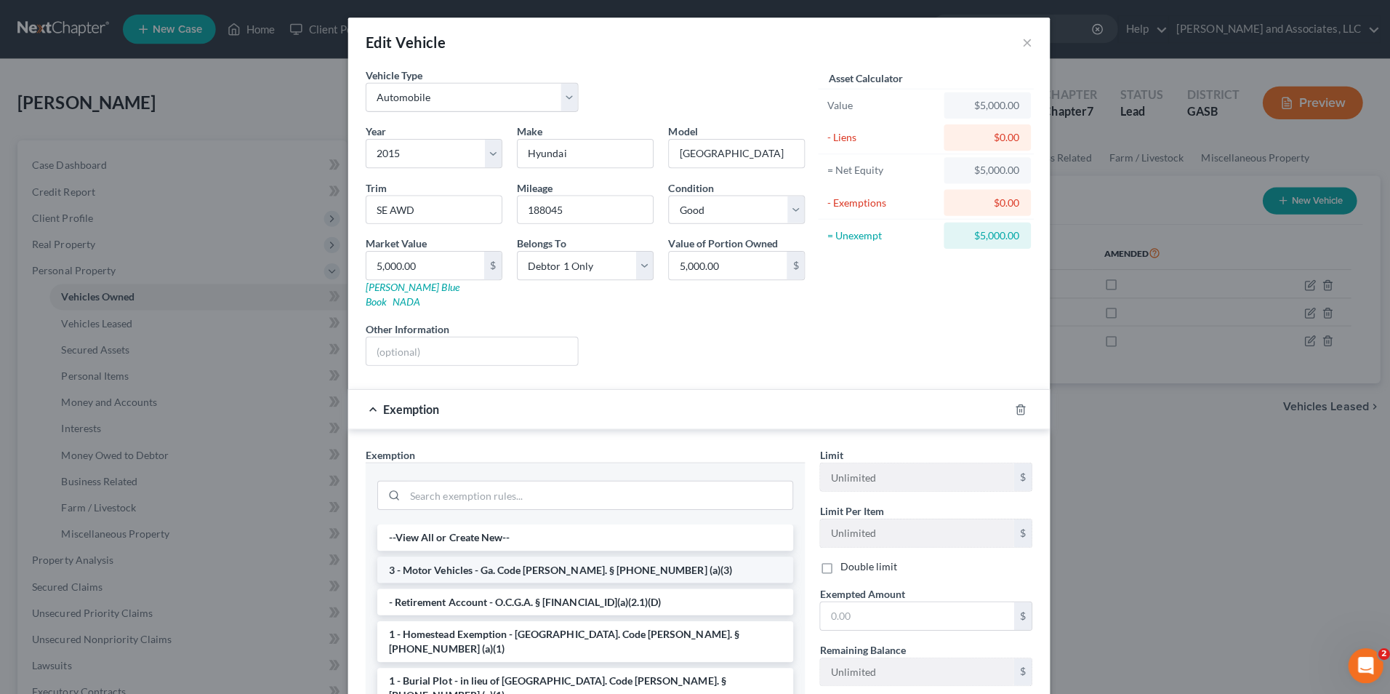
click at [580, 553] on li "3 - Motor Vehicles - Ga. Code Ann. § 44-13-100 (a)(3)" at bounding box center [582, 566] width 414 height 26
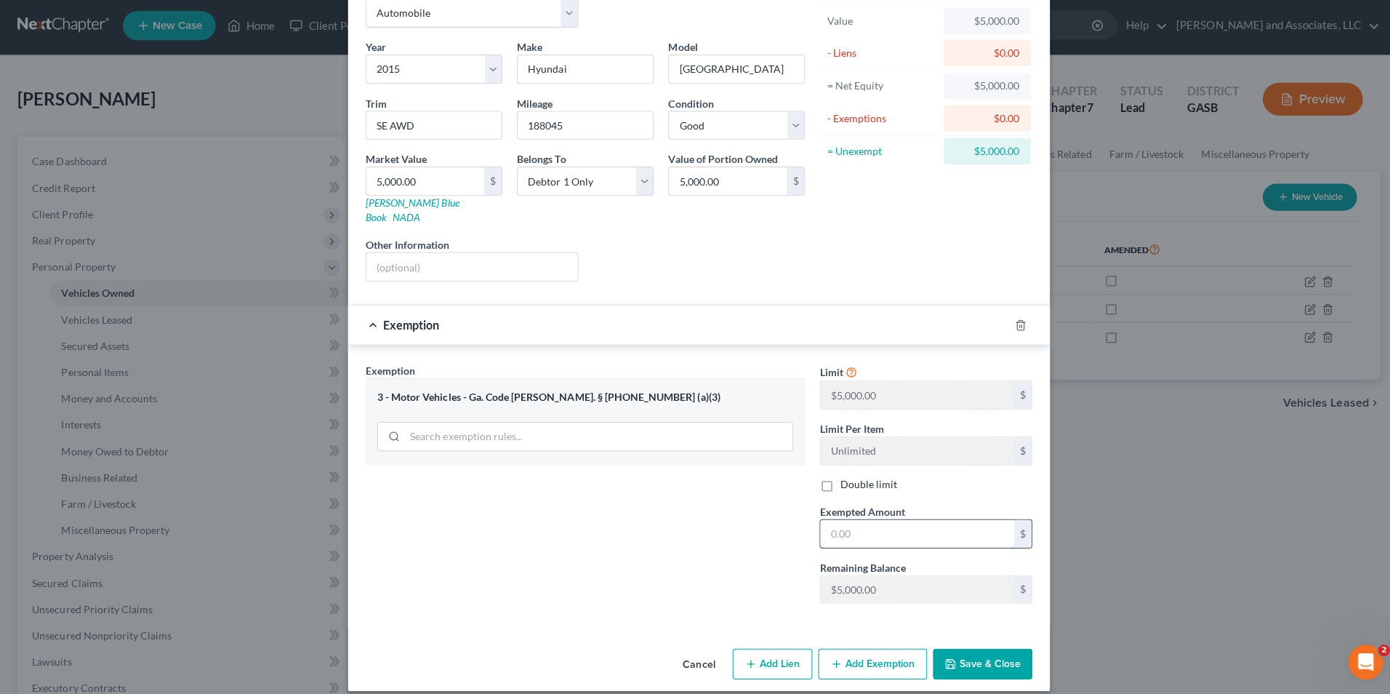
click at [851, 521] on input "text" at bounding box center [912, 535] width 193 height 28
type input "5,000.00"
click at [949, 648] on button "Save & Close" at bounding box center [977, 663] width 99 height 31
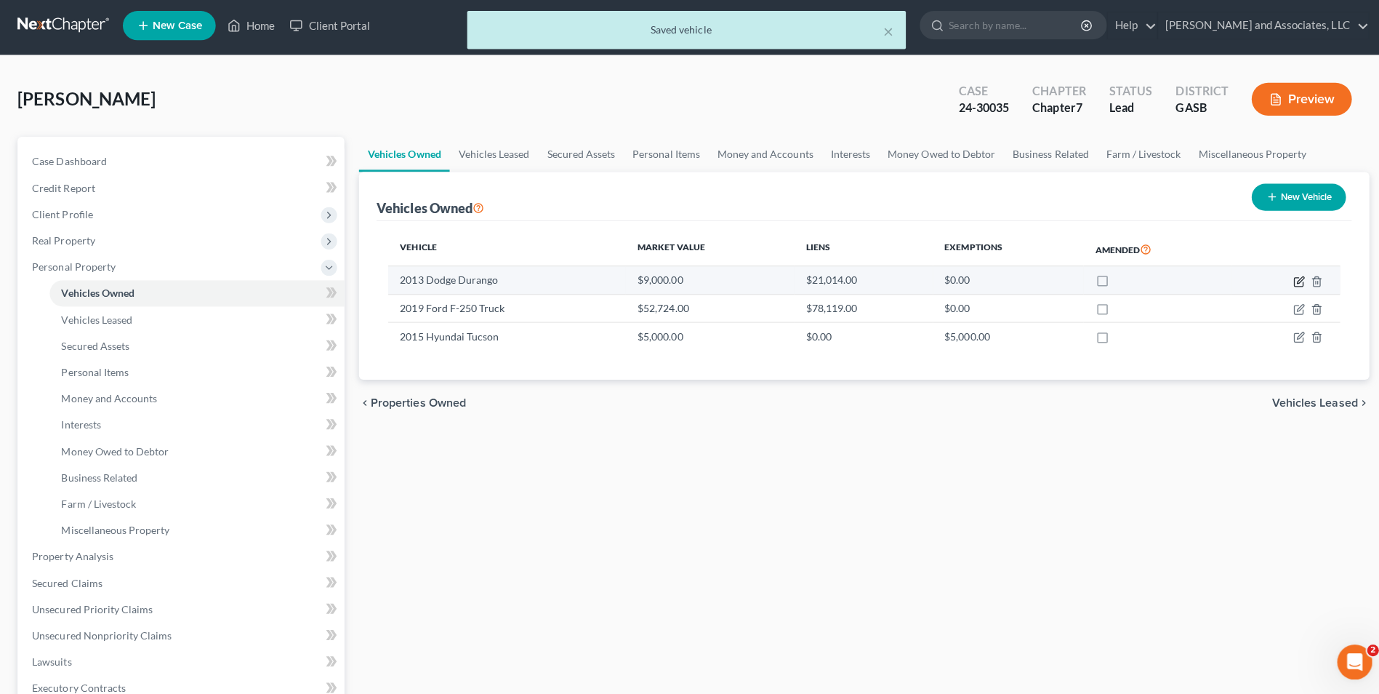
click at [1287, 281] on icon "button" at bounding box center [1292, 284] width 12 height 12
select select "0"
select select "13"
select select "2"
select select "0"
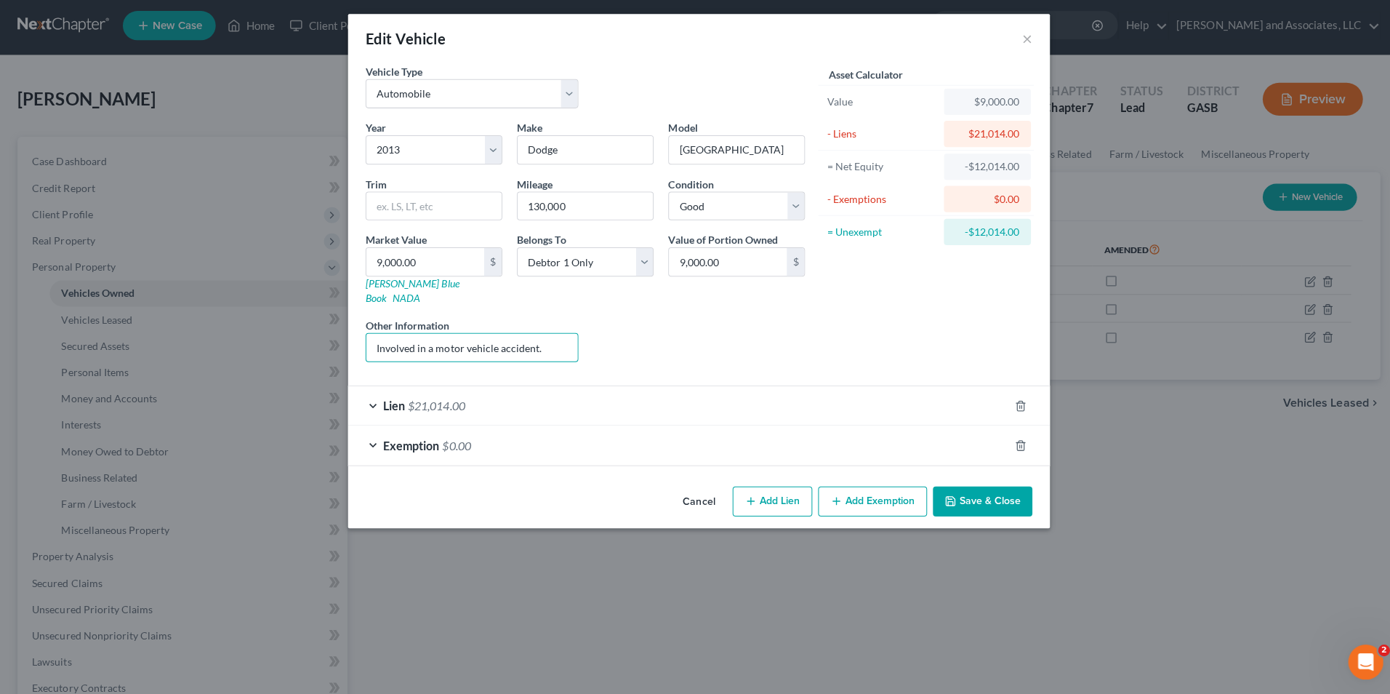
drag, startPoint x: 542, startPoint y: 333, endPoint x: 339, endPoint y: 326, distance: 203.0
click at [339, 326] on div "Edit Vehicle × Vehicle Type Select Automobile Truck Trailer Watercraft Aircraft…" at bounding box center [695, 347] width 1390 height 694
type input "C"
type input "Vehicle returned to creditor."
click at [379, 387] on div "Lien $21,014.00" at bounding box center [674, 406] width 657 height 39
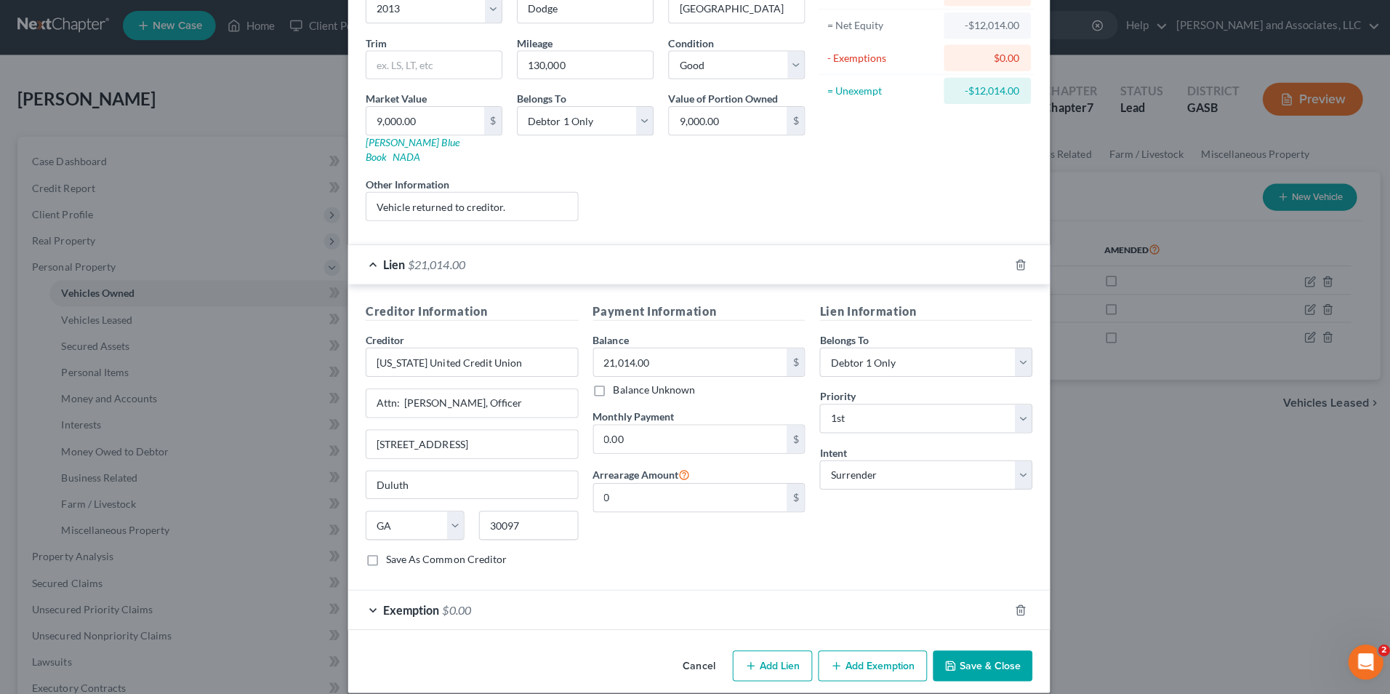
scroll to position [142, 0]
click at [957, 648] on button "Save & Close" at bounding box center [977, 663] width 99 height 31
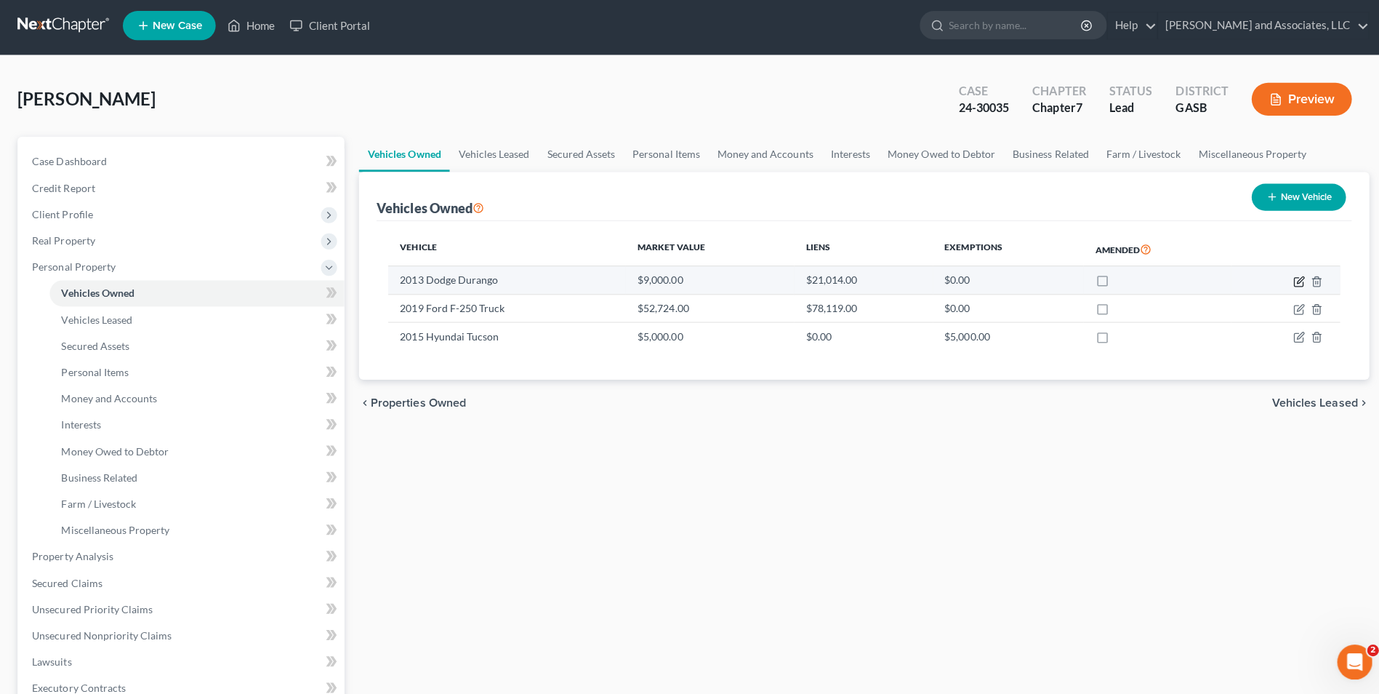
click at [1288, 281] on icon "button" at bounding box center [1292, 284] width 12 height 12
click at [1290, 285] on icon "button" at bounding box center [1293, 281] width 7 height 7
click at [1290, 286] on icon "button" at bounding box center [1292, 284] width 12 height 12
click at [1289, 283] on icon "button" at bounding box center [1292, 284] width 12 height 12
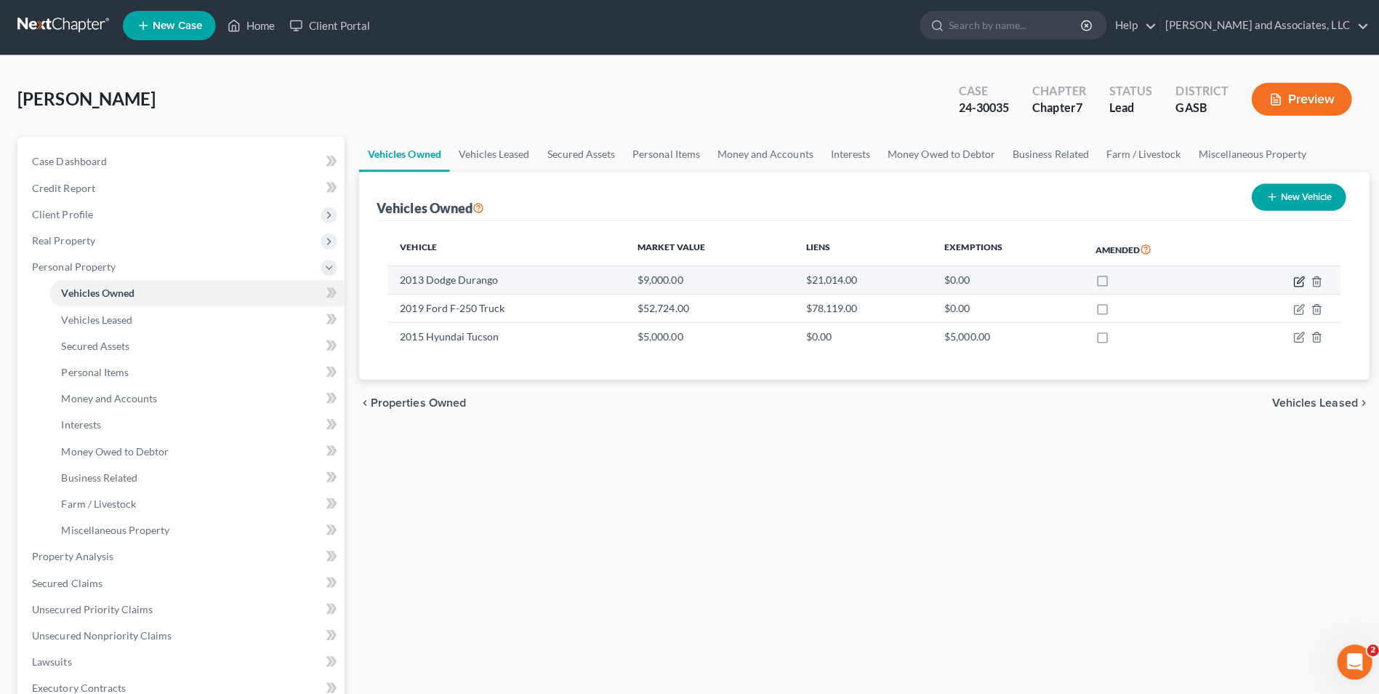
select select "0"
select select "13"
select select "2"
select select "0"
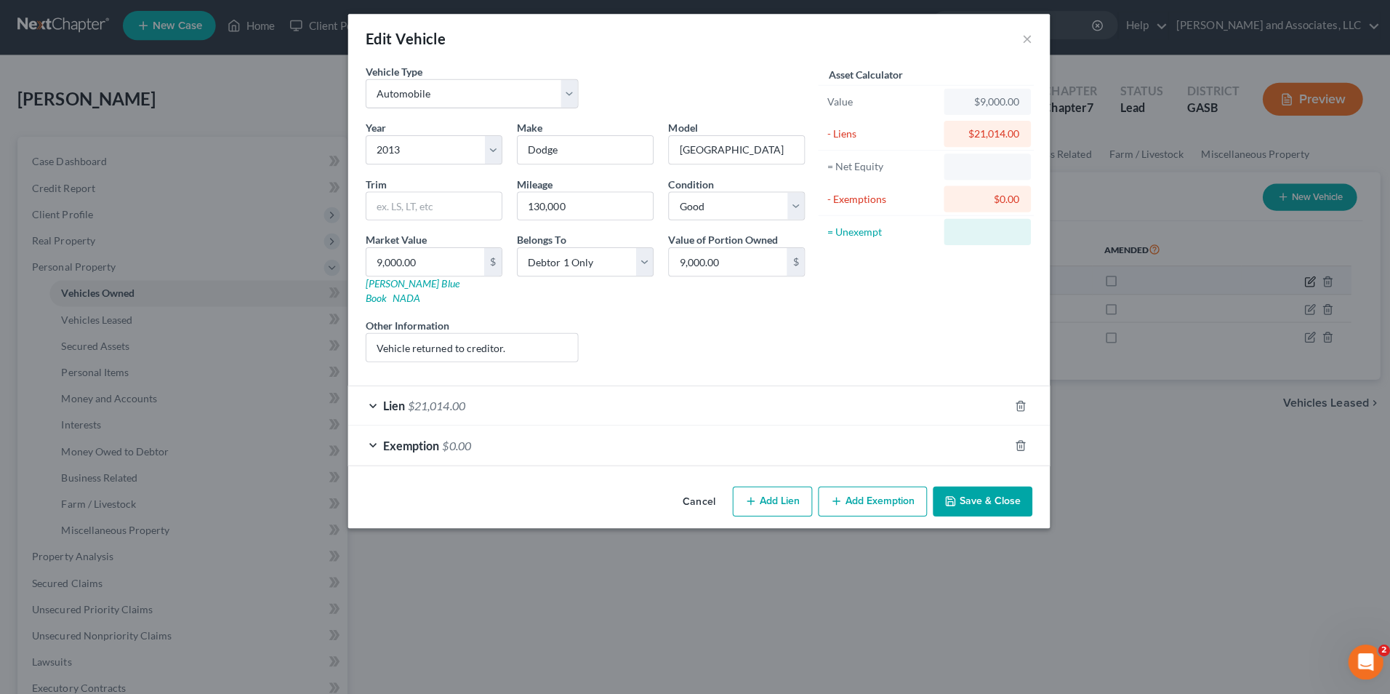
click at [1289, 282] on body "Home New Case Client Portal Arthur L. Walker and Associates, LLC mwalker@arthur…" at bounding box center [695, 517] width 1390 height 1035
select select "0"
select select "13"
select select "2"
select select "0"
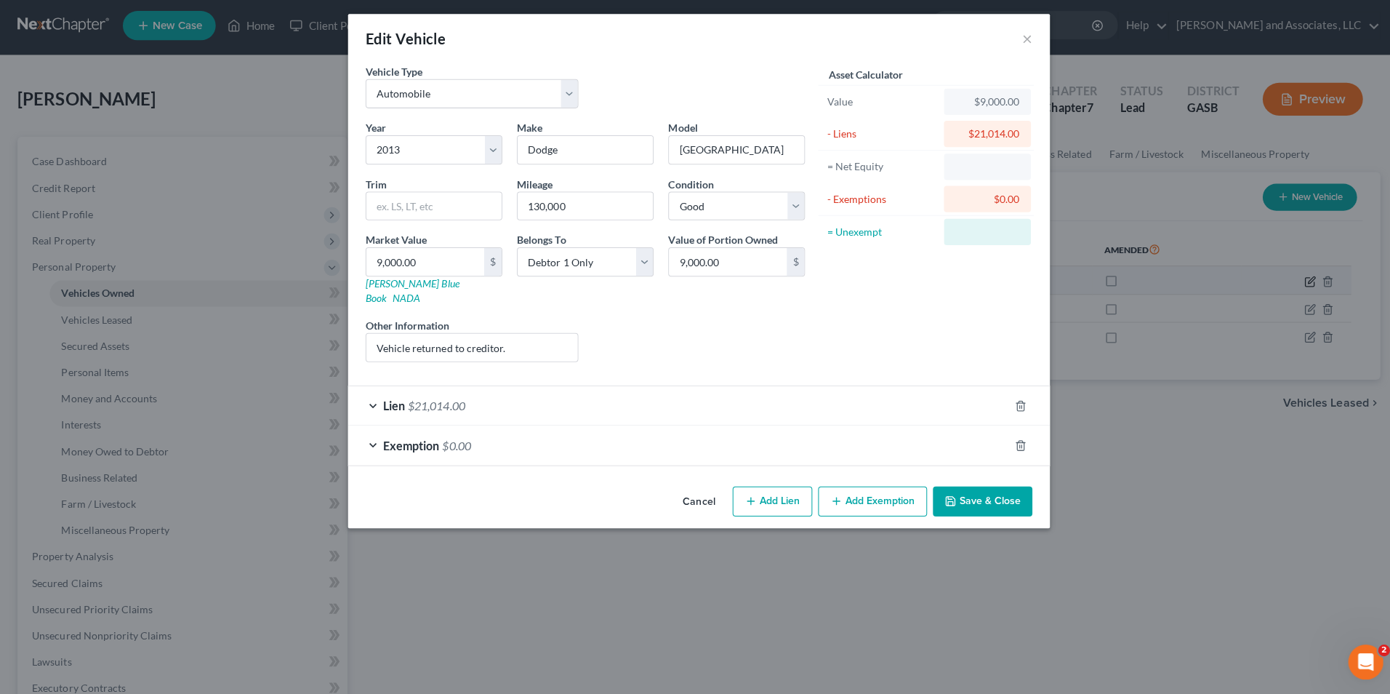
select select "0"
select select "13"
select select "2"
select select "0"
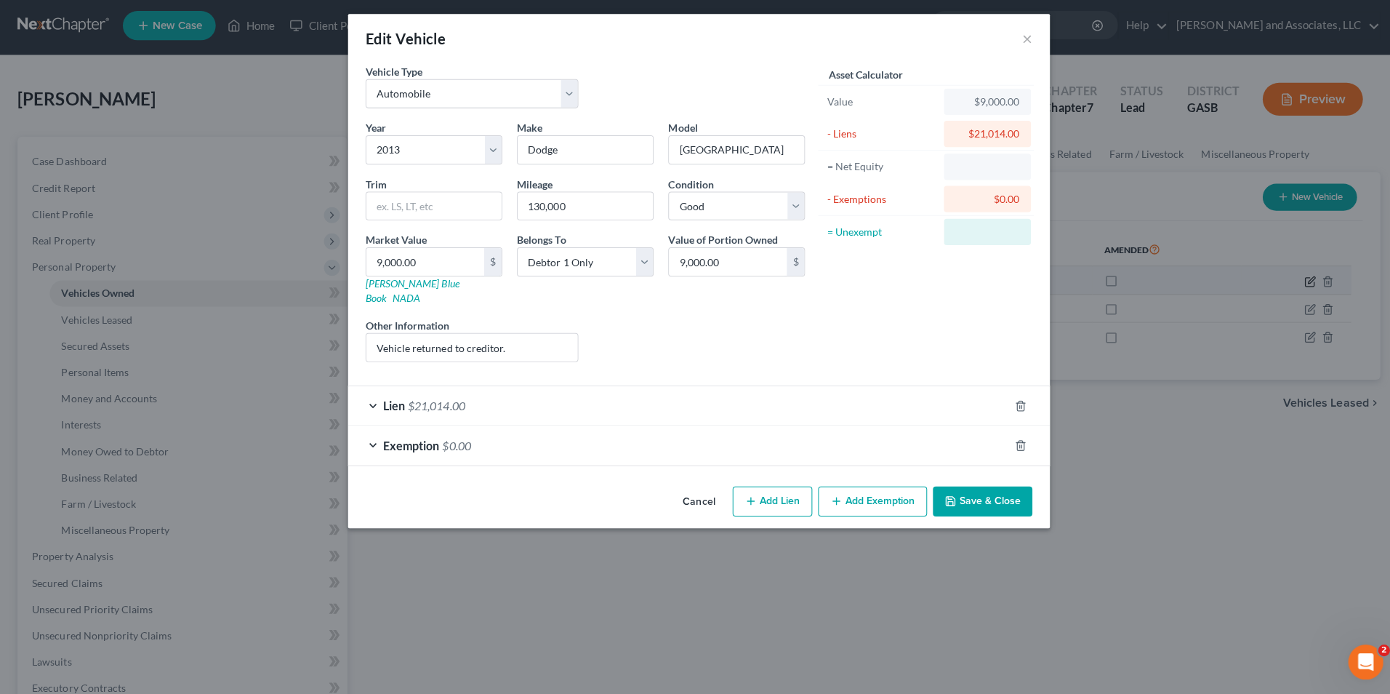
select select "13"
select select "2"
select select "0"
select select "13"
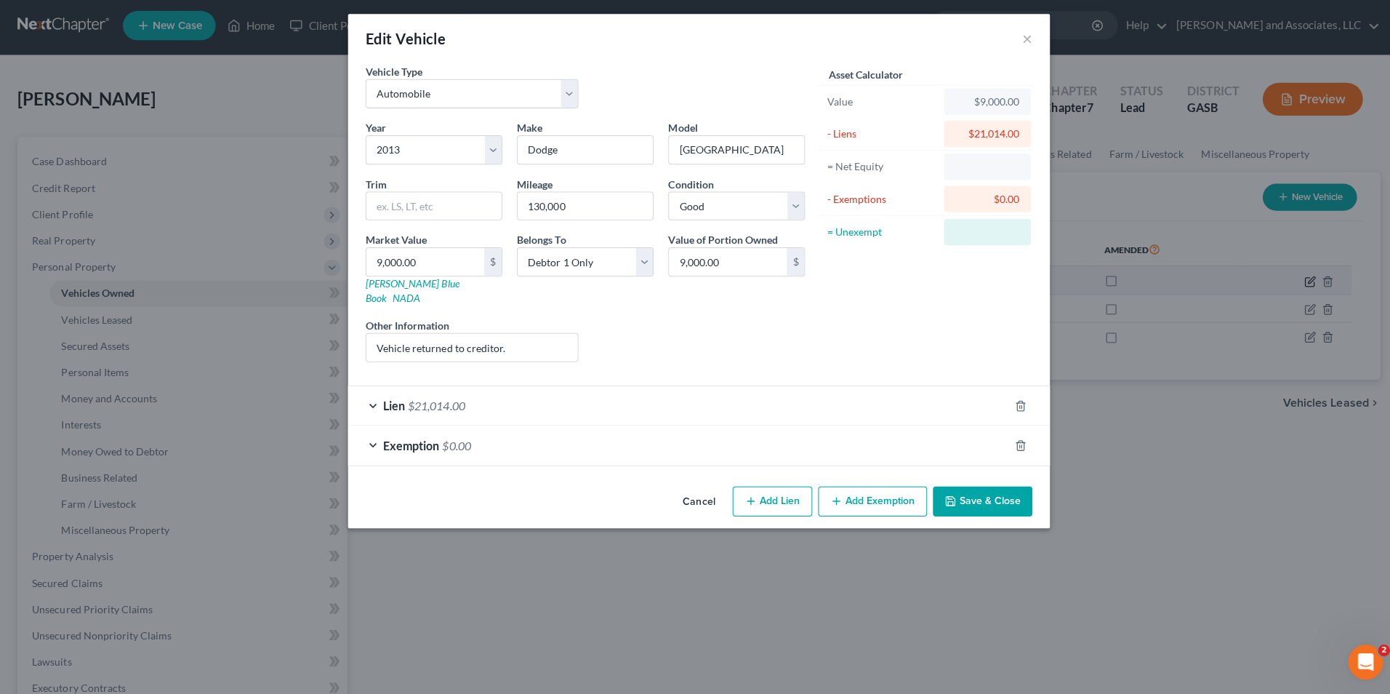
select select "2"
select select "0"
drag, startPoint x: 511, startPoint y: 330, endPoint x: 406, endPoint y: 332, distance: 104.7
click at [406, 335] on input "Vehicle returned to creditor." at bounding box center [469, 349] width 210 height 28
type input "Vehicle surrendered to creditor."
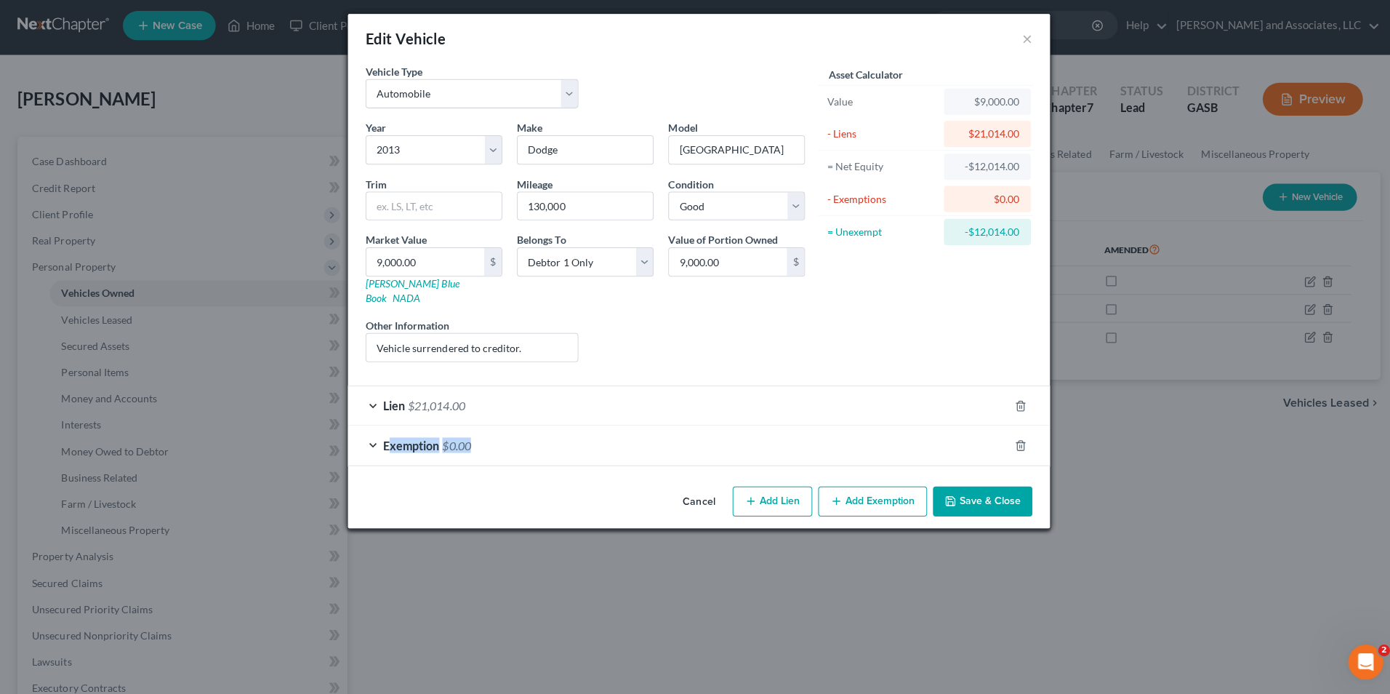
drag, startPoint x: 385, startPoint y: 421, endPoint x: 45, endPoint y: 597, distance: 382.4
click at [45, 597] on div "Edit Vehicle × Vehicle Type Select Automobile Truck Trailer Watercraft Aircraft…" at bounding box center [695, 347] width 1390 height 694
click at [650, 427] on div "Exemption $0.00" at bounding box center [674, 446] width 657 height 39
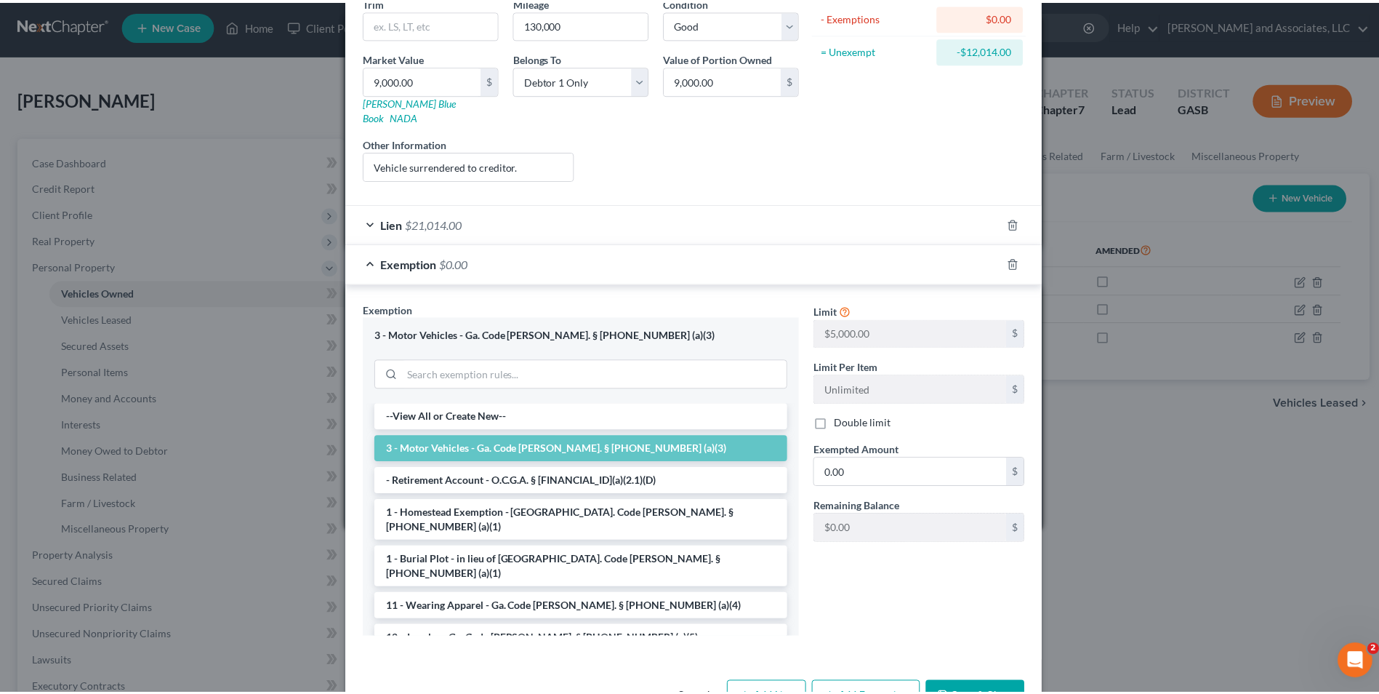
scroll to position [214, 0]
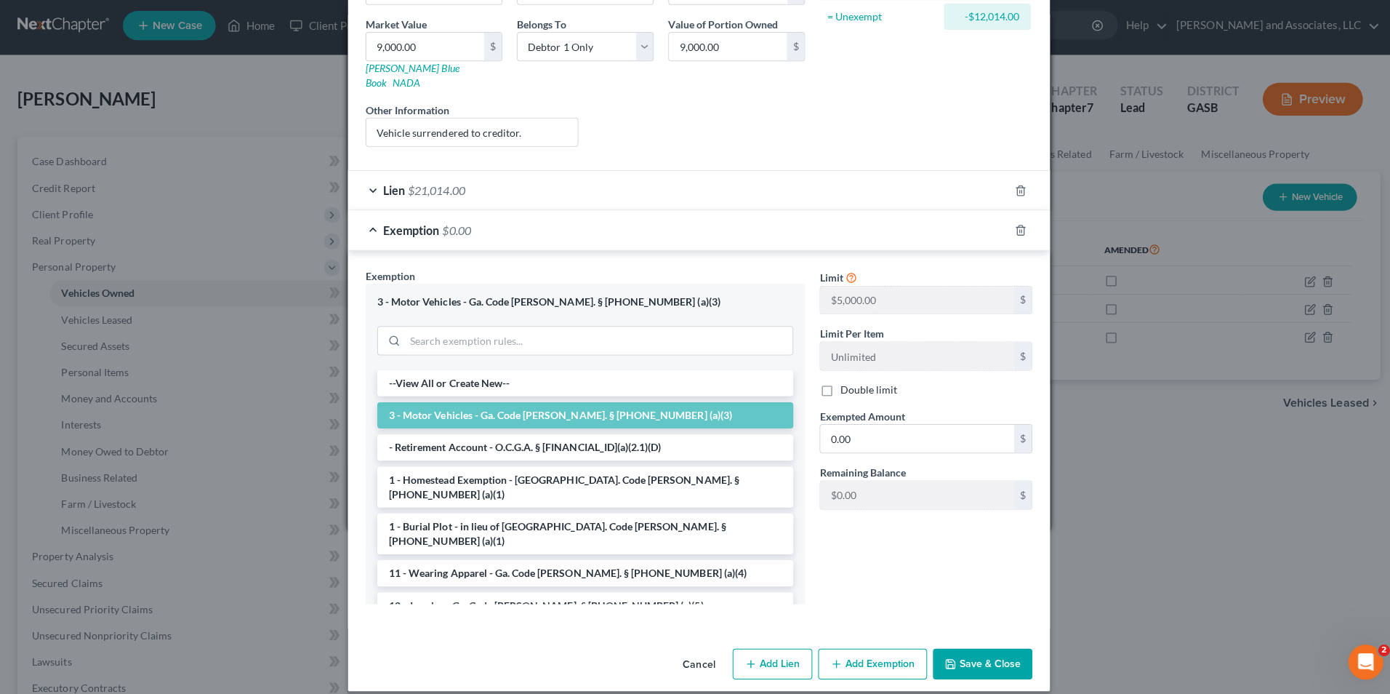
click at [1097, 280] on div "Edit Vehicle × Vehicle Type Select Automobile Truck Trailer Watercraft Aircraft…" at bounding box center [695, 347] width 1390 height 694
click at [975, 657] on button "Save & Close" at bounding box center [977, 663] width 99 height 31
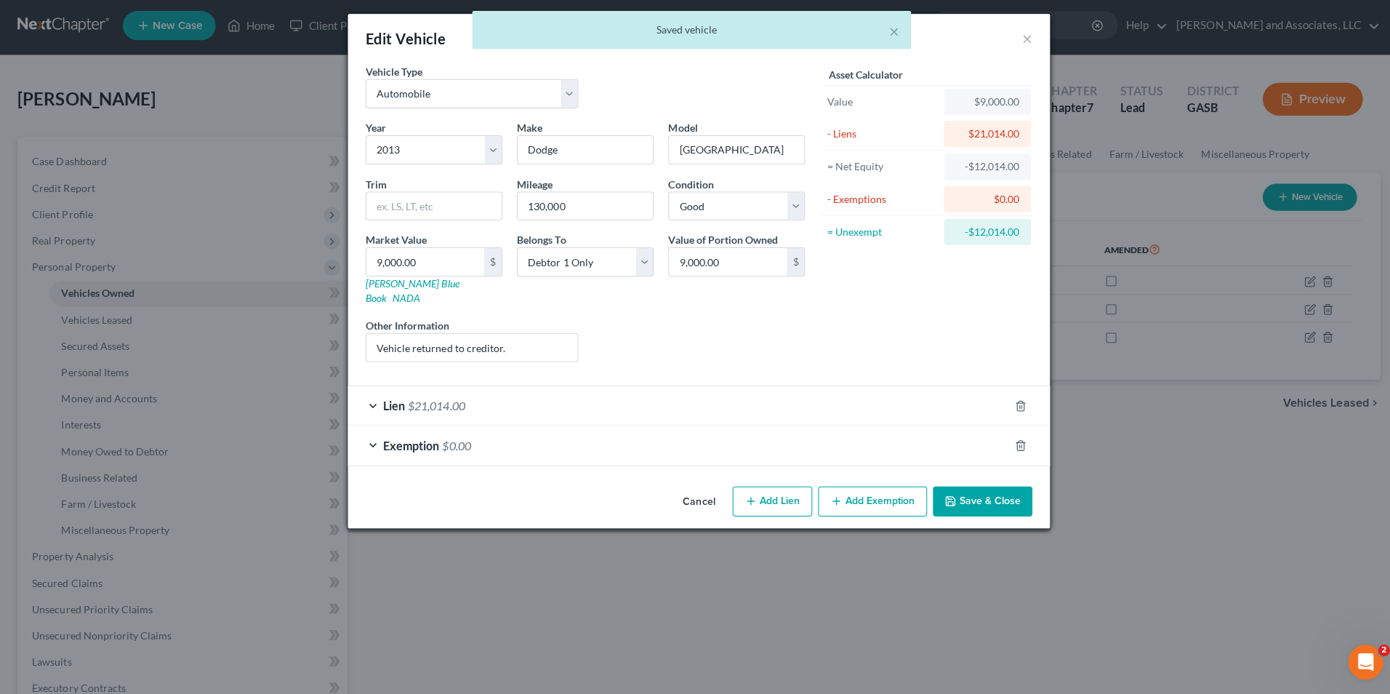
drag, startPoint x: 958, startPoint y: 486, endPoint x: 854, endPoint y: 419, distance: 124.0
drag, startPoint x: 854, startPoint y: 419, endPoint x: 446, endPoint y: 336, distance: 416.2
click at [446, 336] on input "Vehicle returned to creditor." at bounding box center [469, 349] width 210 height 28
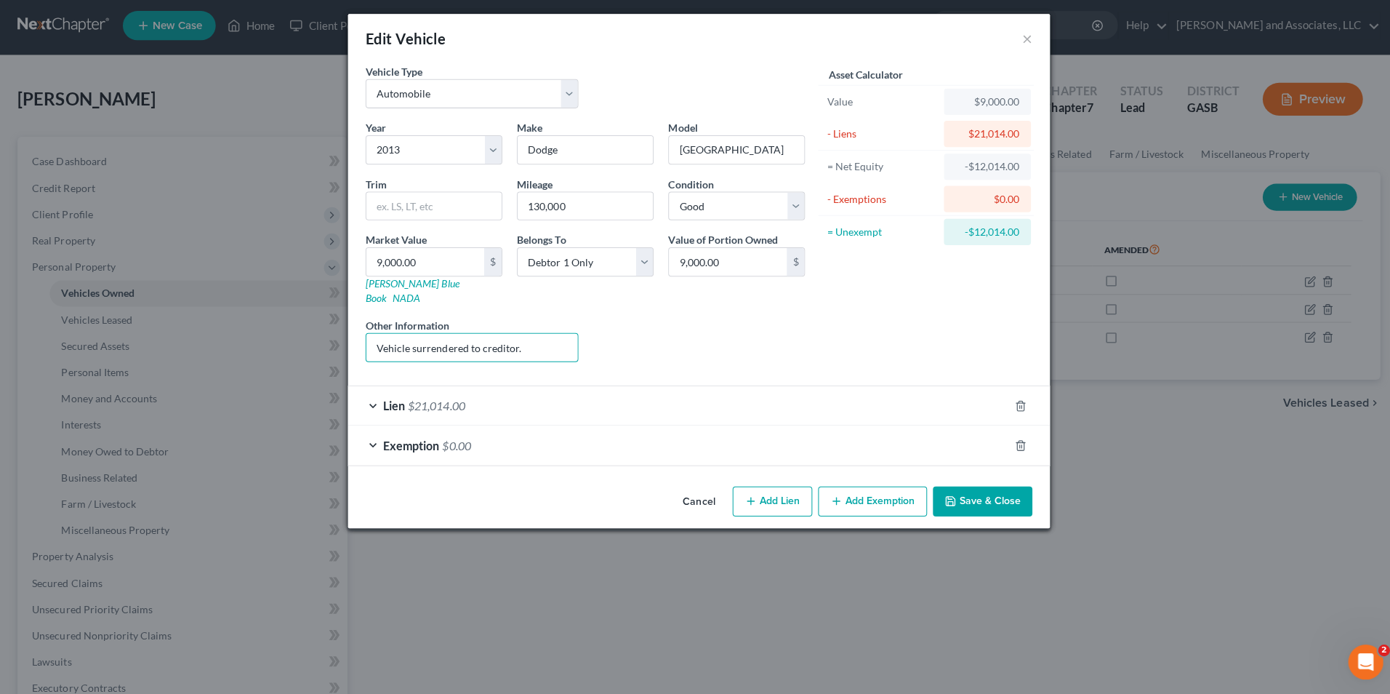
type input "Vehicle surrendered to creditor."
click at [965, 487] on button "Save & Close" at bounding box center [977, 502] width 99 height 31
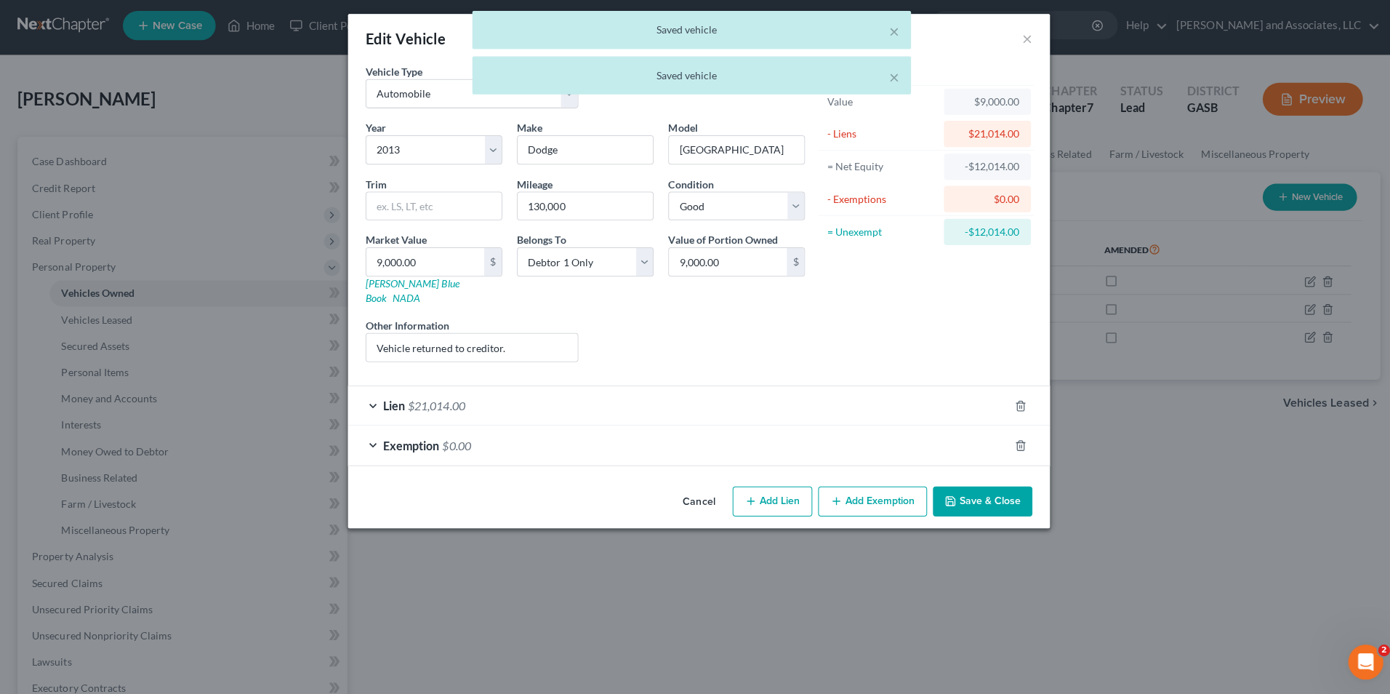
click at [1020, 45] on div "× Saved vehicle × Saved vehicle" at bounding box center [688, 60] width 1390 height 90
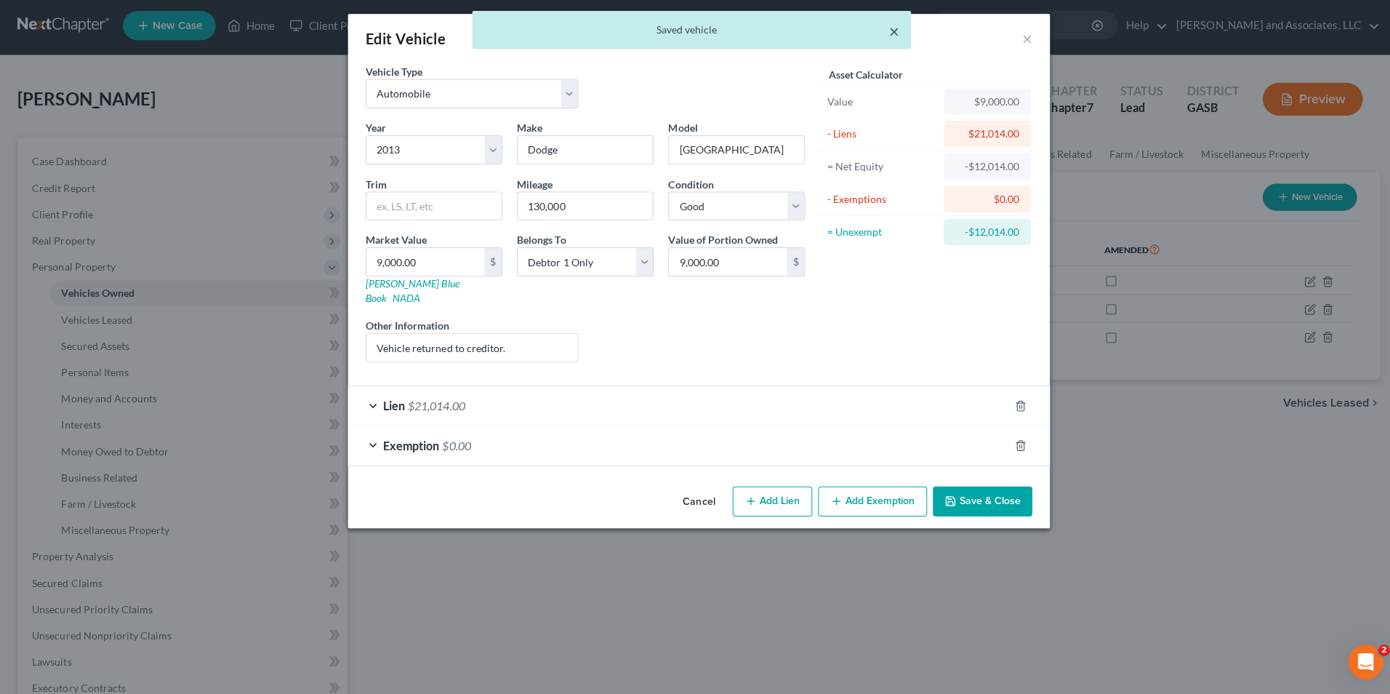
click at [892, 33] on button "×" at bounding box center [889, 34] width 10 height 17
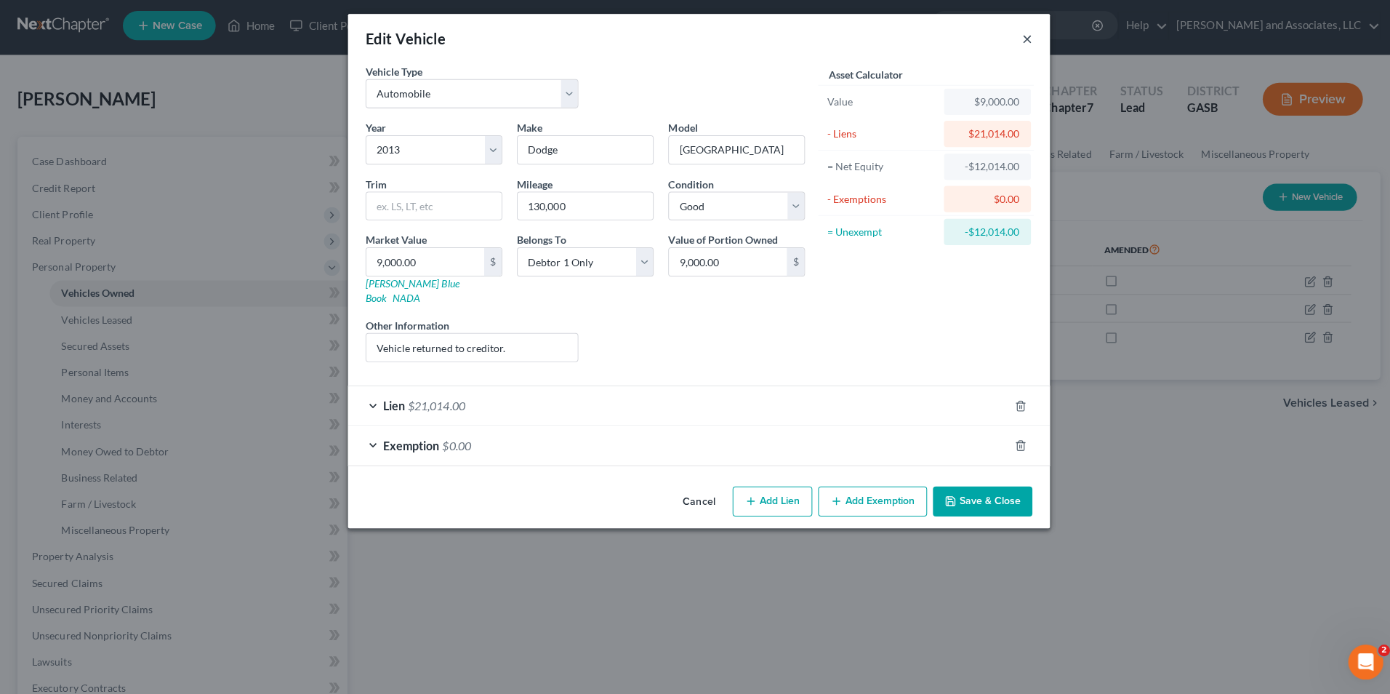
click at [1019, 44] on button "×" at bounding box center [1021, 41] width 10 height 17
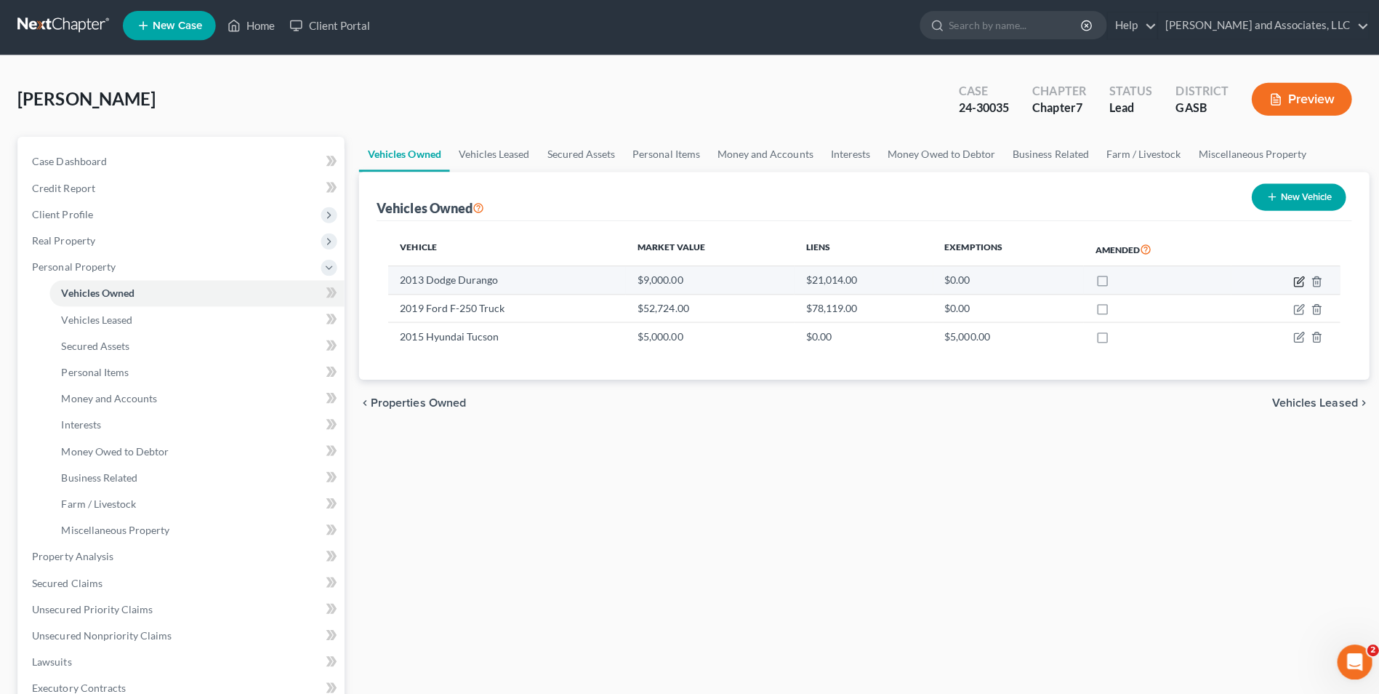
click at [1287, 286] on icon "button" at bounding box center [1291, 283] width 9 height 9
select select "0"
select select "13"
select select "2"
select select "0"
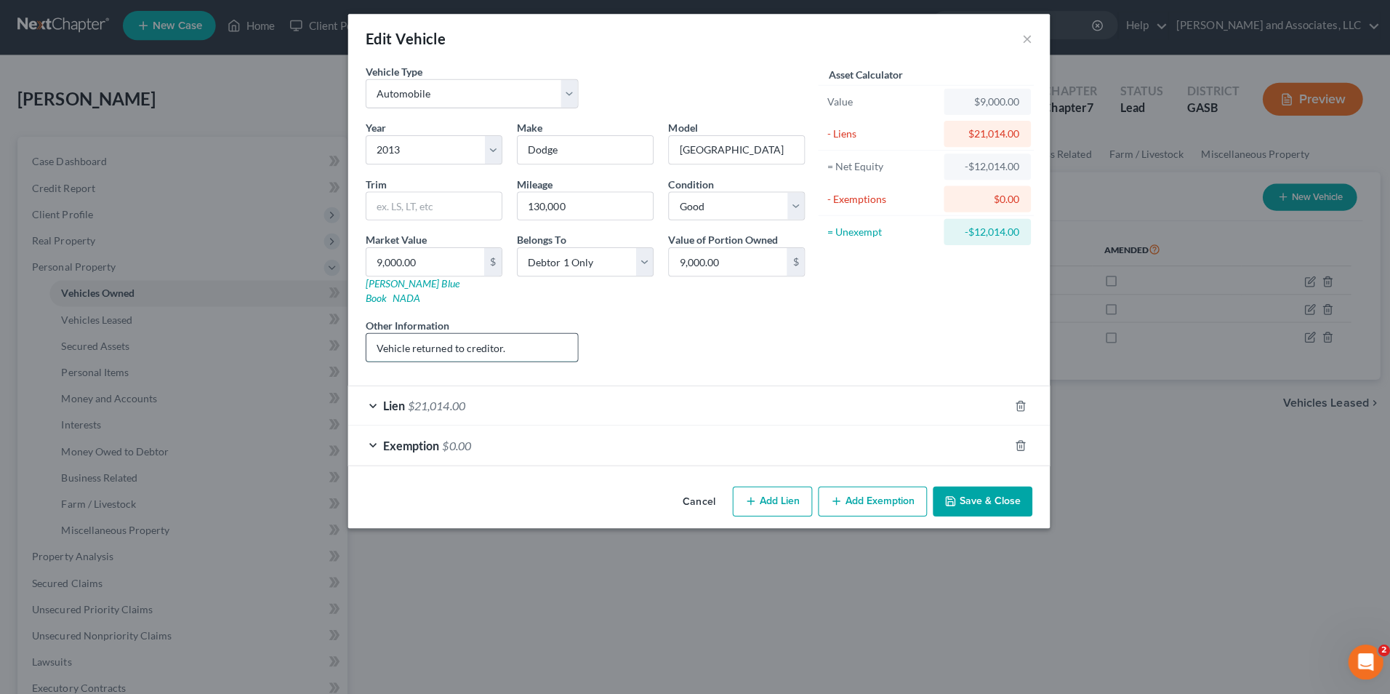
drag, startPoint x: 447, startPoint y: 331, endPoint x: 406, endPoint y: 324, distance: 41.4
click at [406, 335] on input "Vehicle returned to creditor." at bounding box center [469, 349] width 210 height 28
type input "Vehicle surrendered to creditor."
click at [981, 487] on button "Save & Close" at bounding box center [977, 502] width 99 height 31
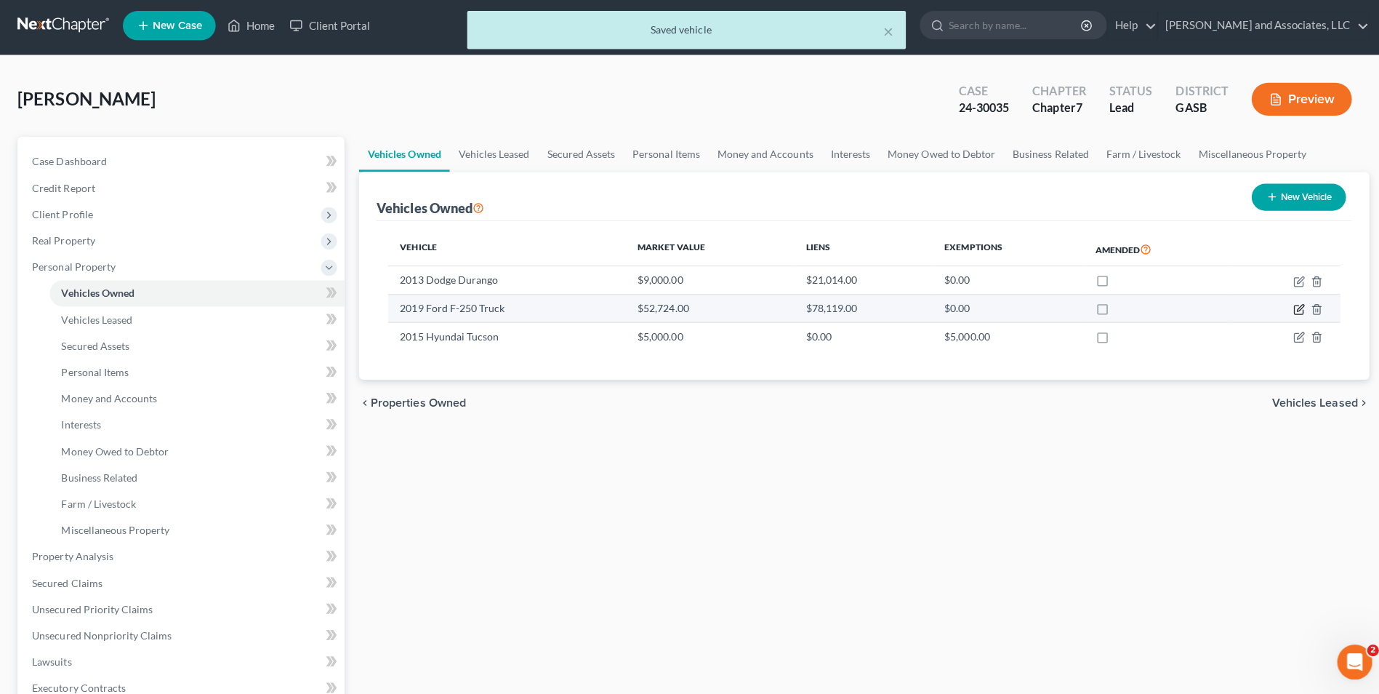
click at [1295, 307] on icon "button" at bounding box center [1292, 311] width 12 height 12
select select "0"
select select "7"
select select "2"
select select "0"
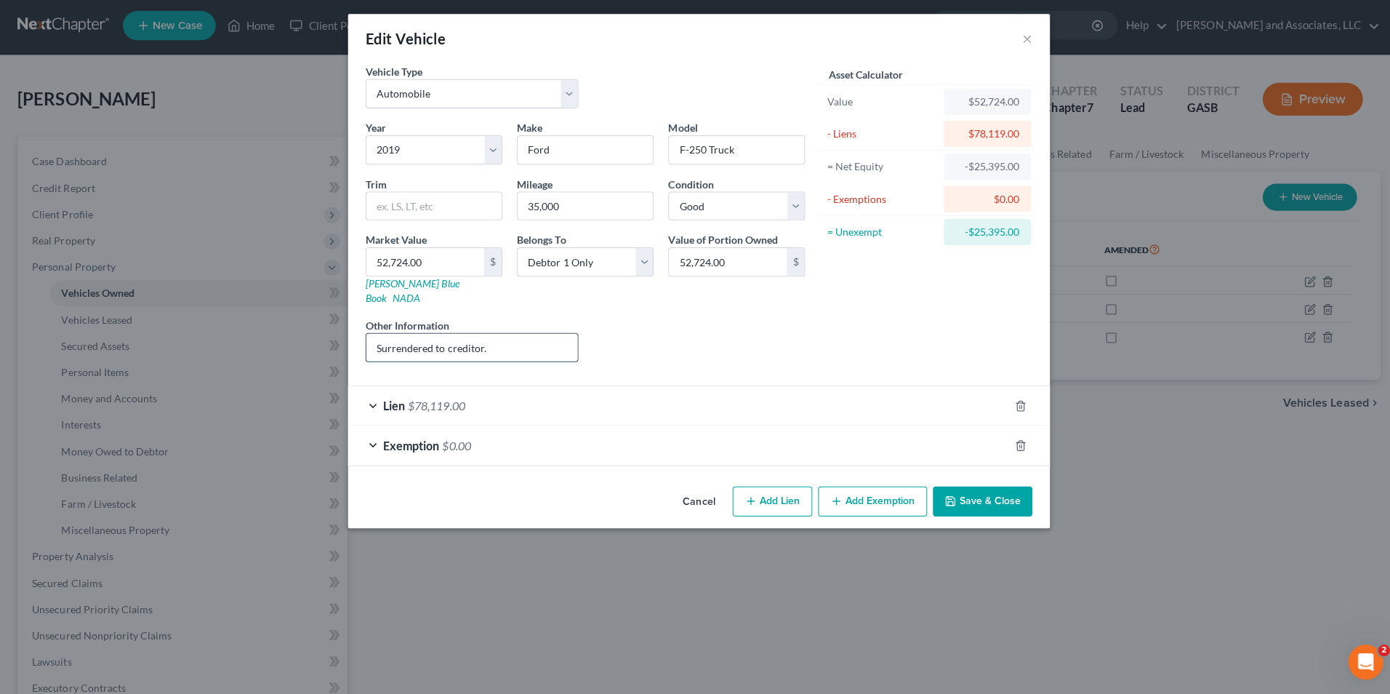
click at [373, 335] on input "Surrendered to creditor." at bounding box center [469, 349] width 210 height 28
type input "Vehicle surrendered to creditor."
click at [960, 487] on button "Save & Close" at bounding box center [977, 502] width 99 height 31
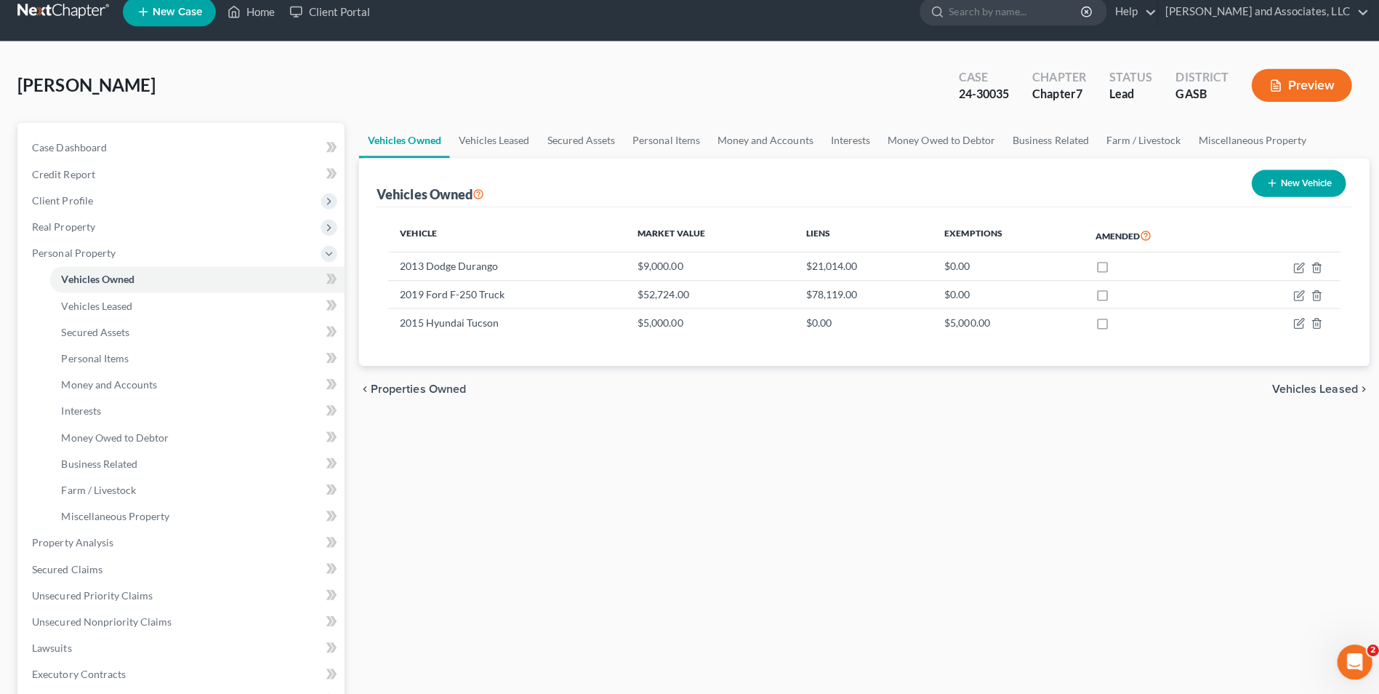
scroll to position [341, 0]
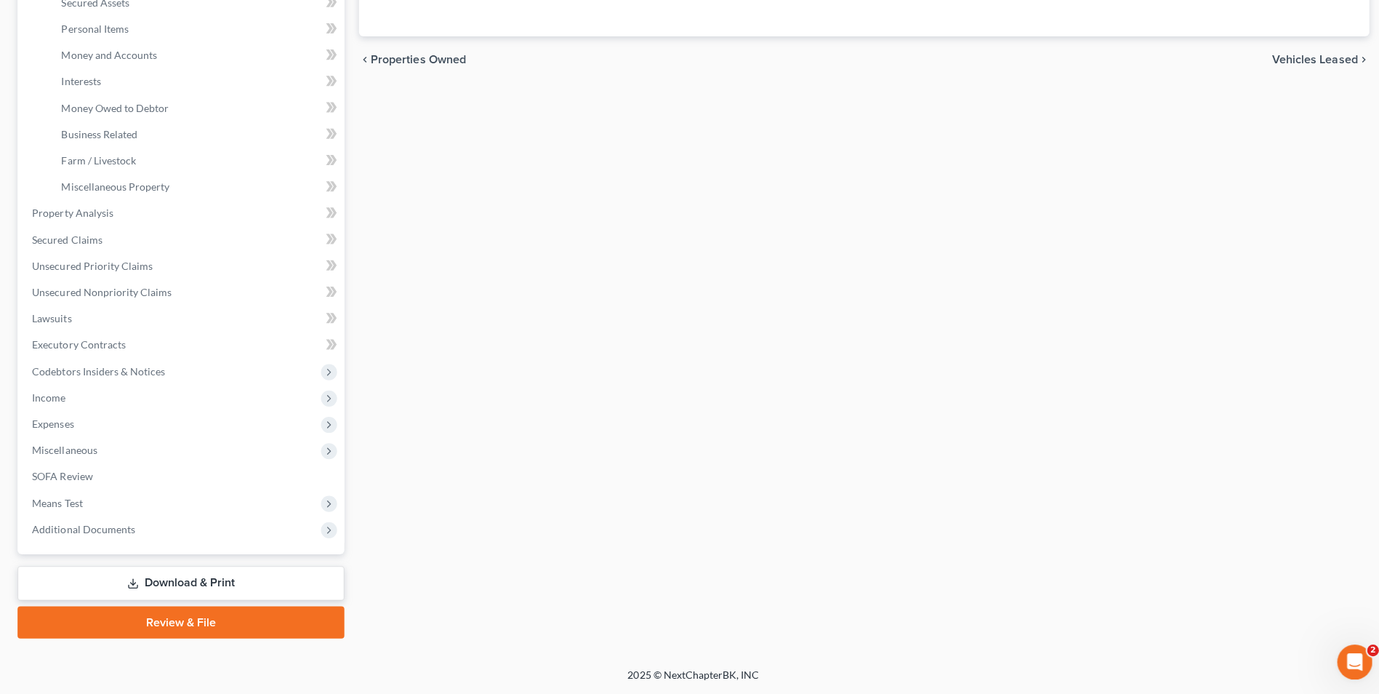
click at [257, 574] on link "Download & Print" at bounding box center [179, 583] width 325 height 34
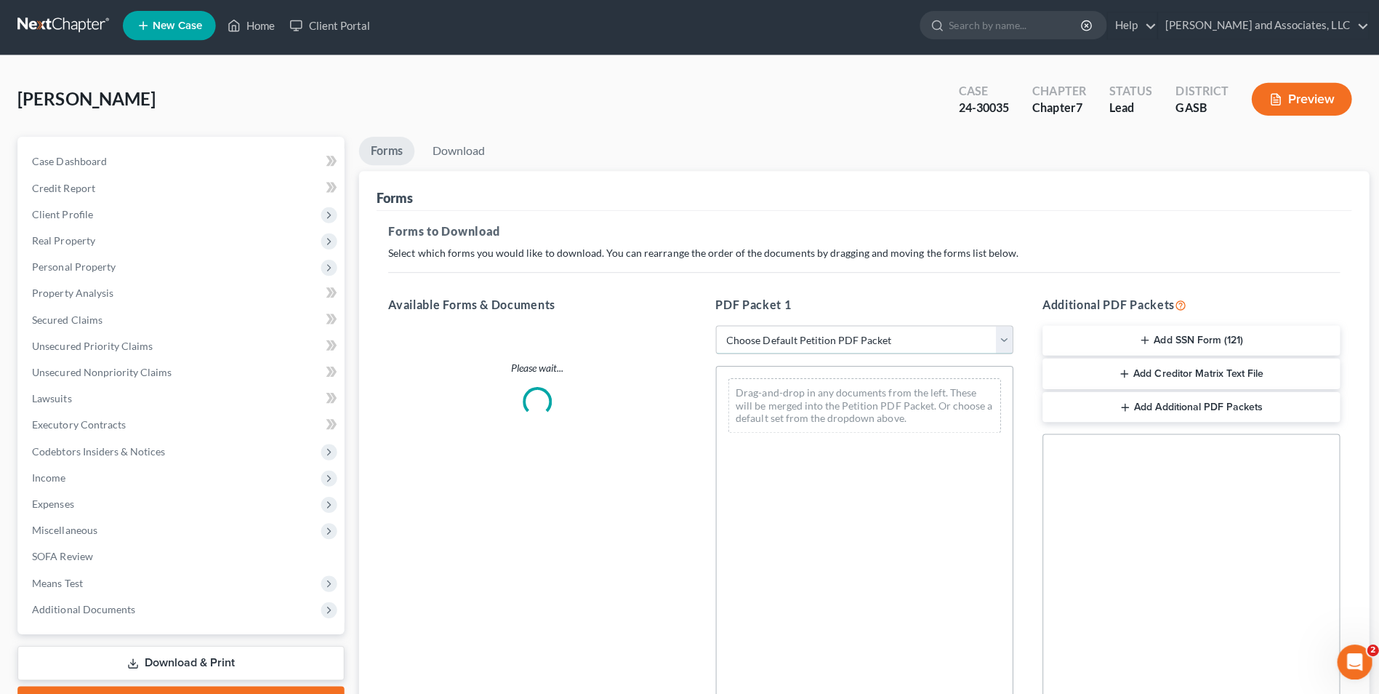
click at [999, 342] on select "Choose Default Petition PDF Packet Complete Bankruptcy Petition (all forms and …" at bounding box center [860, 341] width 296 height 29
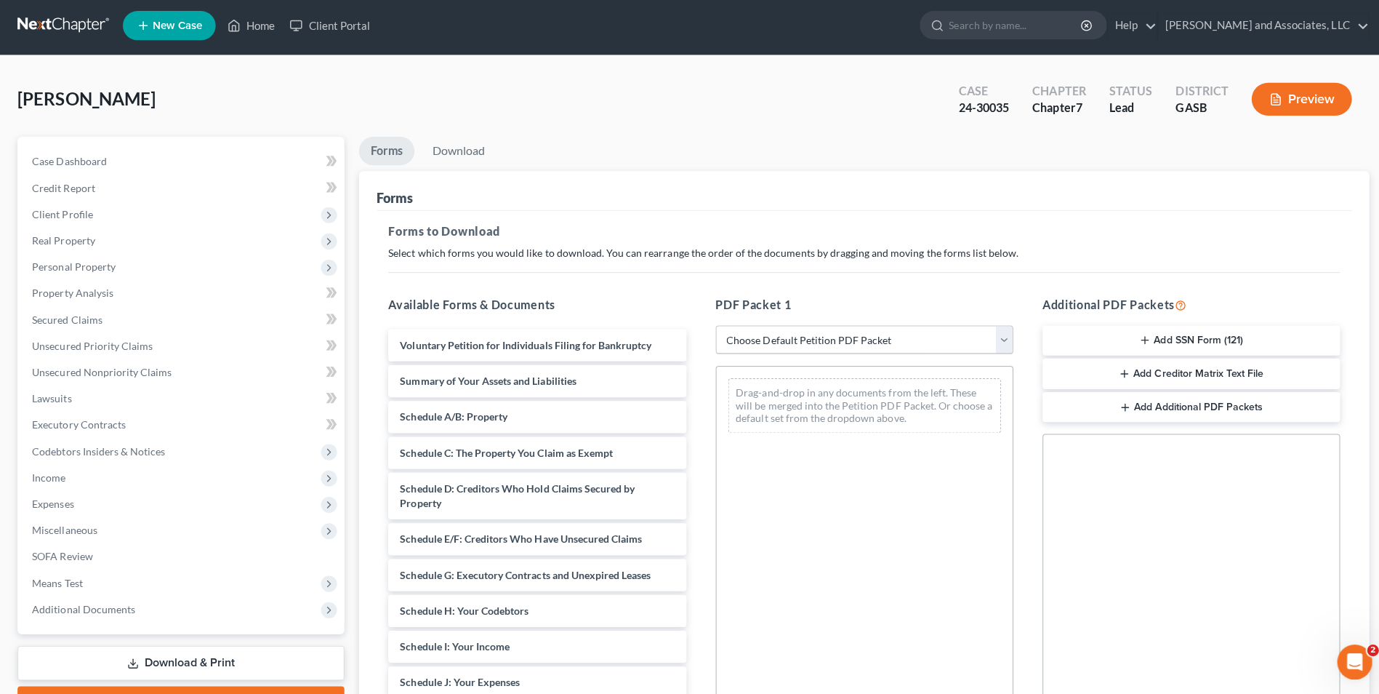
select select "2"
click at [712, 327] on select "Choose Default Petition PDF Packet Complete Bankruptcy Petition (all forms and …" at bounding box center [860, 341] width 296 height 29
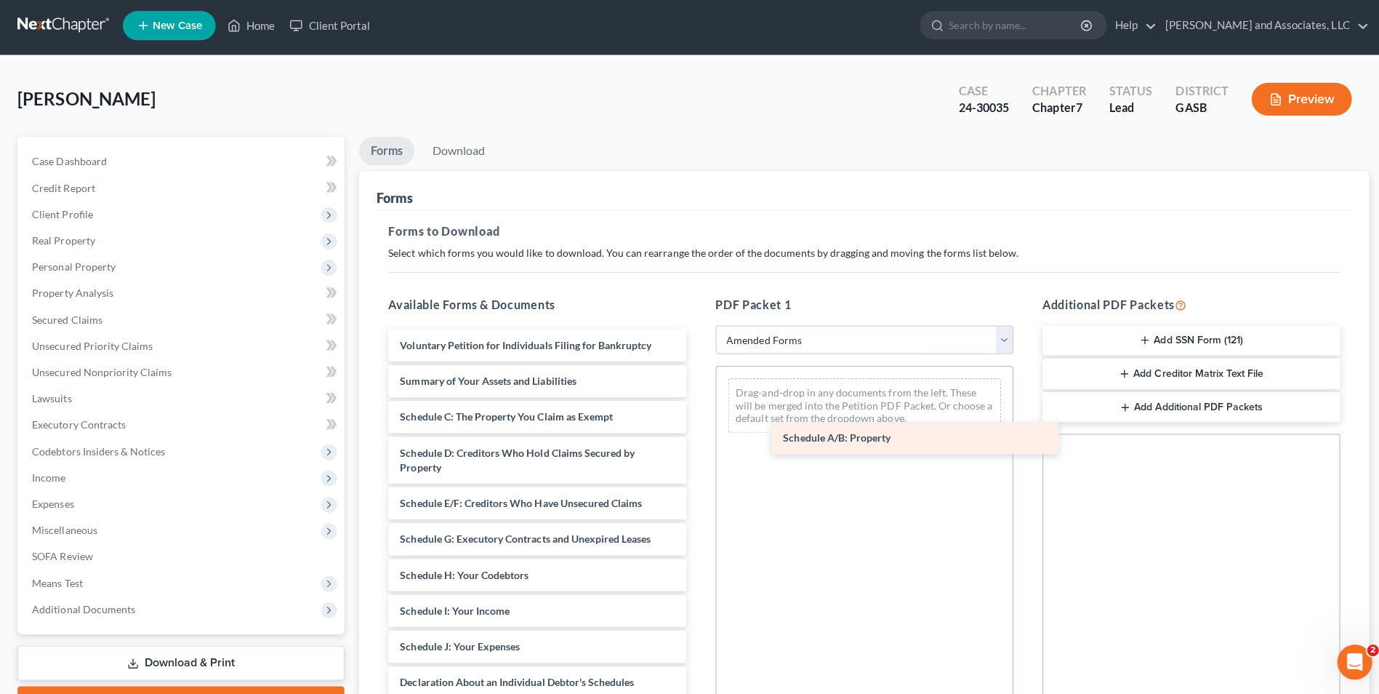
drag, startPoint x: 562, startPoint y: 417, endPoint x: 945, endPoint y: 433, distance: 383.4
click at [694, 433] on div "Schedule A/B: Property Voluntary Petition for Individuals Filing for Bankruptcy…" at bounding box center [533, 668] width 319 height 675
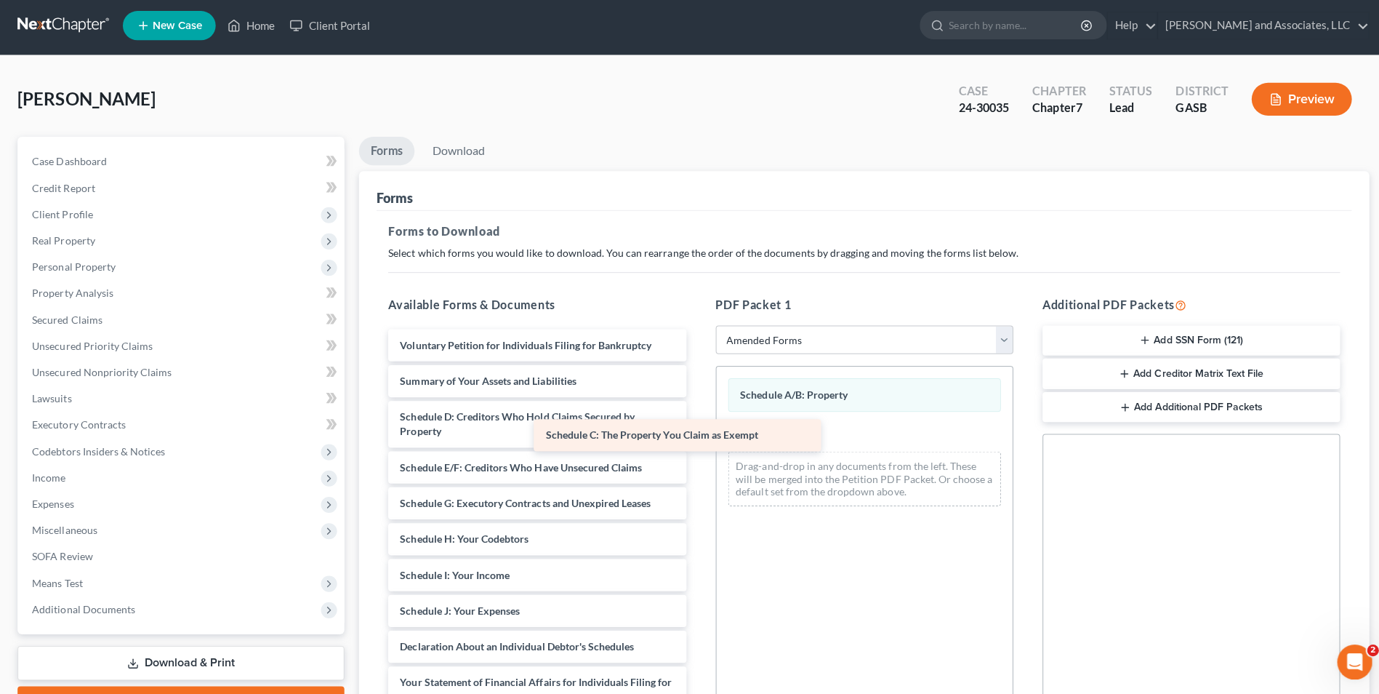
drag, startPoint x: 569, startPoint y: 419, endPoint x: 744, endPoint y: 437, distance: 176.1
click at [694, 437] on div "Schedule C: The Property You Claim as Exempt Voluntary Petition for Individuals…" at bounding box center [533, 650] width 319 height 639
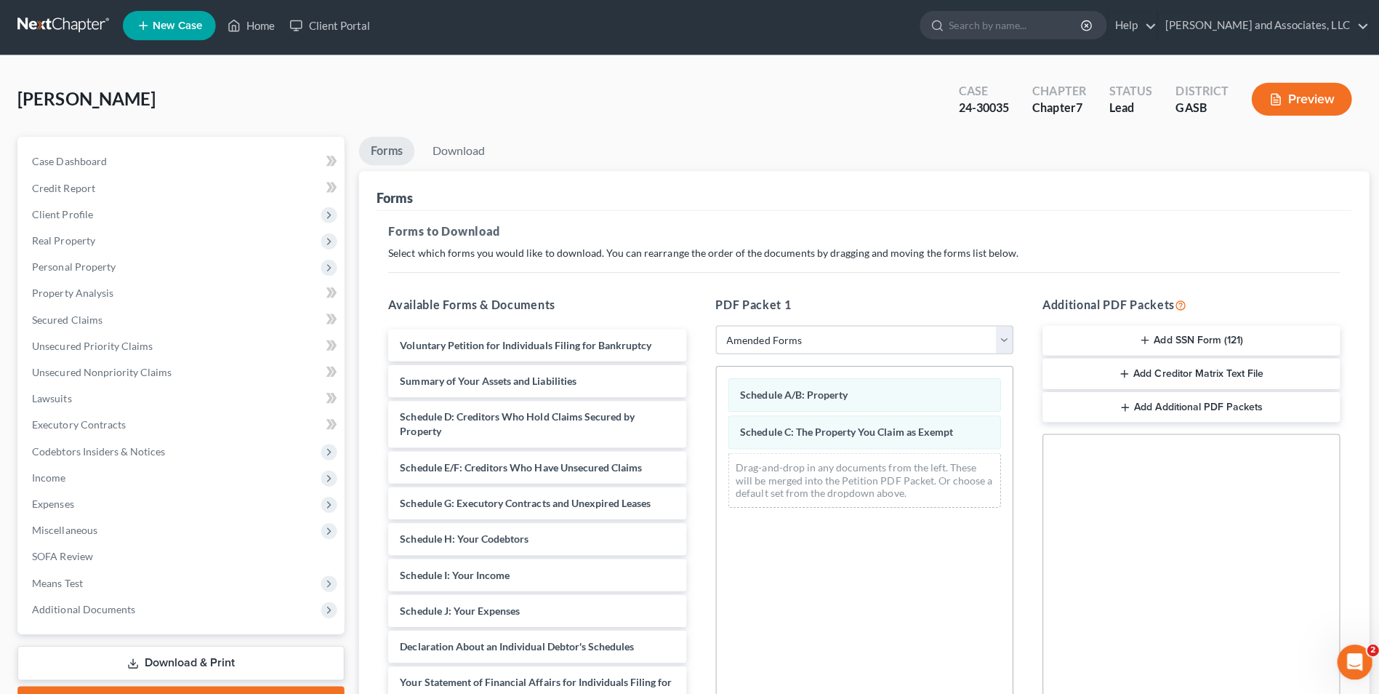
drag, startPoint x: 1112, startPoint y: 411, endPoint x: 1148, endPoint y: 411, distance: 35.6
click at [1141, 411] on button "Add Additional PDF Packets" at bounding box center [1185, 408] width 296 height 31
drag, startPoint x: 1164, startPoint y: 432, endPoint x: 1250, endPoint y: 403, distance: 90.3
click at [1249, 403] on div "Additional PDF Packets Add SSN Form (121) Add Creditor Matrix Text File Add Add…" at bounding box center [1184, 532] width 325 height 493
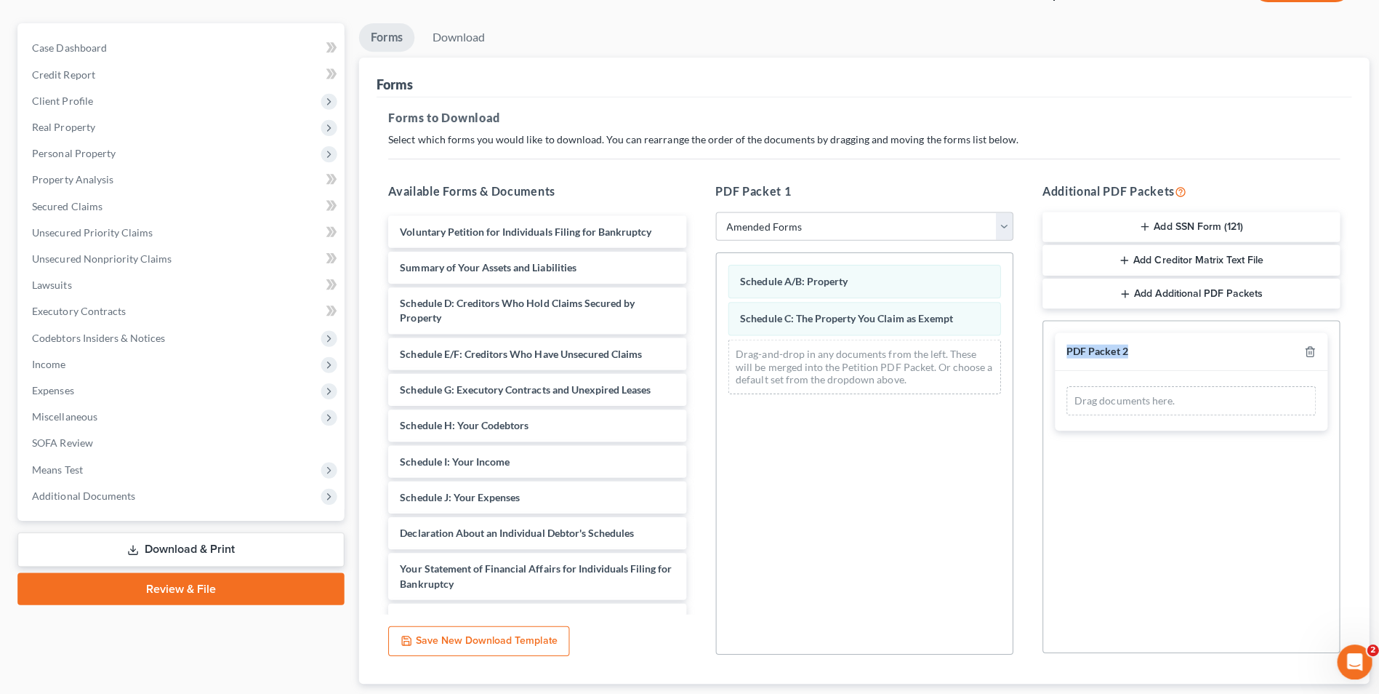
scroll to position [204, 0]
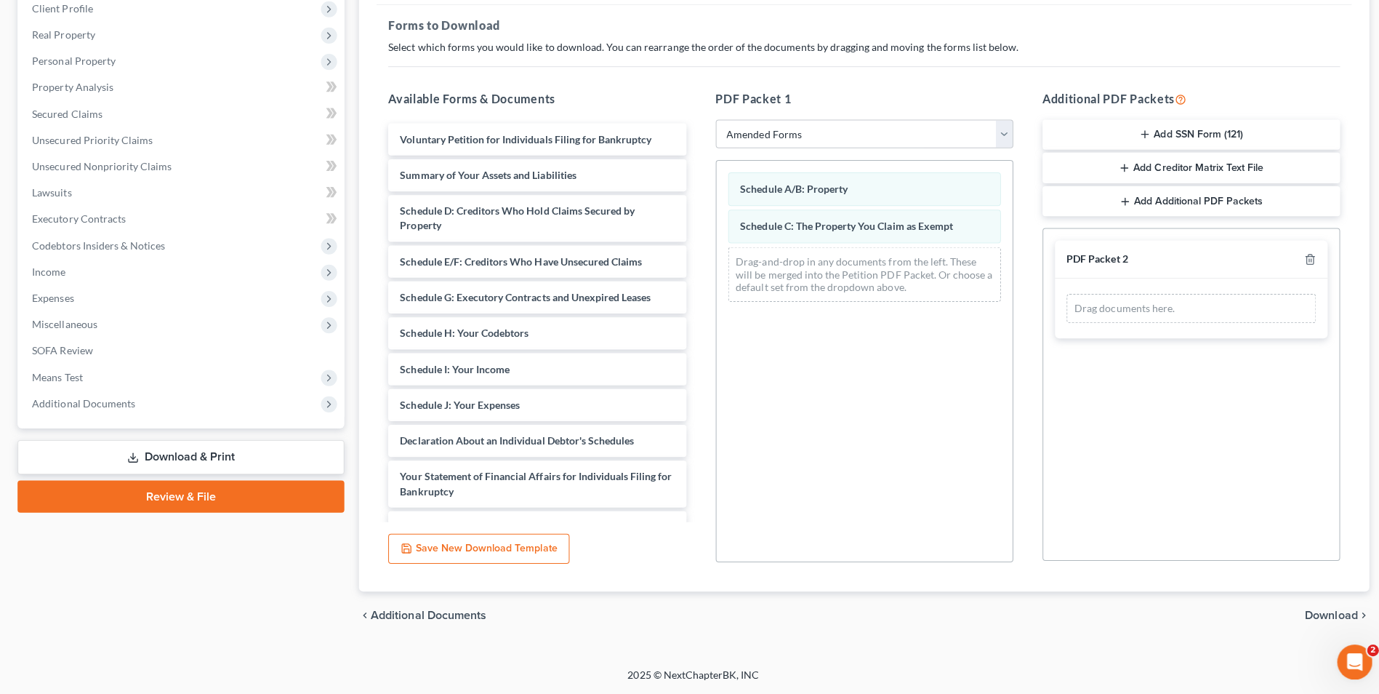
click at [1322, 600] on div "chevron_left Additional Documents Download chevron_right" at bounding box center [859, 615] width 1005 height 47
click at [1325, 611] on span "Download" at bounding box center [1324, 615] width 52 height 12
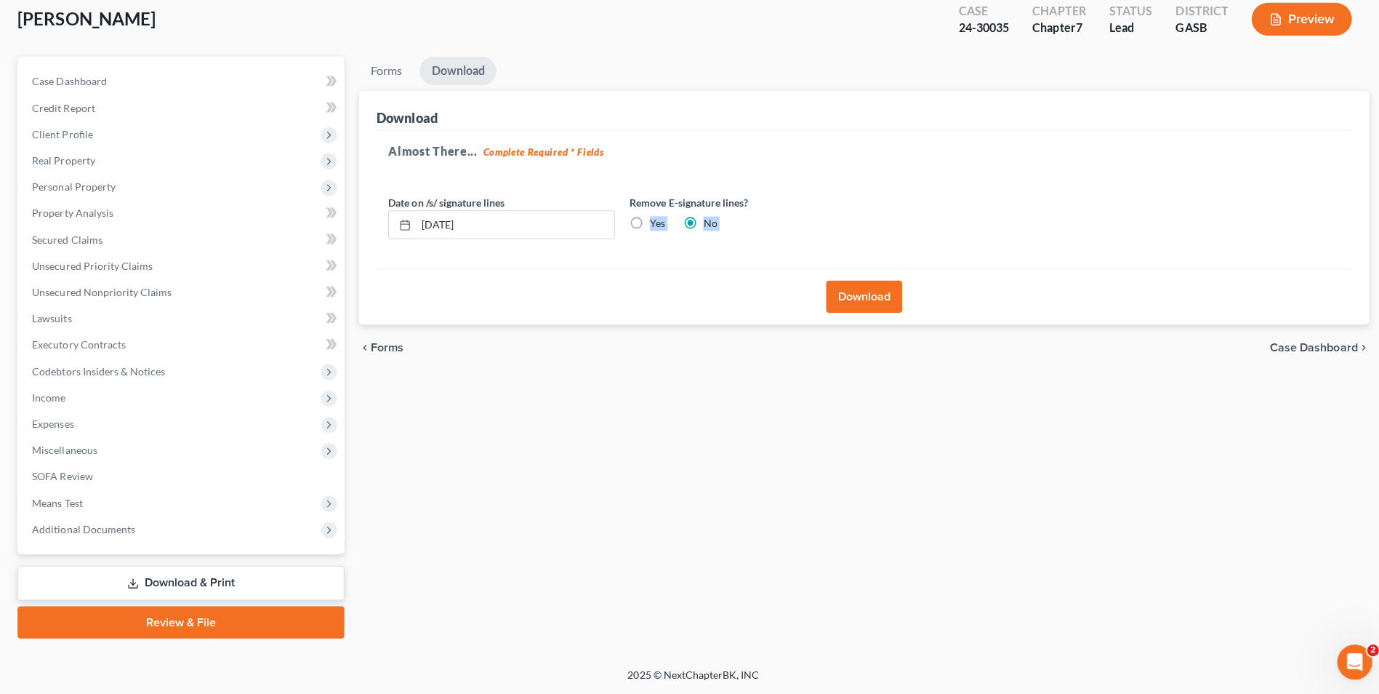
drag, startPoint x: 1074, startPoint y: 282, endPoint x: 1029, endPoint y: 180, distance: 111.3
click at [1039, 188] on div "Download Almost There... Complete Required * Fields Date on /s/ signature lines…" at bounding box center [859, 211] width 1005 height 233
click at [885, 291] on button "Download" at bounding box center [859, 299] width 76 height 32
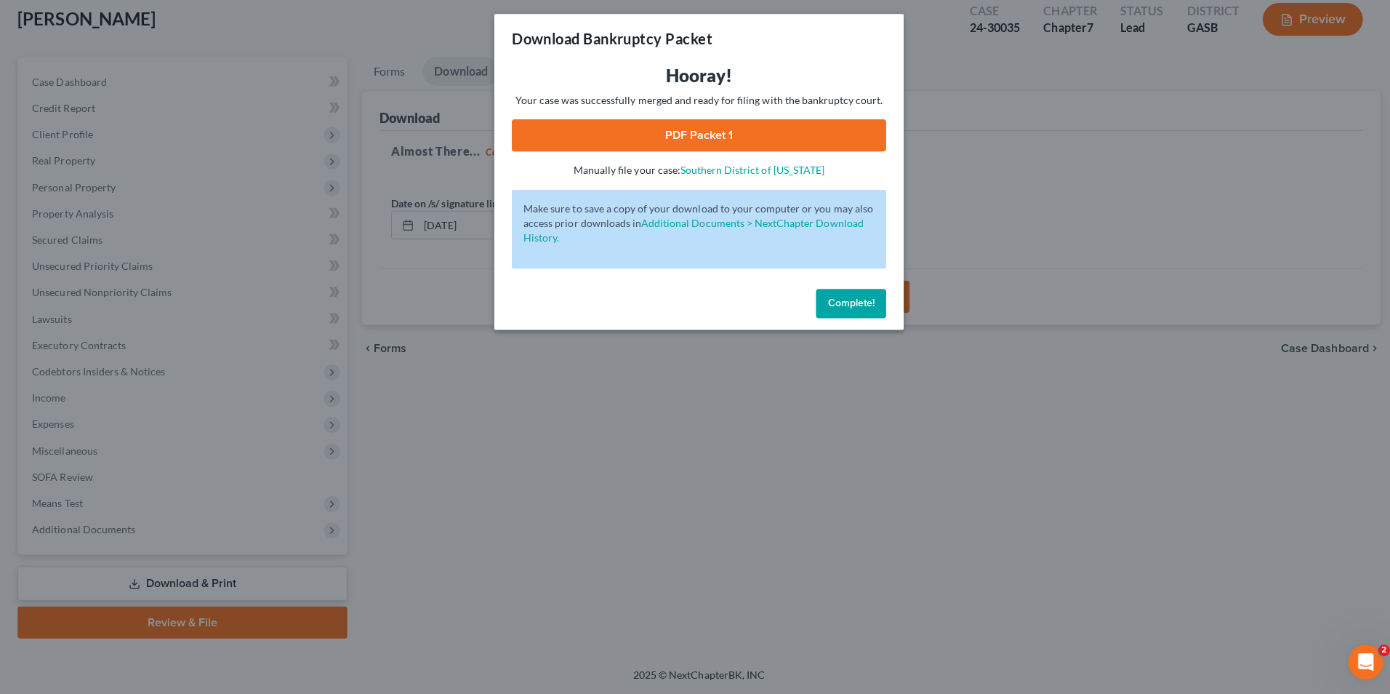
click at [731, 129] on link "PDF Packet 1" at bounding box center [695, 138] width 372 height 32
click at [865, 313] on button "Complete!" at bounding box center [846, 305] width 70 height 29
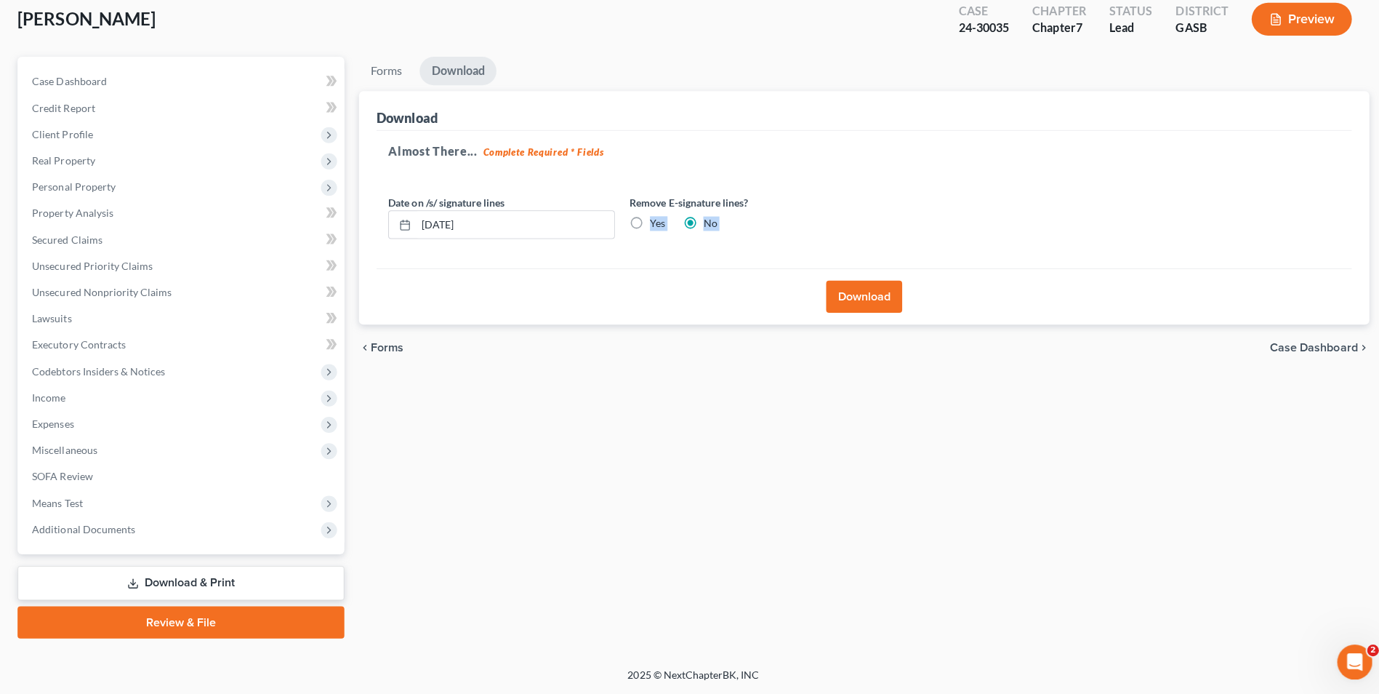
click at [167, 584] on link "Download & Print" at bounding box center [179, 583] width 325 height 34
click at [57, 347] on span "Executory Contracts" at bounding box center [78, 346] width 93 height 12
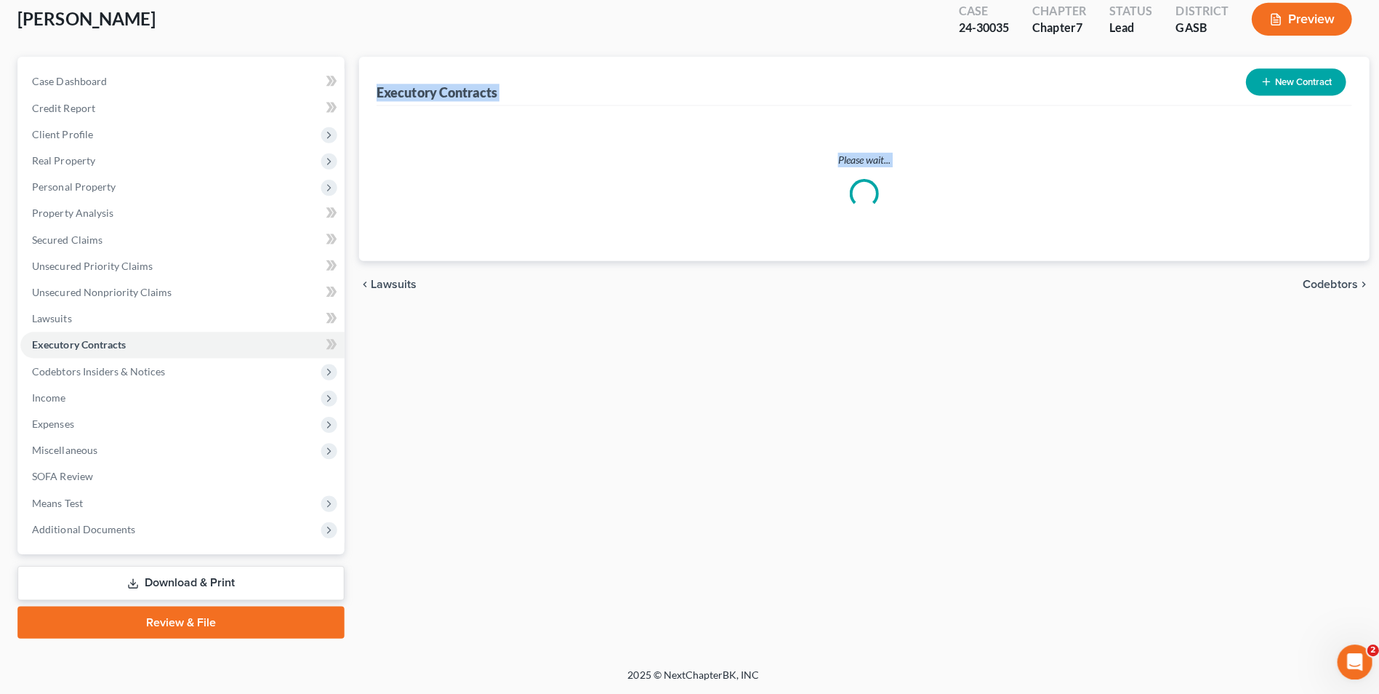
click at [173, 587] on link "Download & Print" at bounding box center [179, 583] width 325 height 34
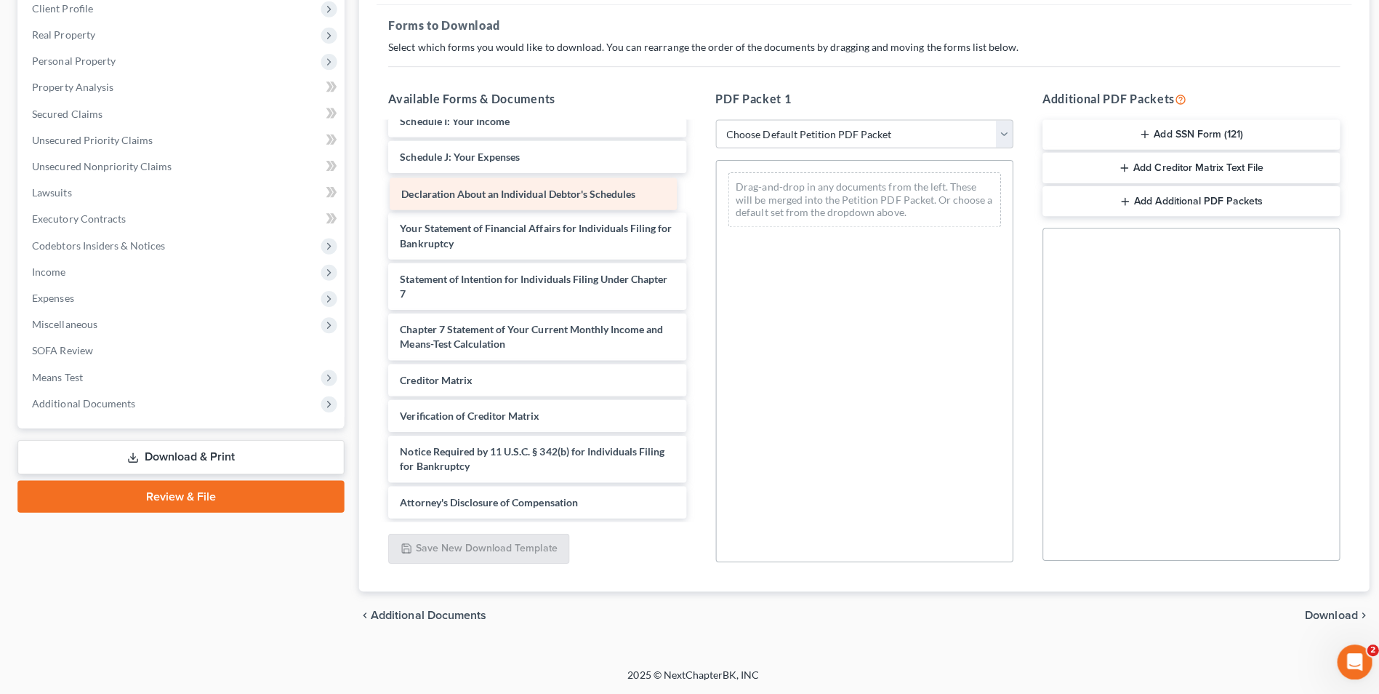
scroll to position [282, 0]
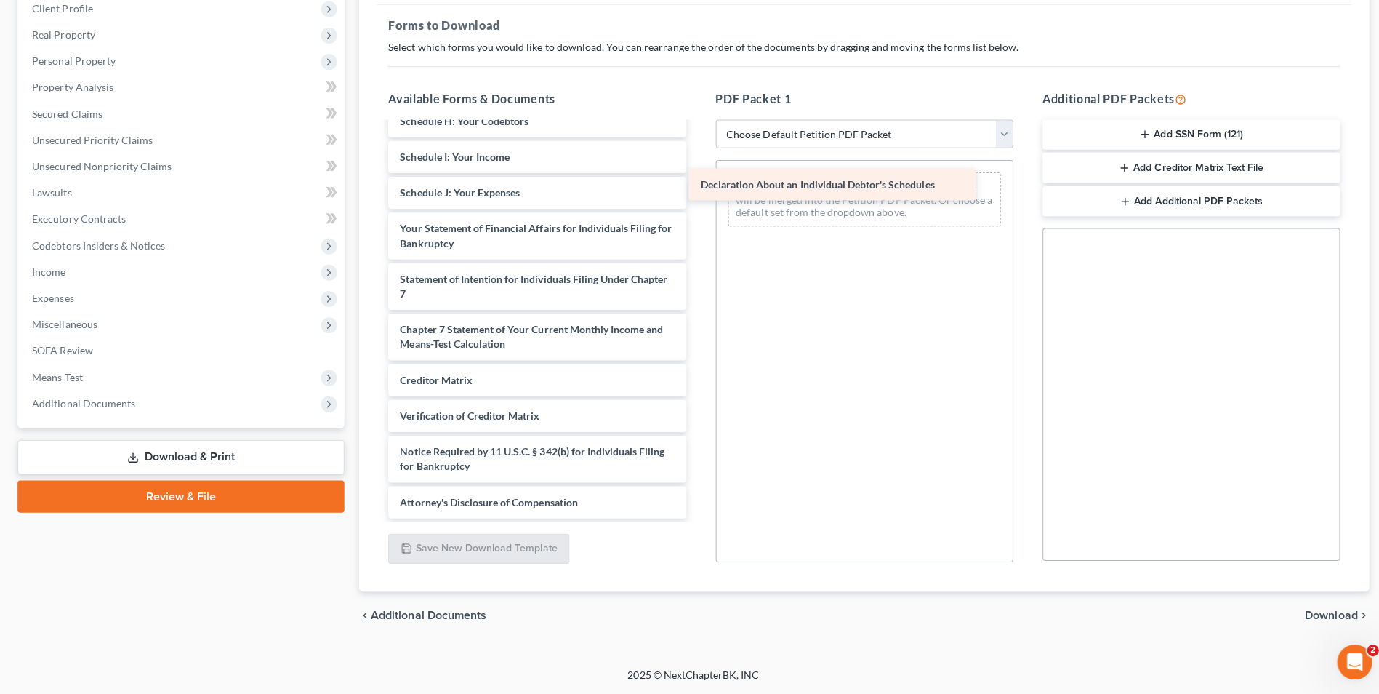
drag, startPoint x: 472, startPoint y: 193, endPoint x: 771, endPoint y: 183, distance: 299.0
click at [694, 183] on div "Declaration About an Individual Debtor's Schedules Voluntary Petition for Indiv…" at bounding box center [533, 181] width 319 height 675
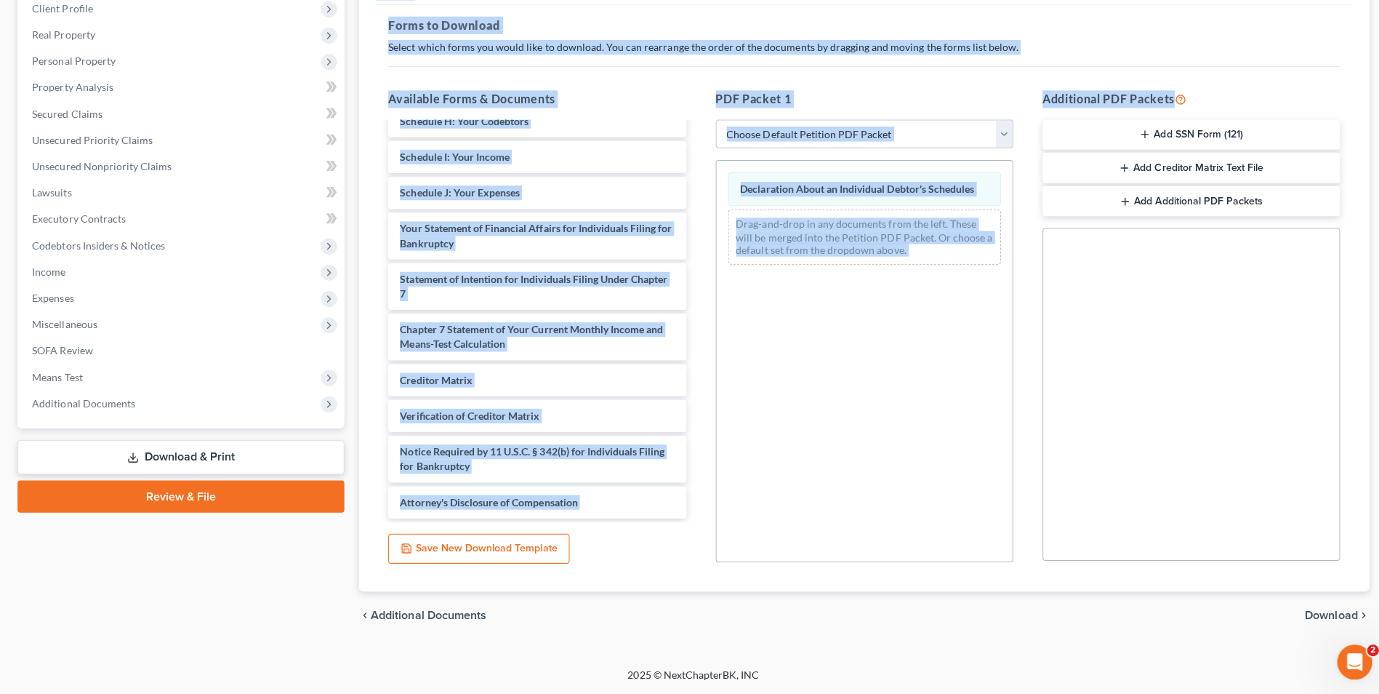
click at [1314, 611] on span "Download" at bounding box center [1324, 615] width 52 height 12
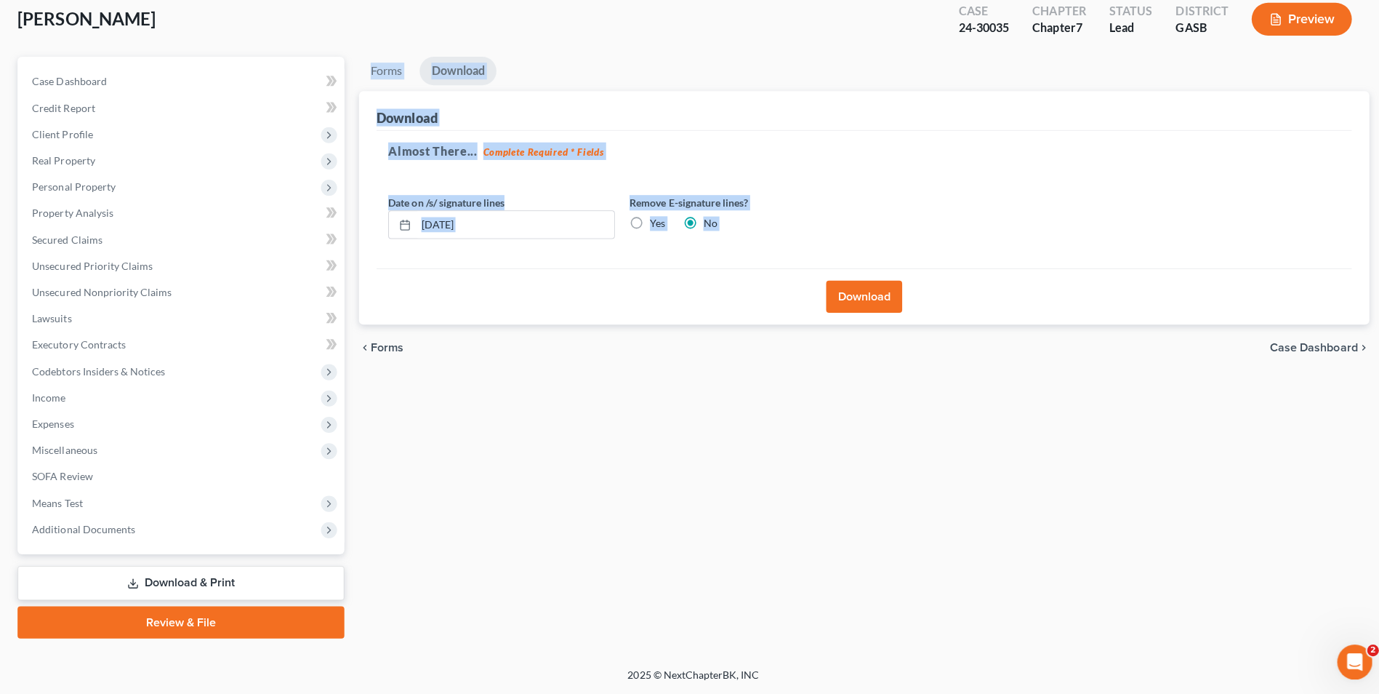
click at [861, 301] on button "Download" at bounding box center [859, 299] width 76 height 32
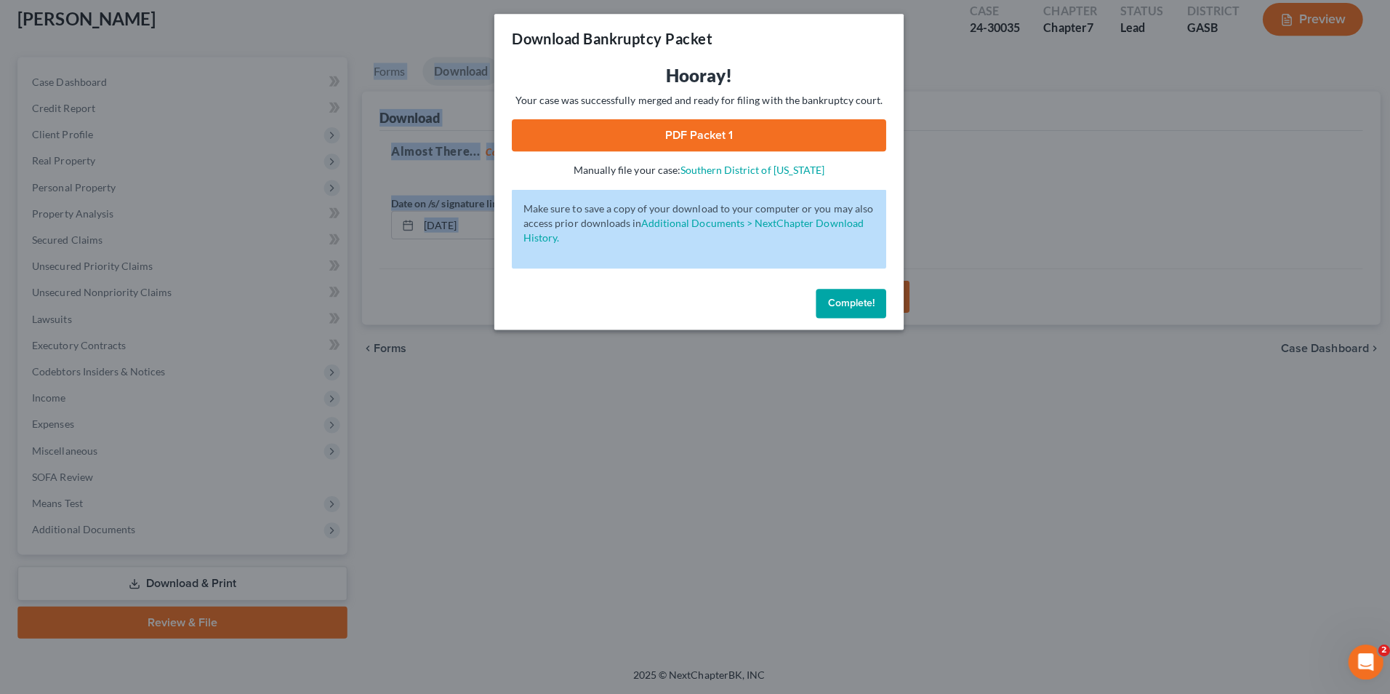
click at [656, 140] on link "PDF Packet 1" at bounding box center [695, 138] width 372 height 32
click at [862, 300] on button "Complete!" at bounding box center [846, 305] width 70 height 29
